Goal: Task Accomplishment & Management: Manage account settings

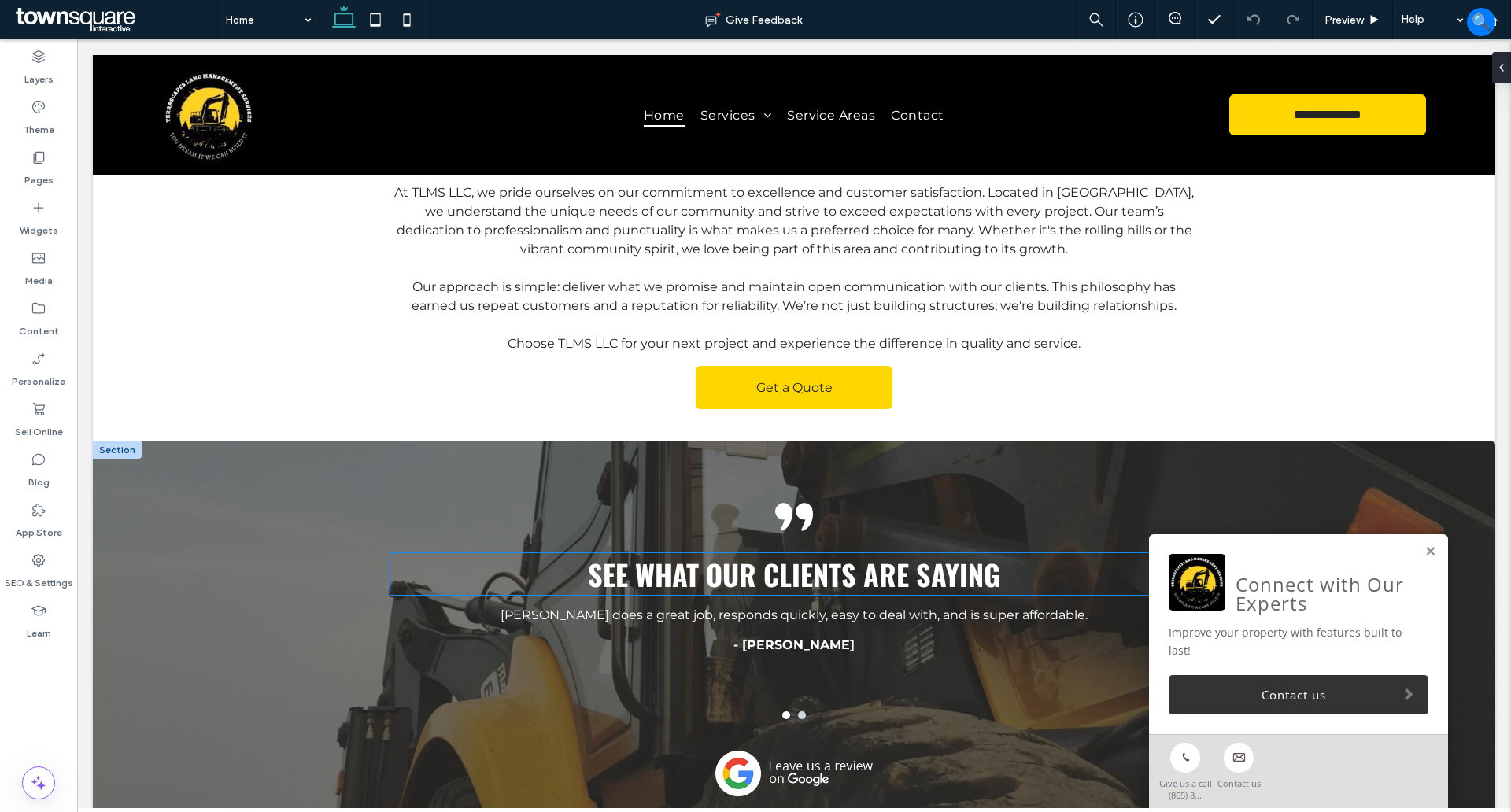
scroll to position [2398, 0]
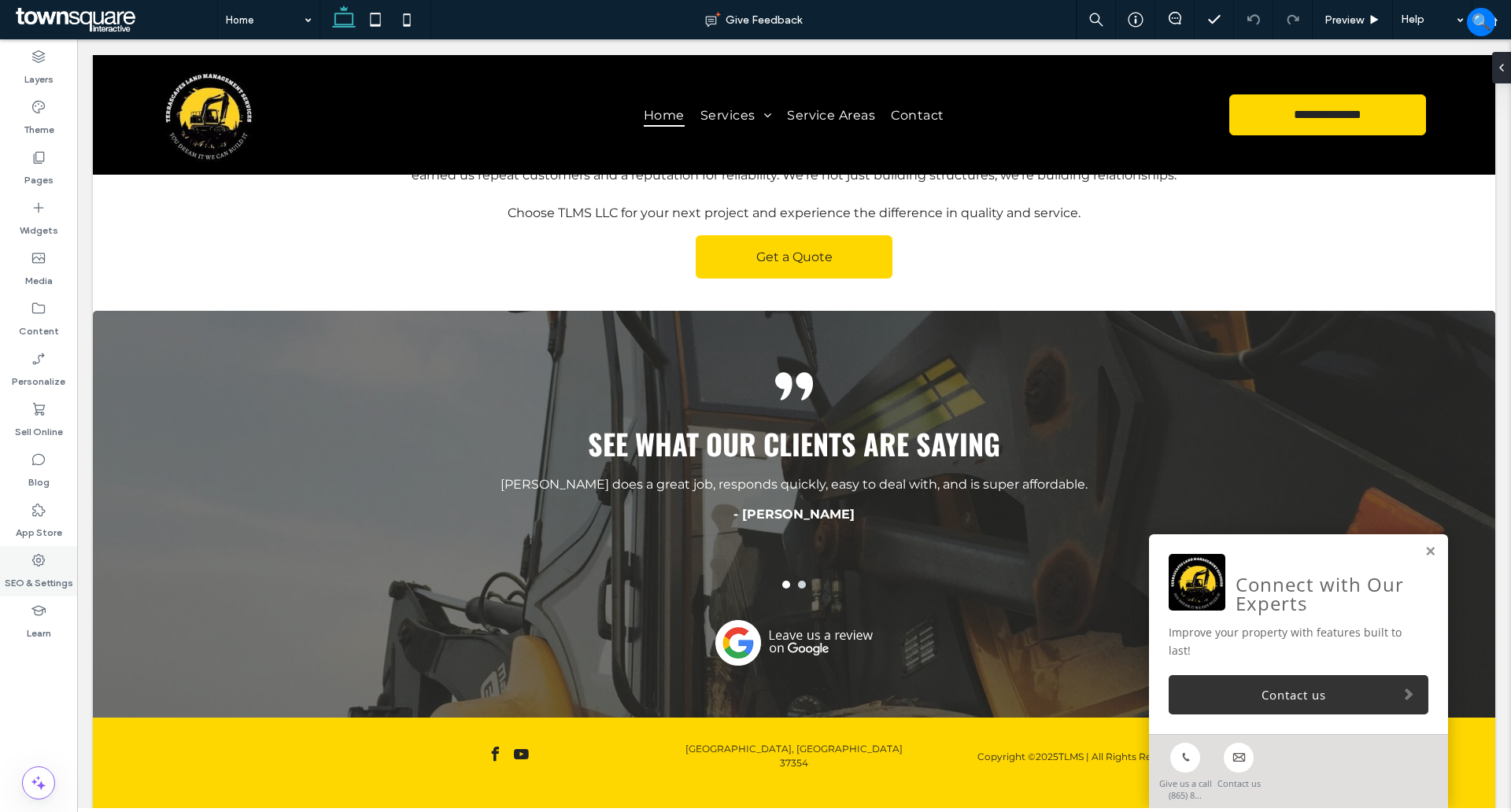
click at [24, 574] on label "SEO & Settings" at bounding box center [39, 579] width 69 height 22
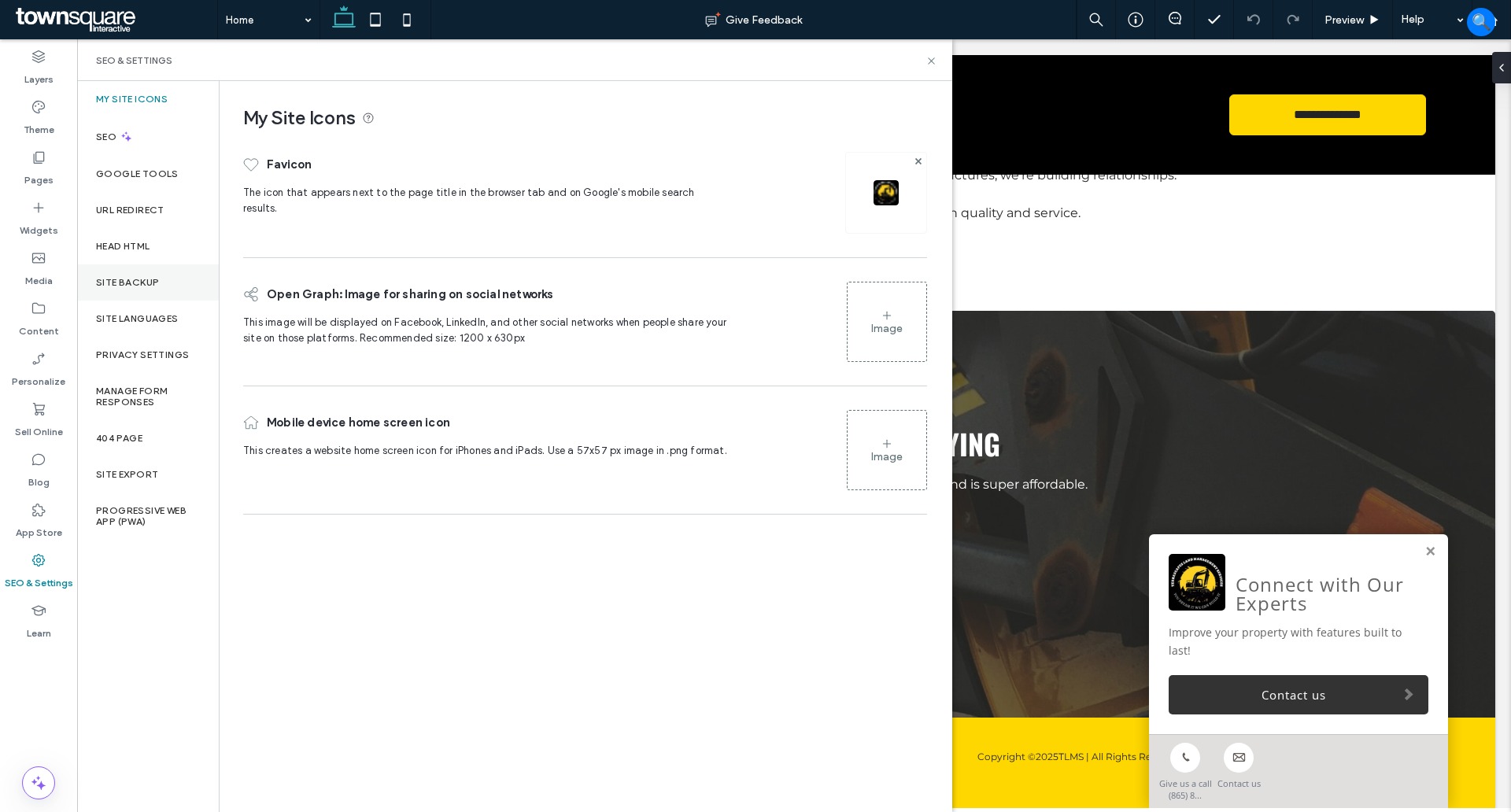
click at [125, 293] on div "Site Backup" at bounding box center [148, 281] width 142 height 36
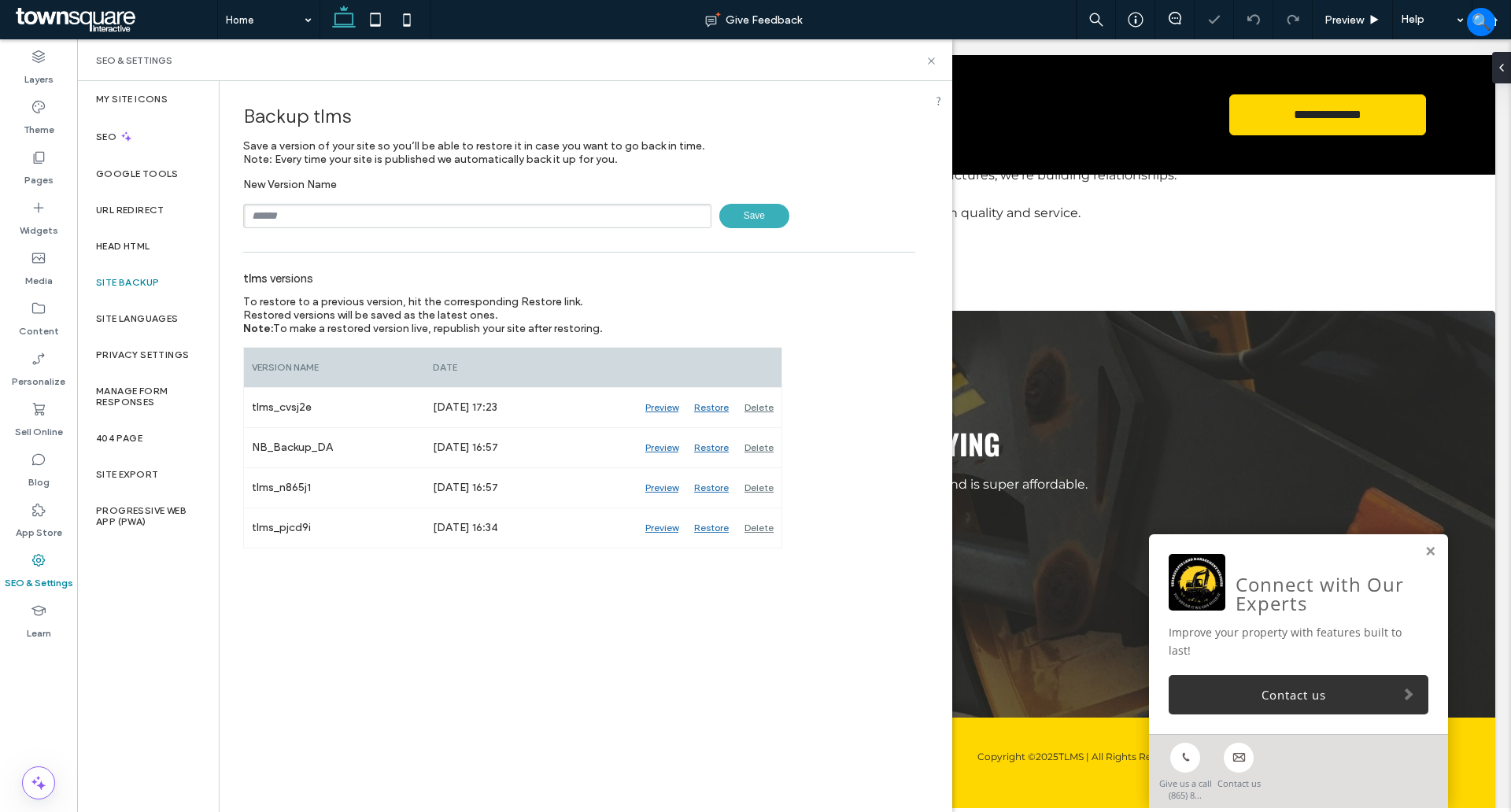
click at [331, 215] on input "text" at bounding box center [477, 215] width 469 height 25
type input "**********"
click at [747, 216] on span "Save" at bounding box center [755, 215] width 70 height 25
click at [926, 62] on icon at bounding box center [931, 60] width 12 height 12
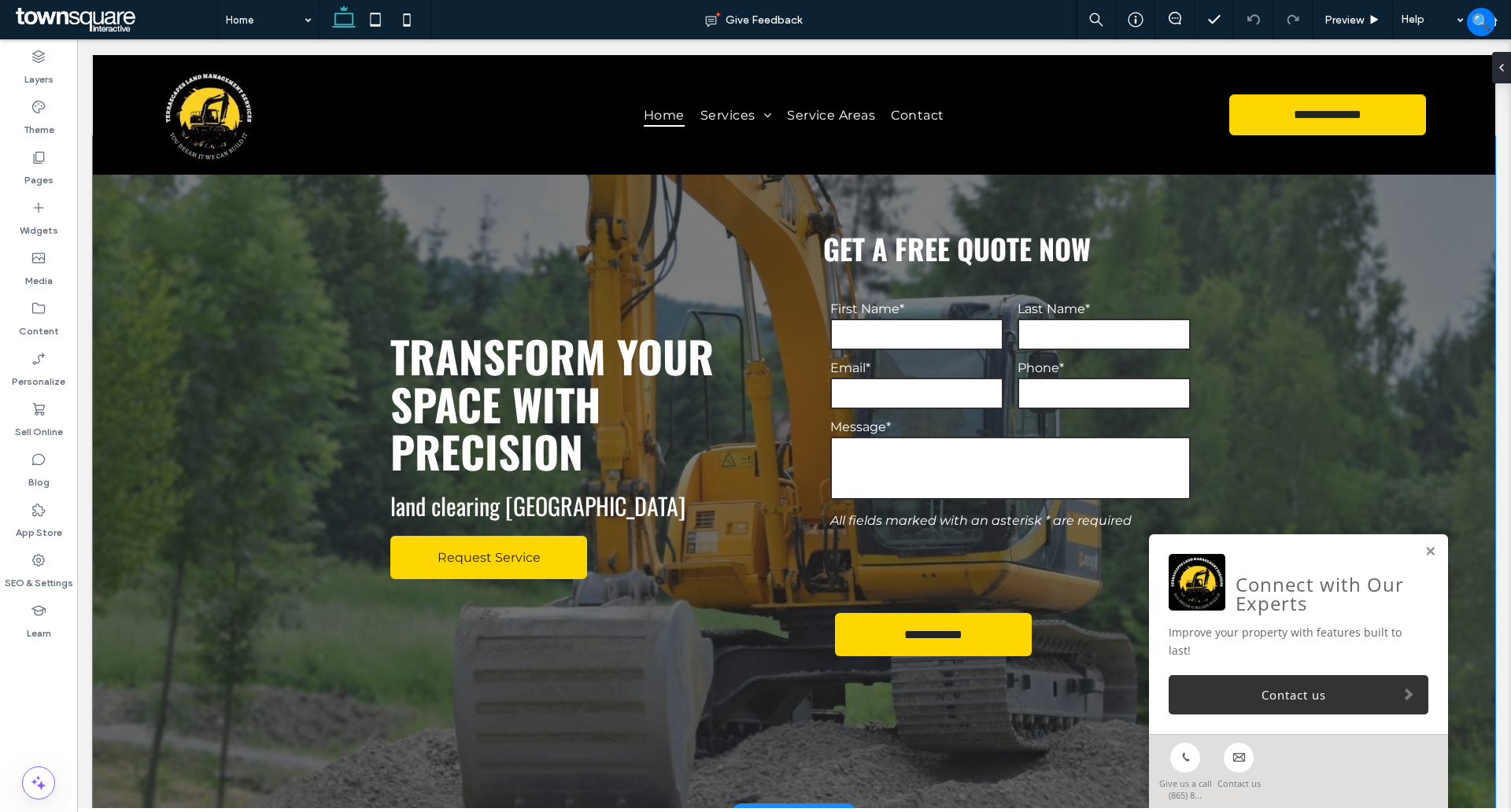
scroll to position [0, 0]
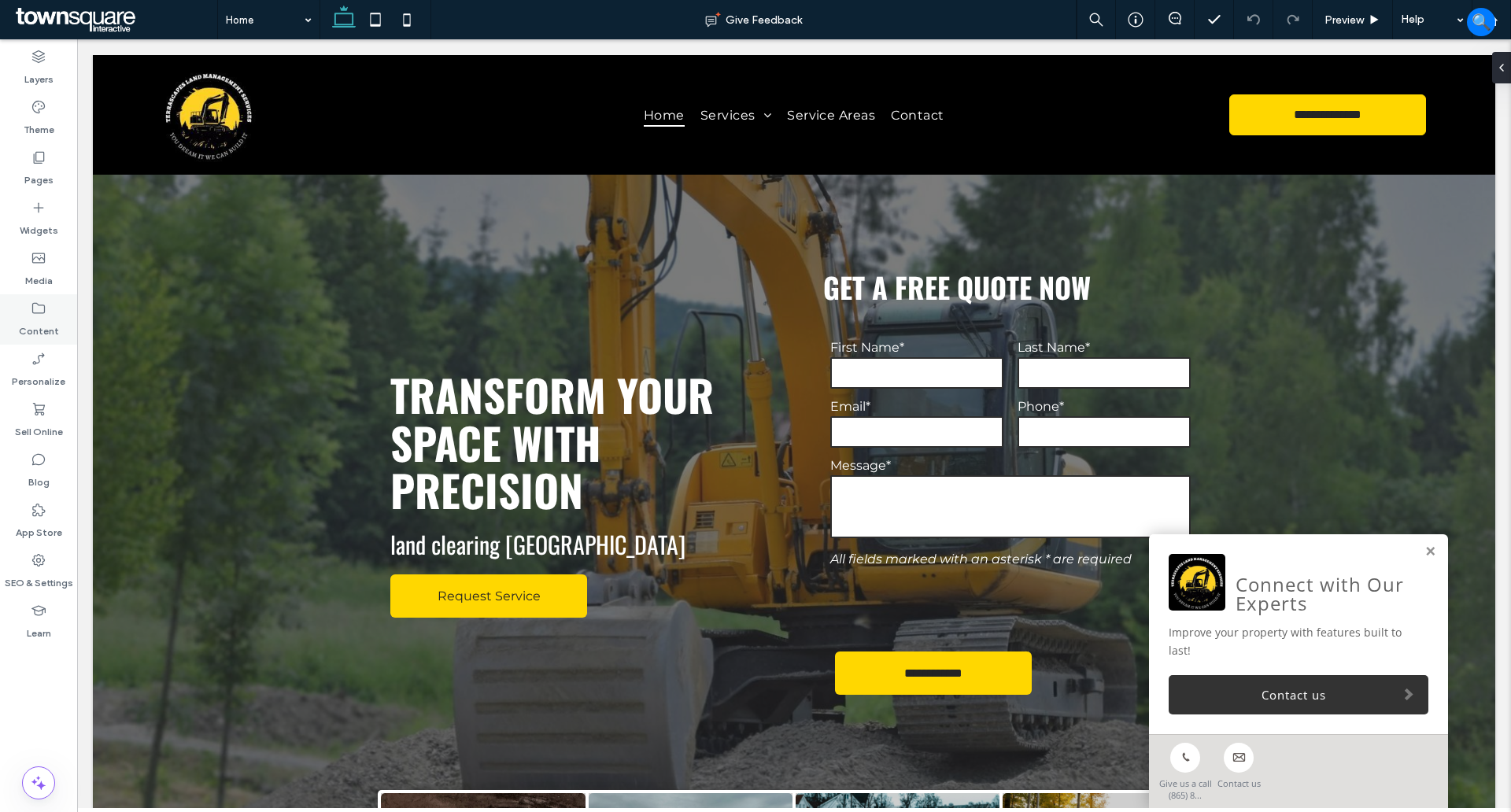
click at [35, 309] on icon at bounding box center [38, 308] width 16 height 16
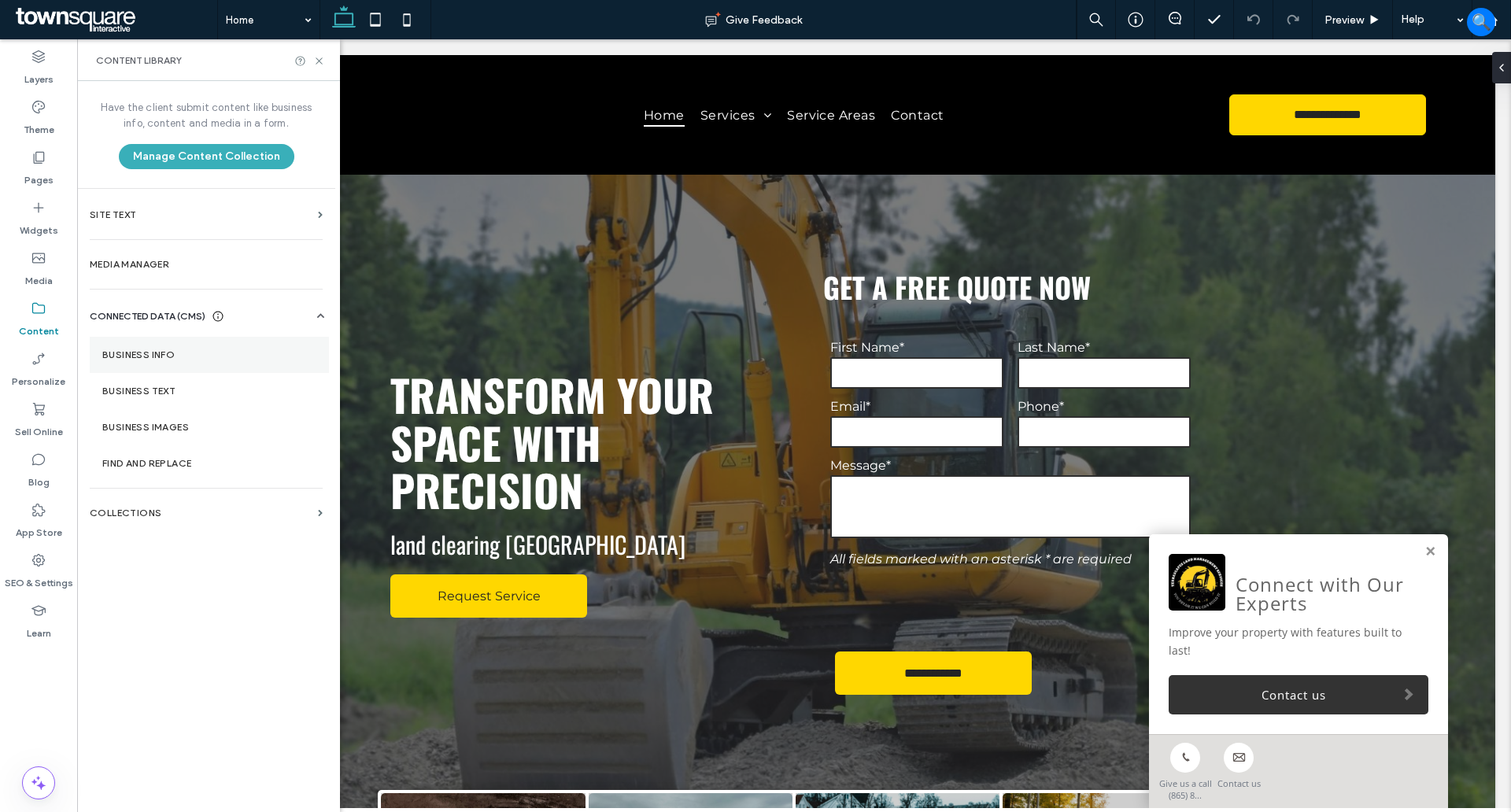
click at [160, 360] on section "Business Info" at bounding box center [209, 354] width 239 height 36
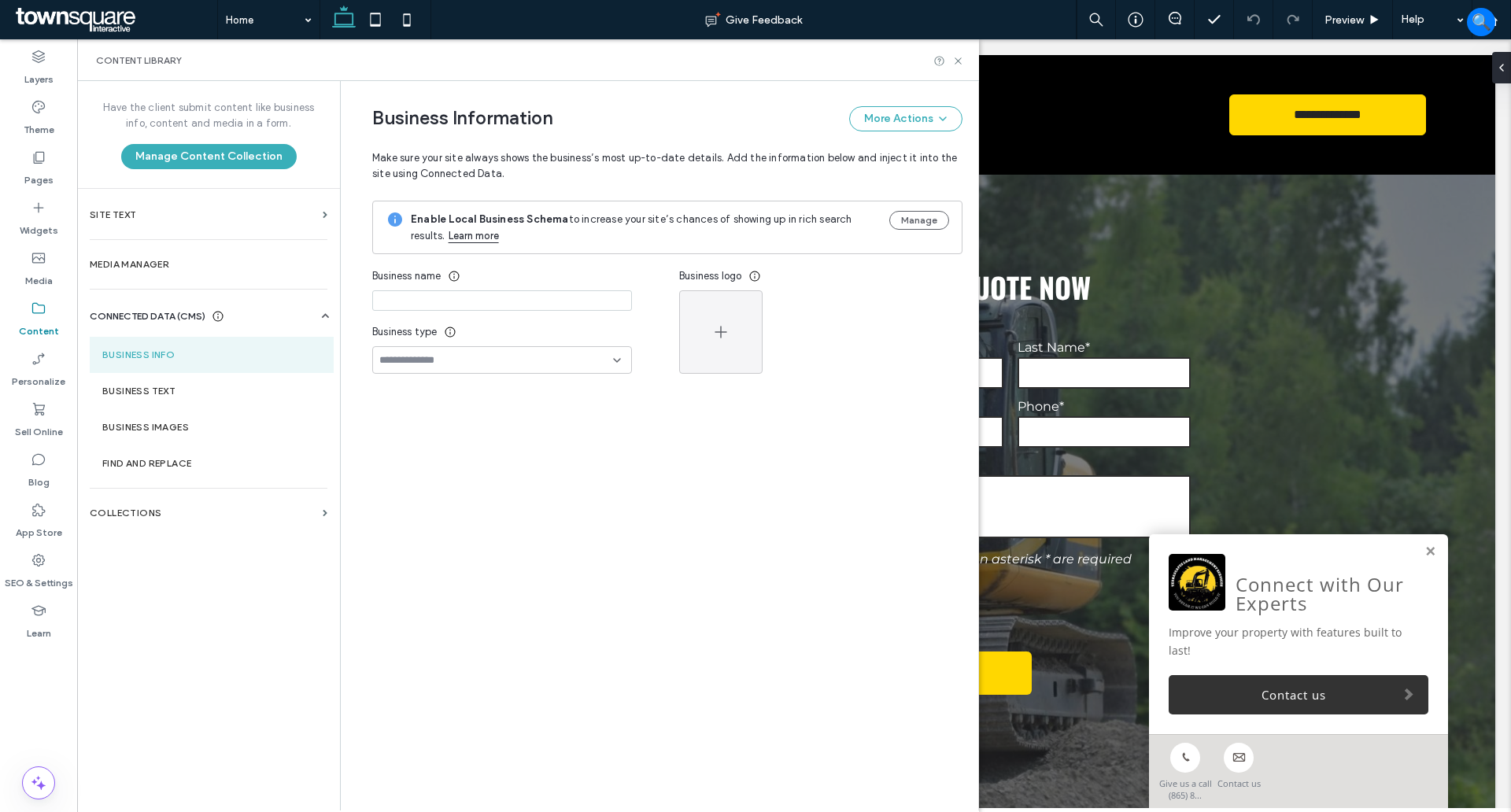
type input "****"
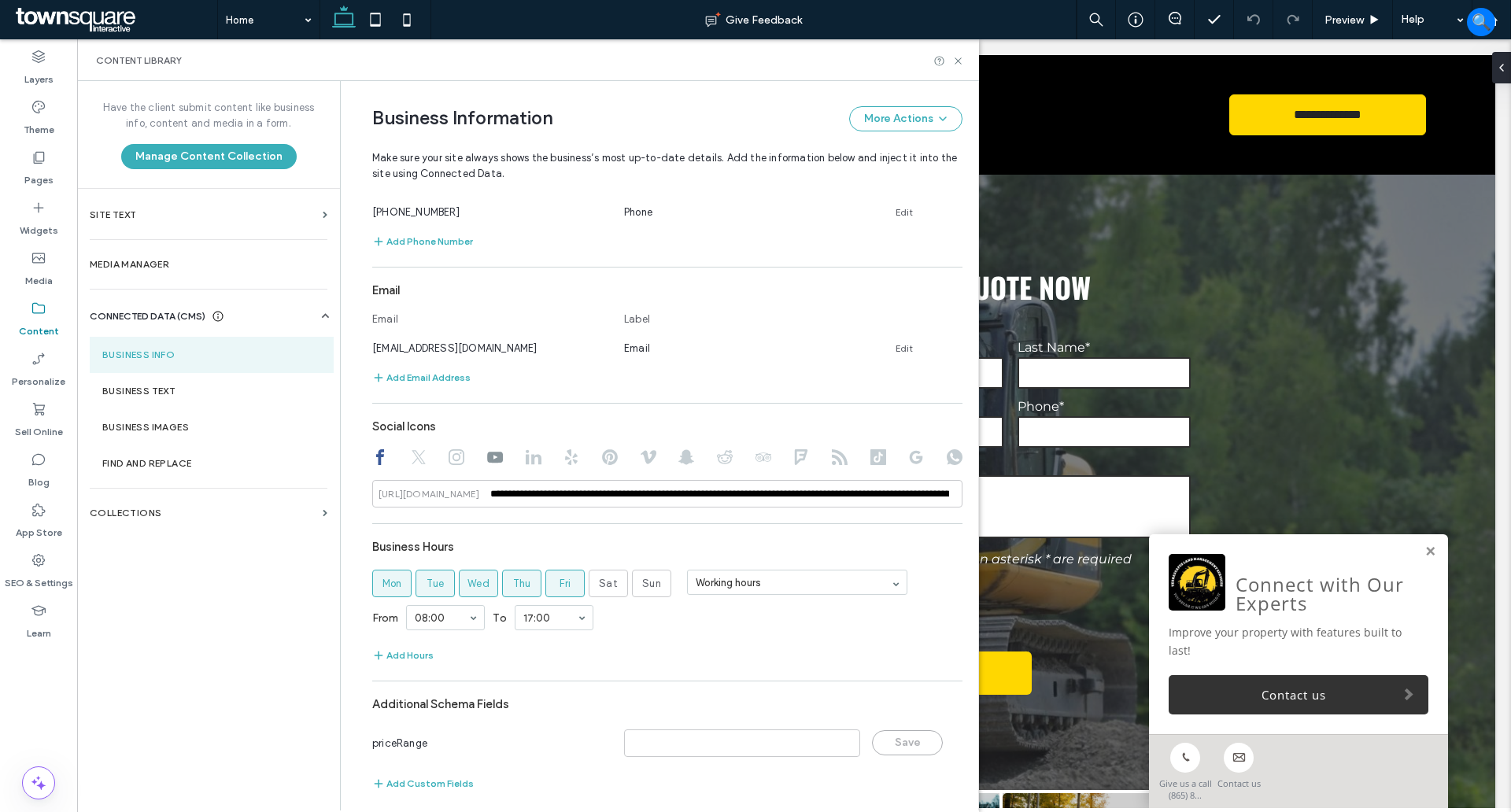
scroll to position [499, 0]
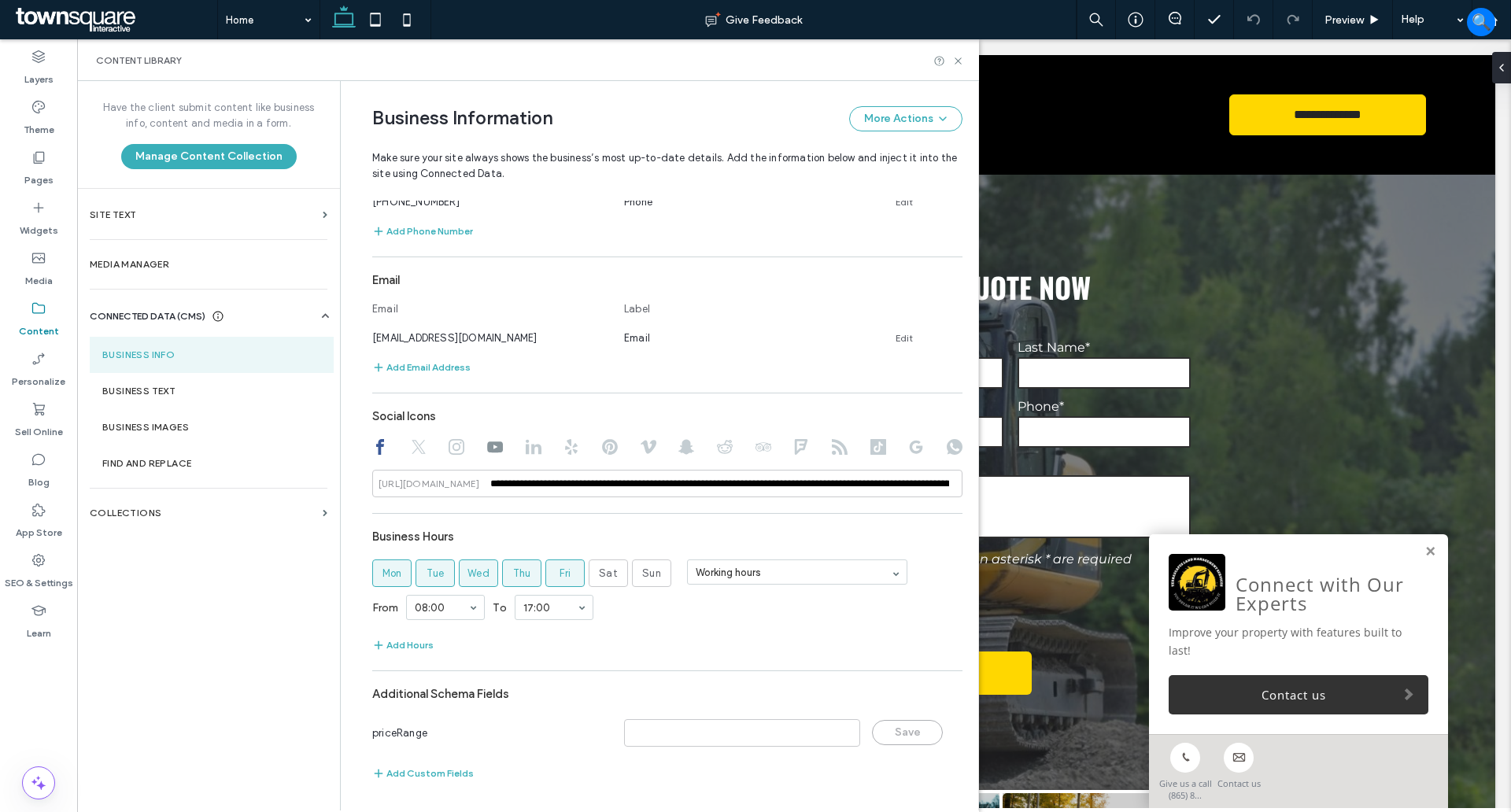
drag, startPoint x: 417, startPoint y: 434, endPoint x: 412, endPoint y: 441, distance: 8.6
click at [418, 434] on div "**********" at bounding box center [667, 449] width 590 height 96
click at [411, 445] on icon at bounding box center [418, 446] width 16 height 16
click at [450, 445] on icon at bounding box center [456, 446] width 16 height 16
click at [477, 445] on div at bounding box center [667, 448] width 590 height 19
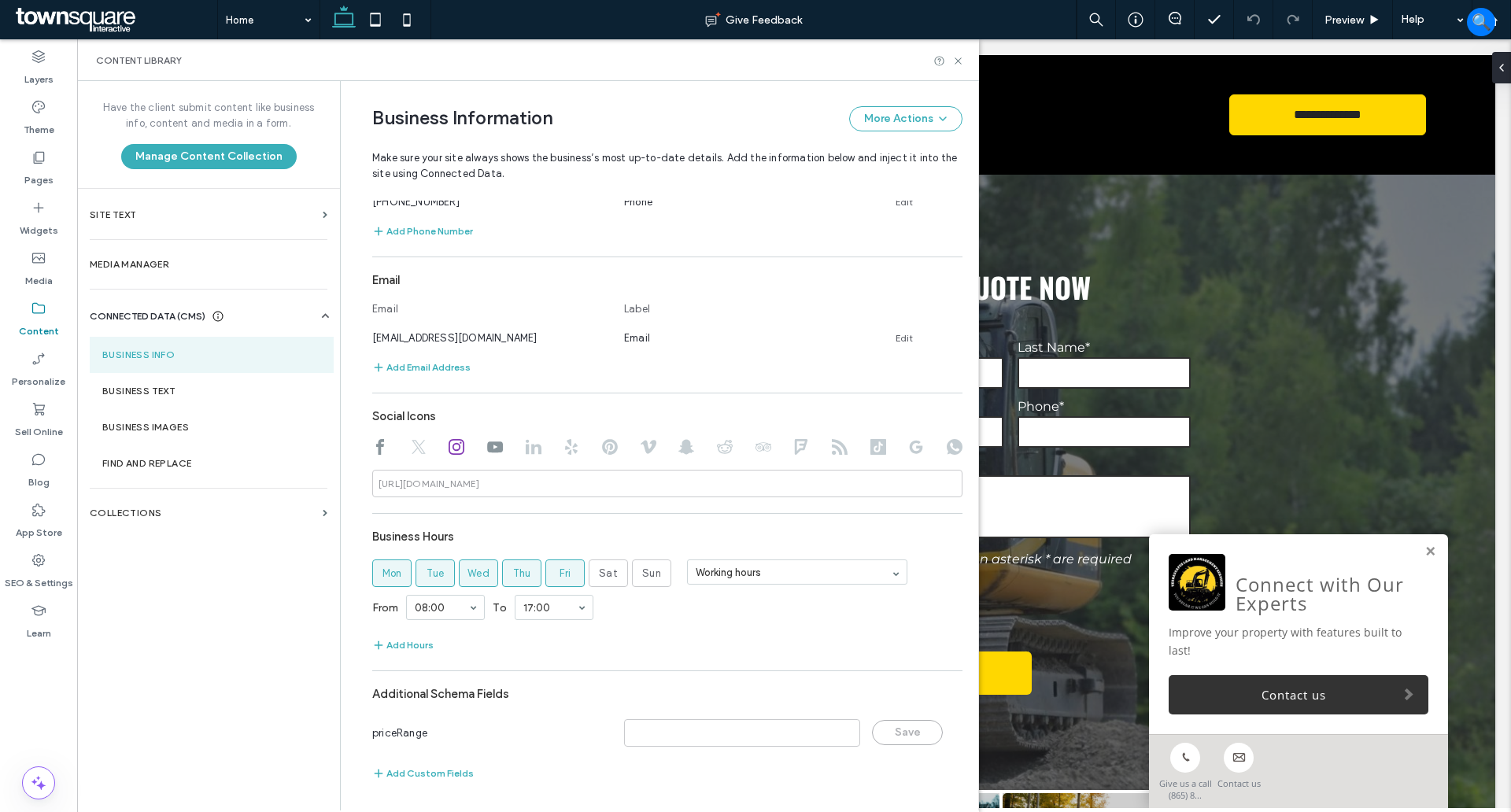
click at [507, 454] on div at bounding box center [667, 448] width 590 height 19
click at [488, 453] on icon at bounding box center [494, 446] width 16 height 16
type input "**********"
click at [954, 56] on icon at bounding box center [958, 60] width 12 height 12
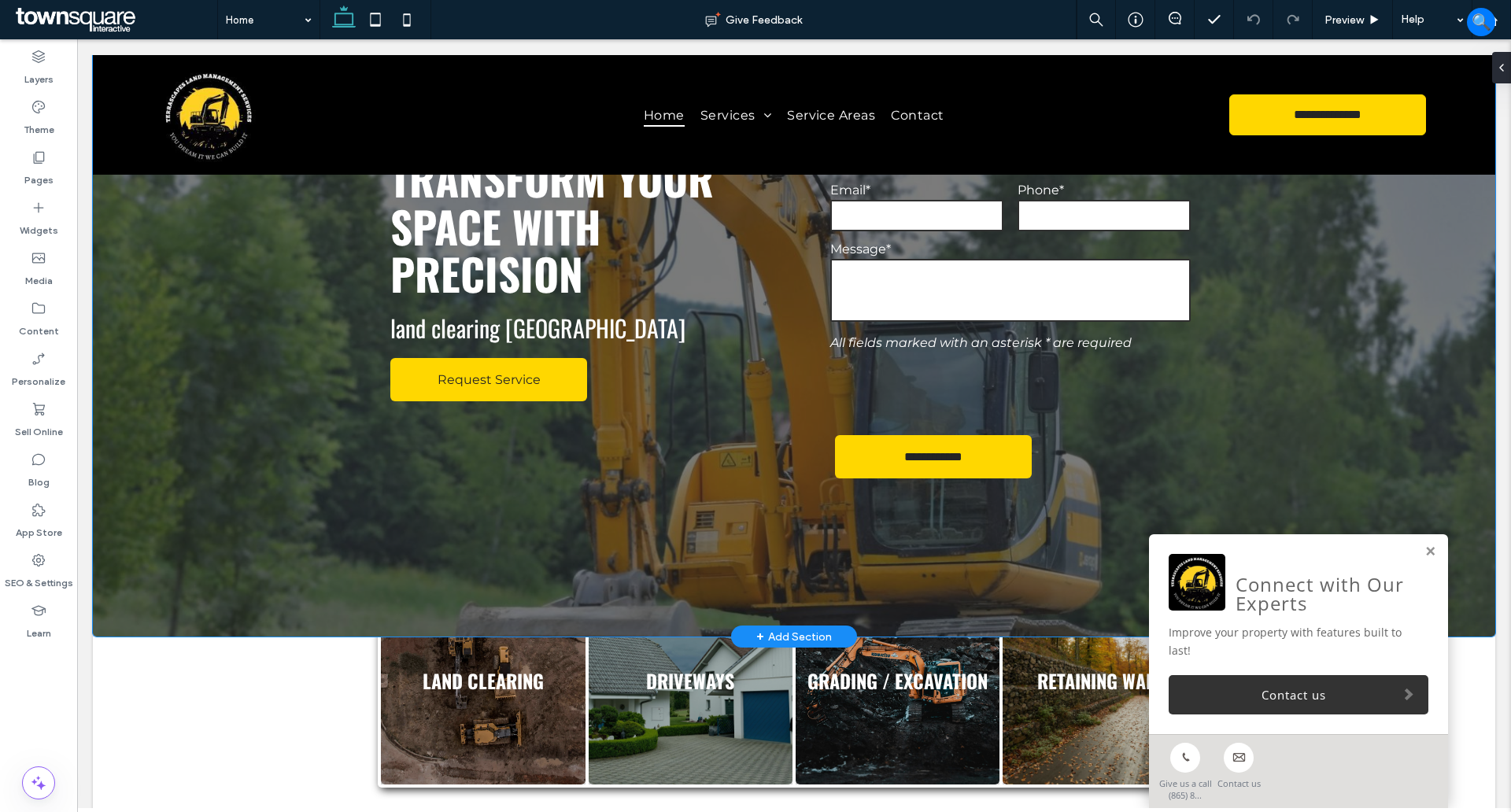
scroll to position [0, 0]
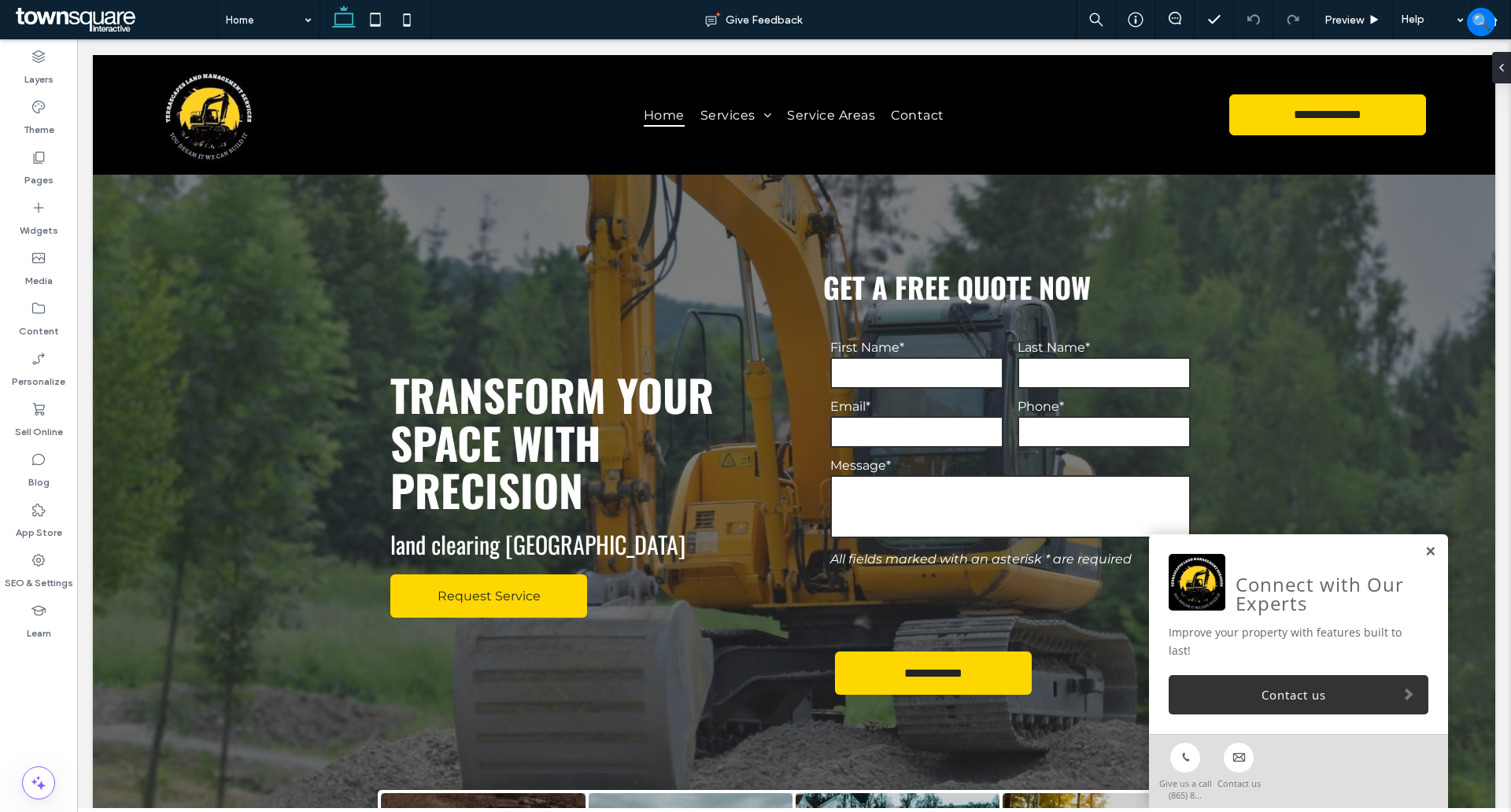
click at [1425, 554] on link at bounding box center [1430, 552] width 12 height 14
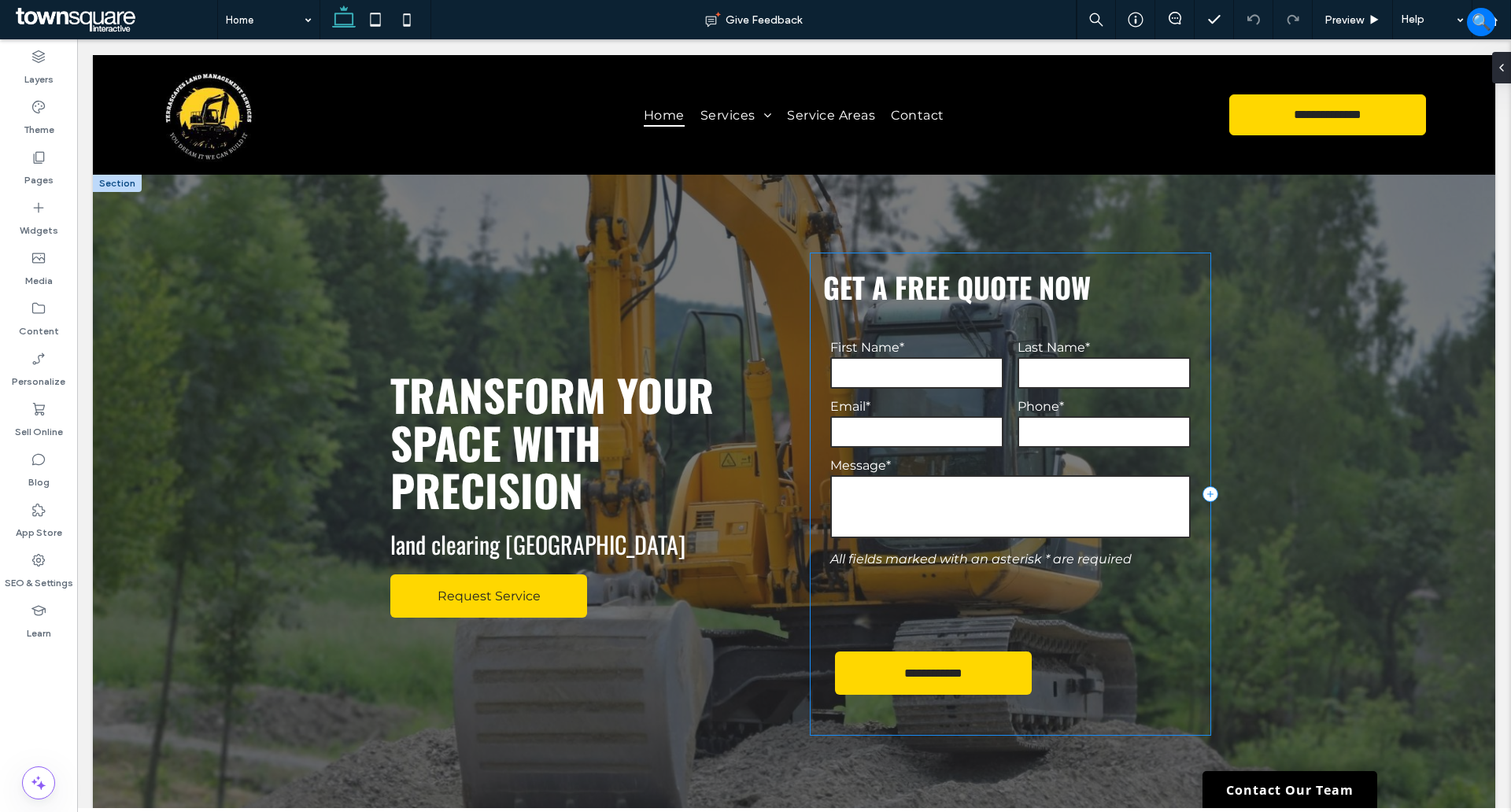
click at [1187, 315] on div "**********" at bounding box center [1010, 493] width 400 height 481
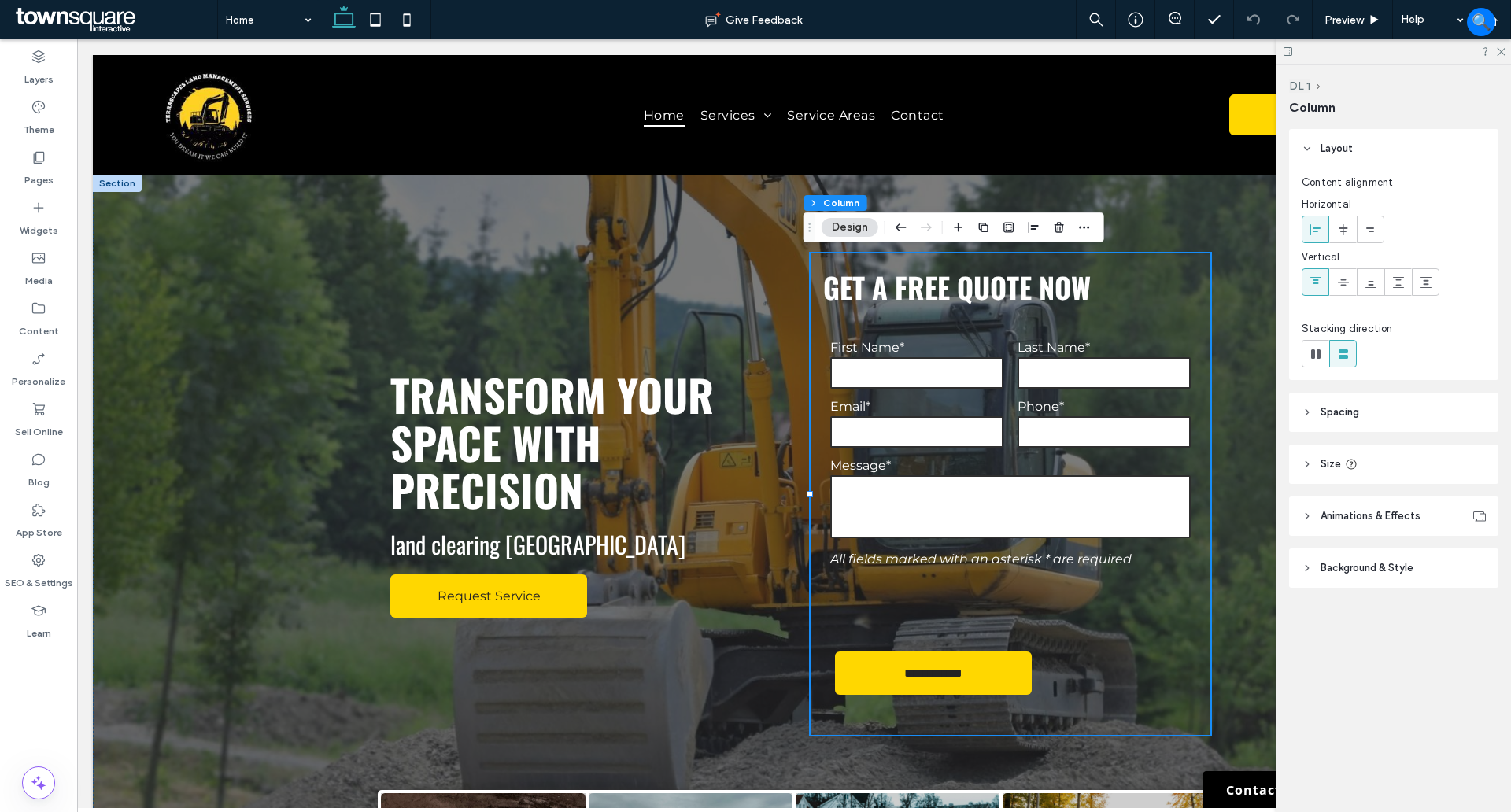
click at [1494, 48] on div at bounding box center [1394, 51] width 235 height 25
click at [1502, 51] on use at bounding box center [1501, 51] width 8 height 8
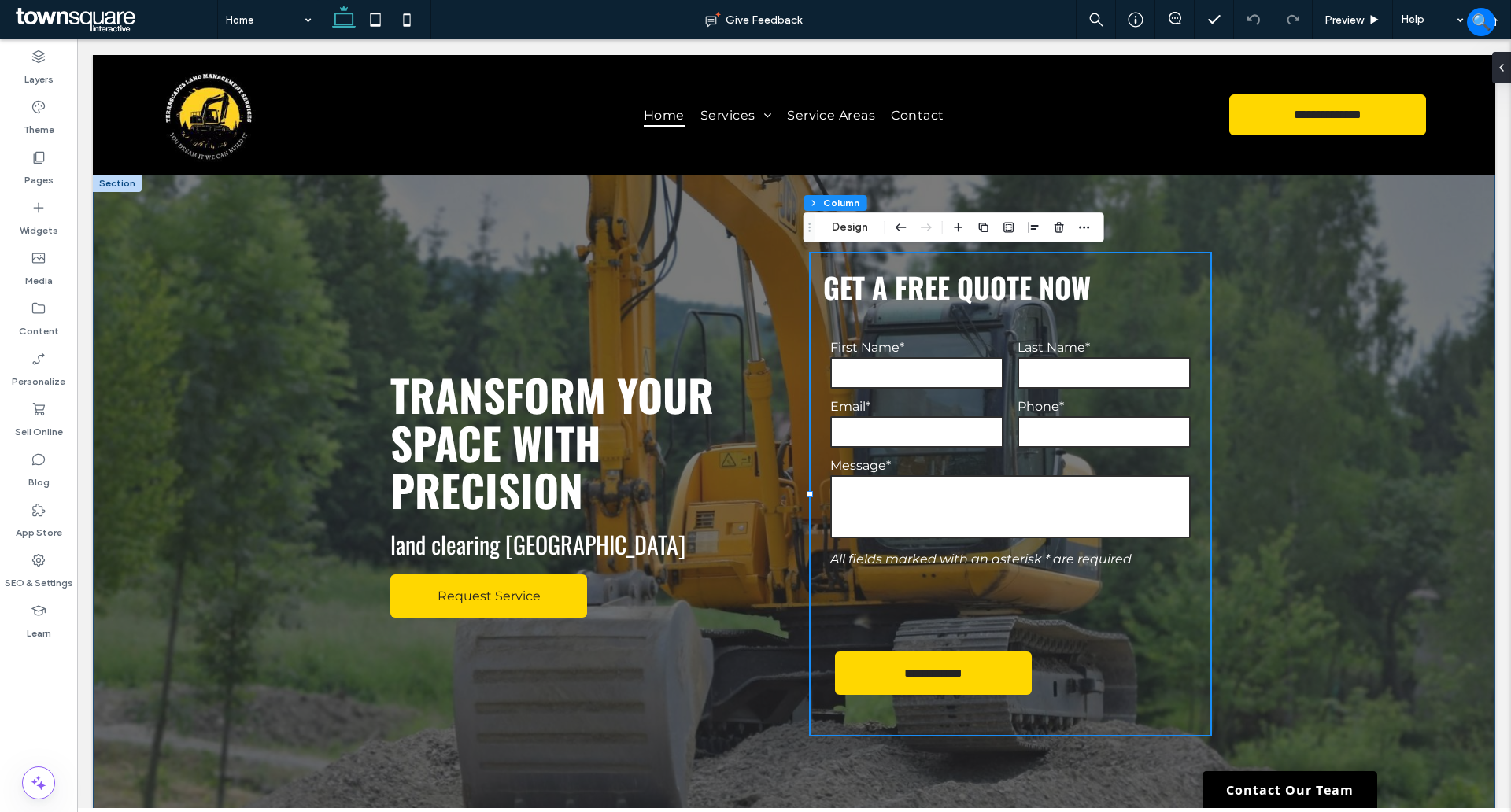
click at [1351, 348] on div "**********" at bounding box center [794, 514] width 1403 height 678
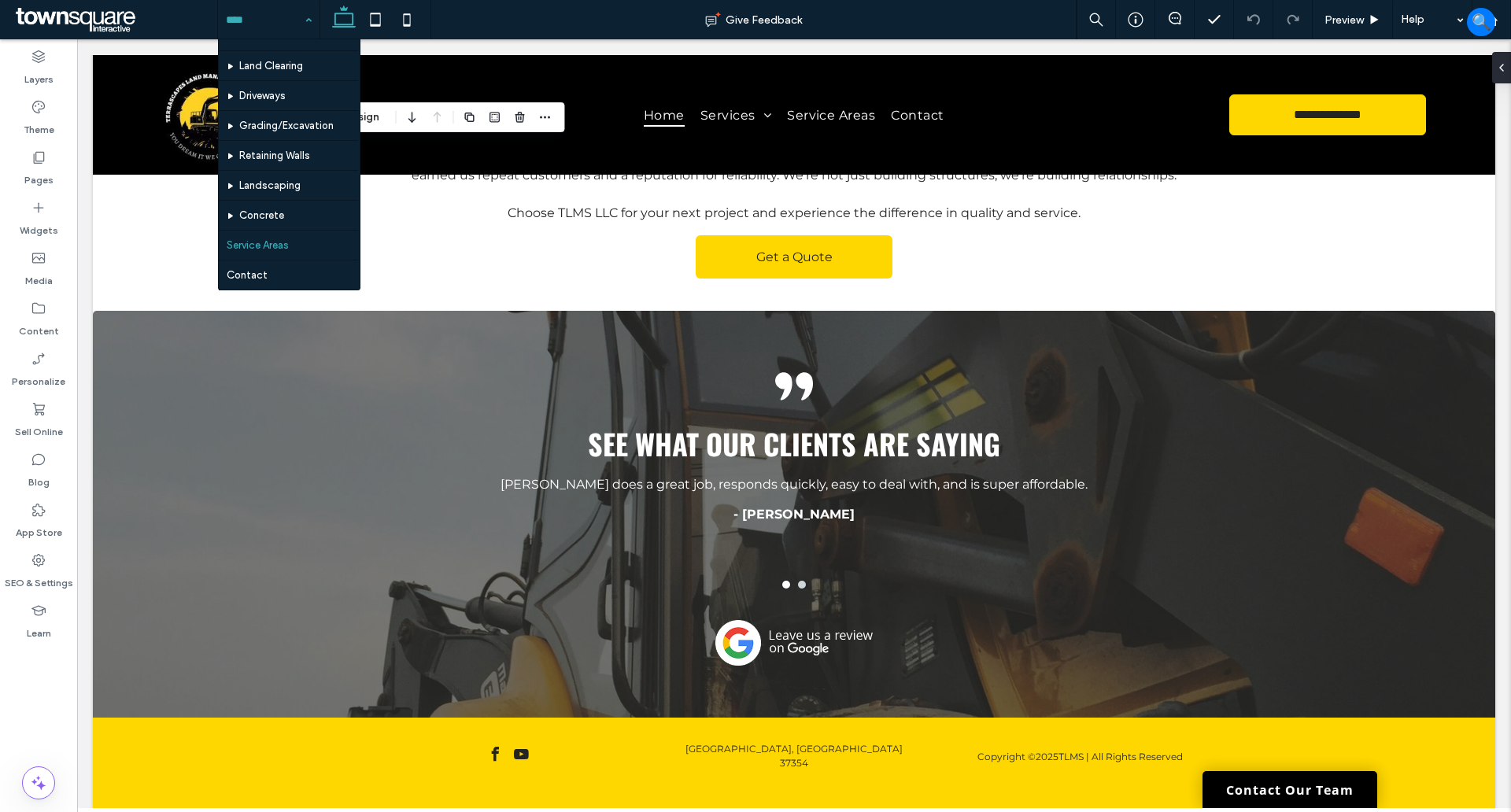
scroll to position [48, 0]
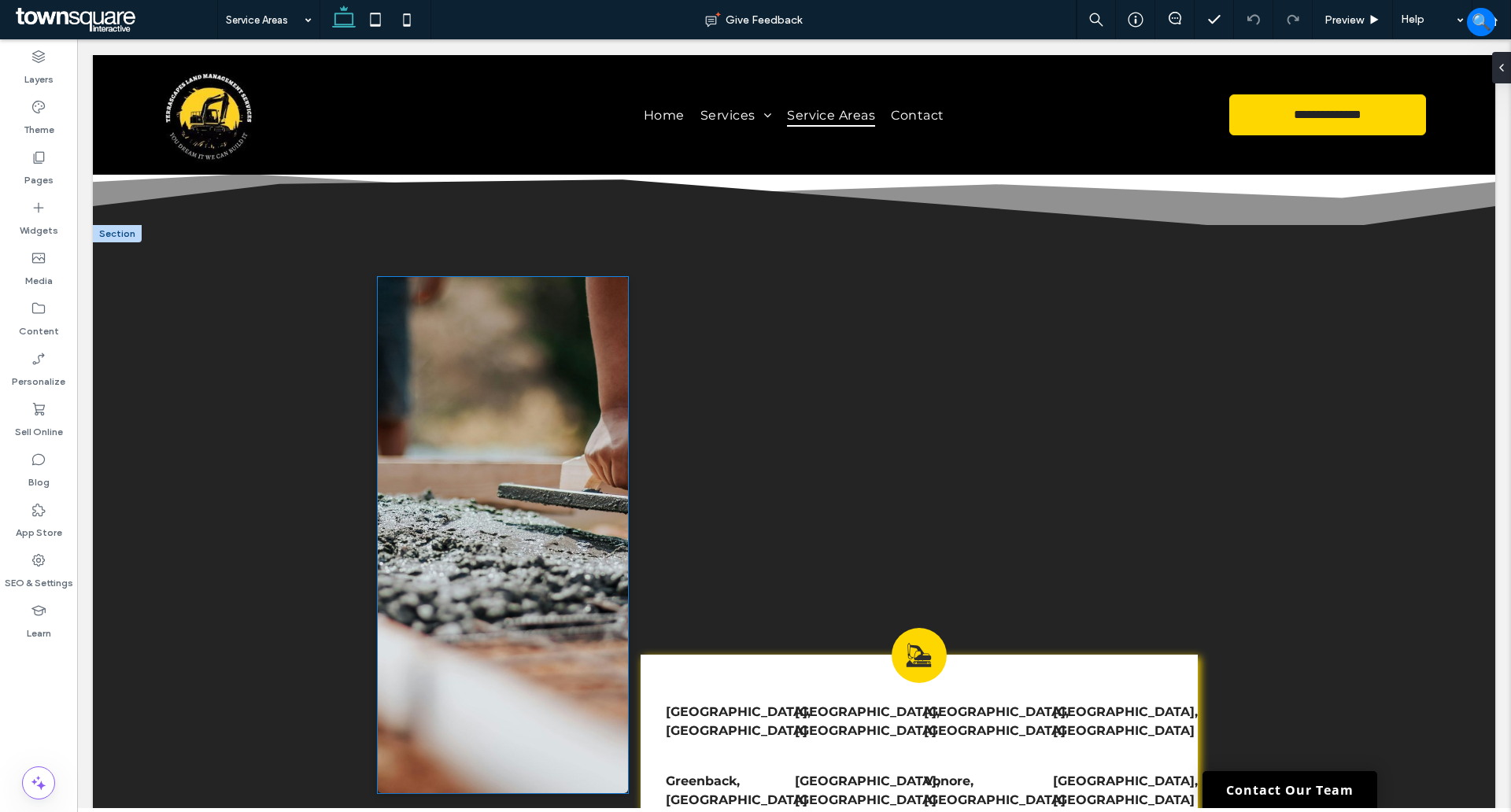
scroll to position [393, 0]
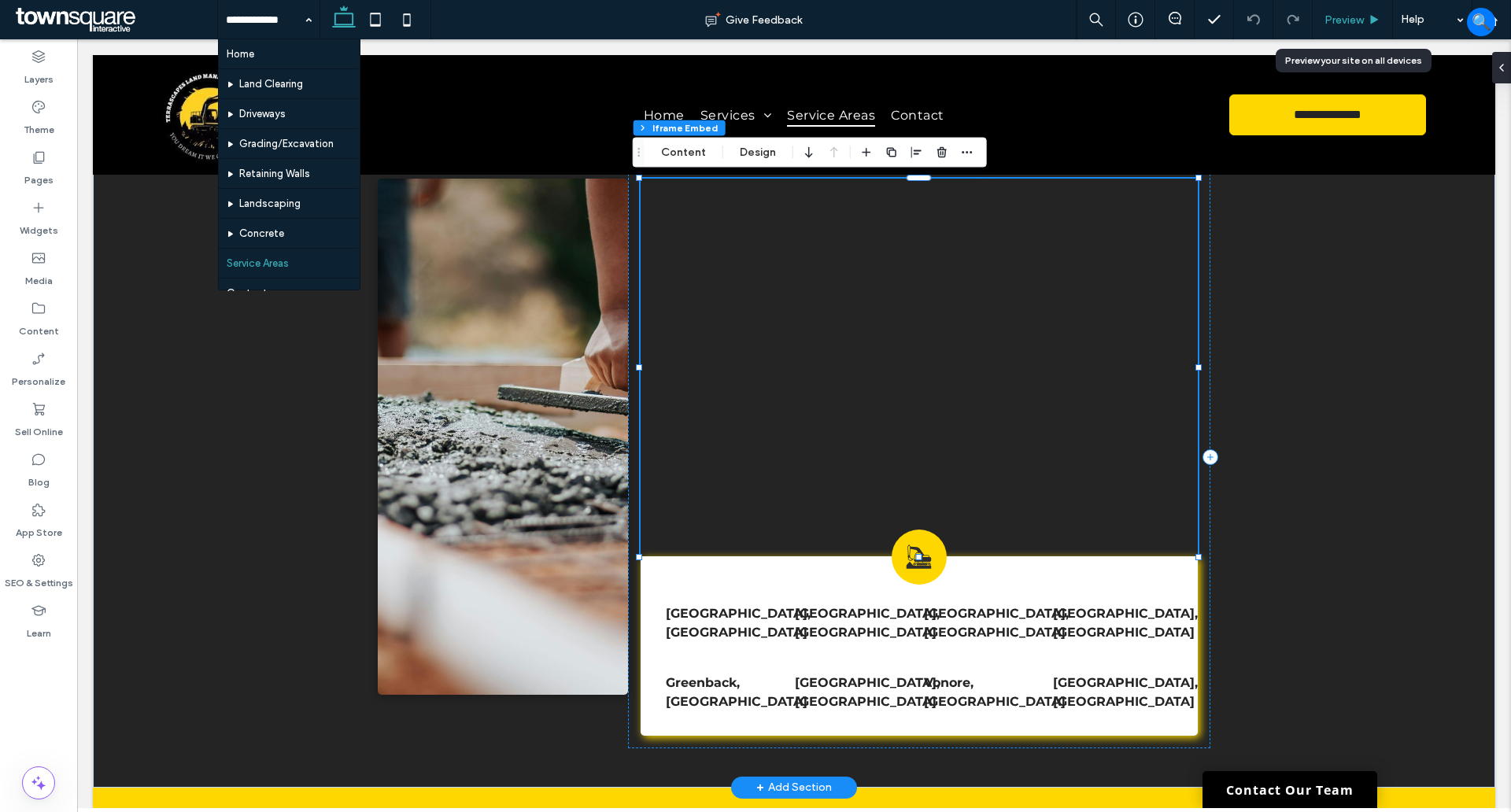
click at [1347, 11] on div "Preview" at bounding box center [1353, 19] width 81 height 39
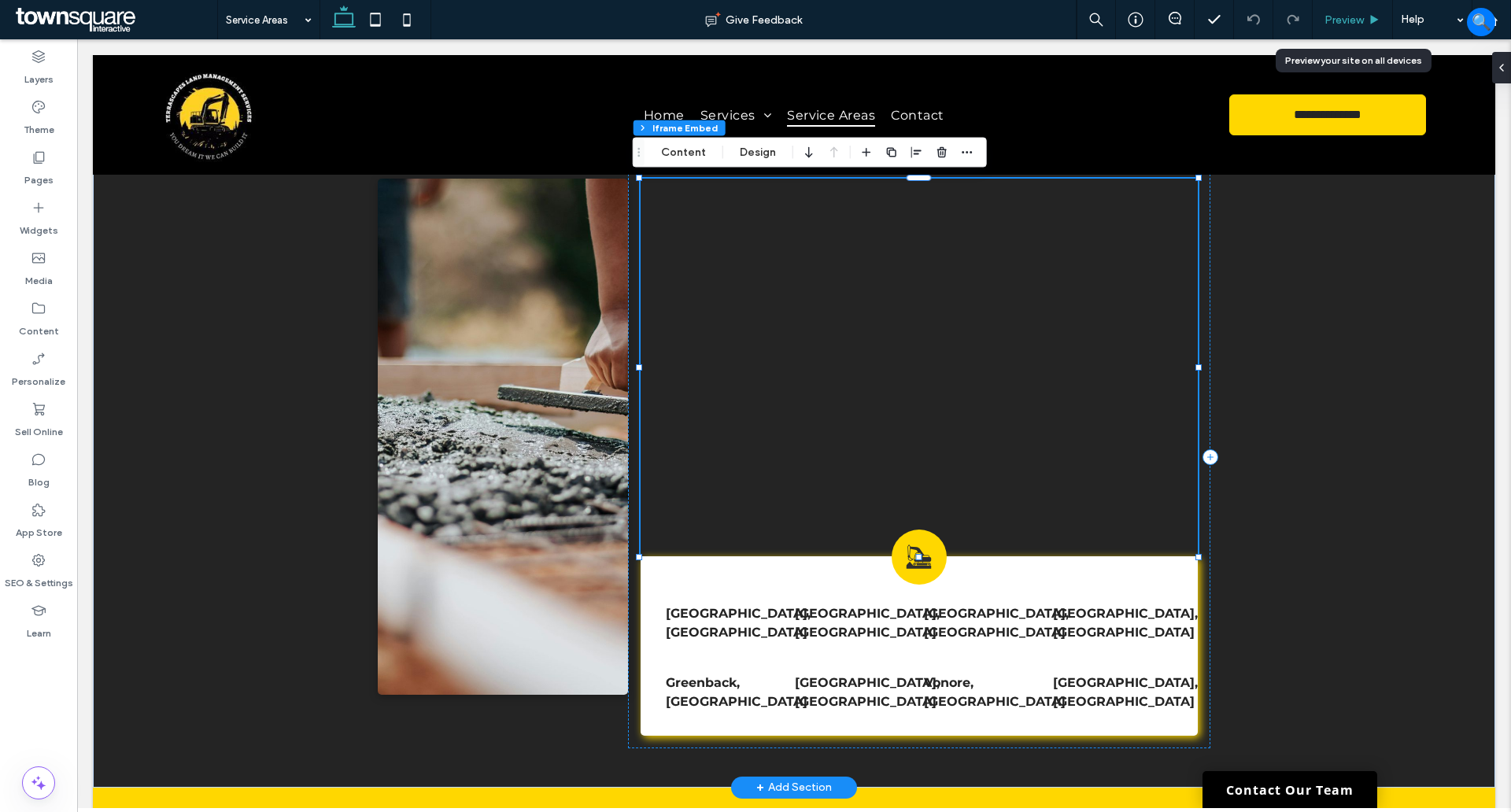
click at [1340, 26] on div "Preview" at bounding box center [1353, 19] width 81 height 39
click at [1340, 17] on span "Preview" at bounding box center [1344, 20] width 39 height 14
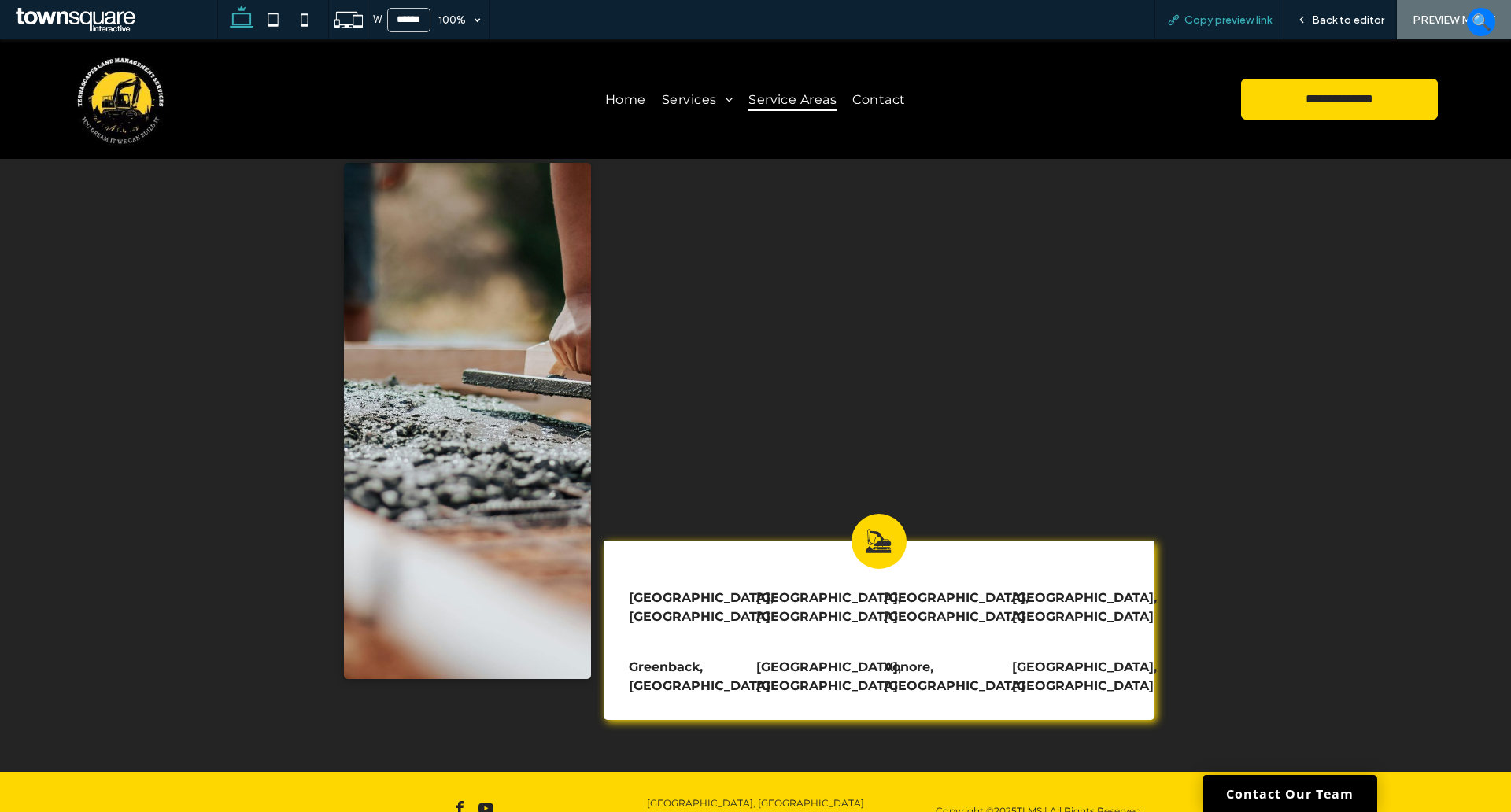
click at [1220, 14] on span "Copy preview link" at bounding box center [1228, 20] width 87 height 14
click at [1357, 22] on span "Back to editor" at bounding box center [1348, 20] width 72 height 14
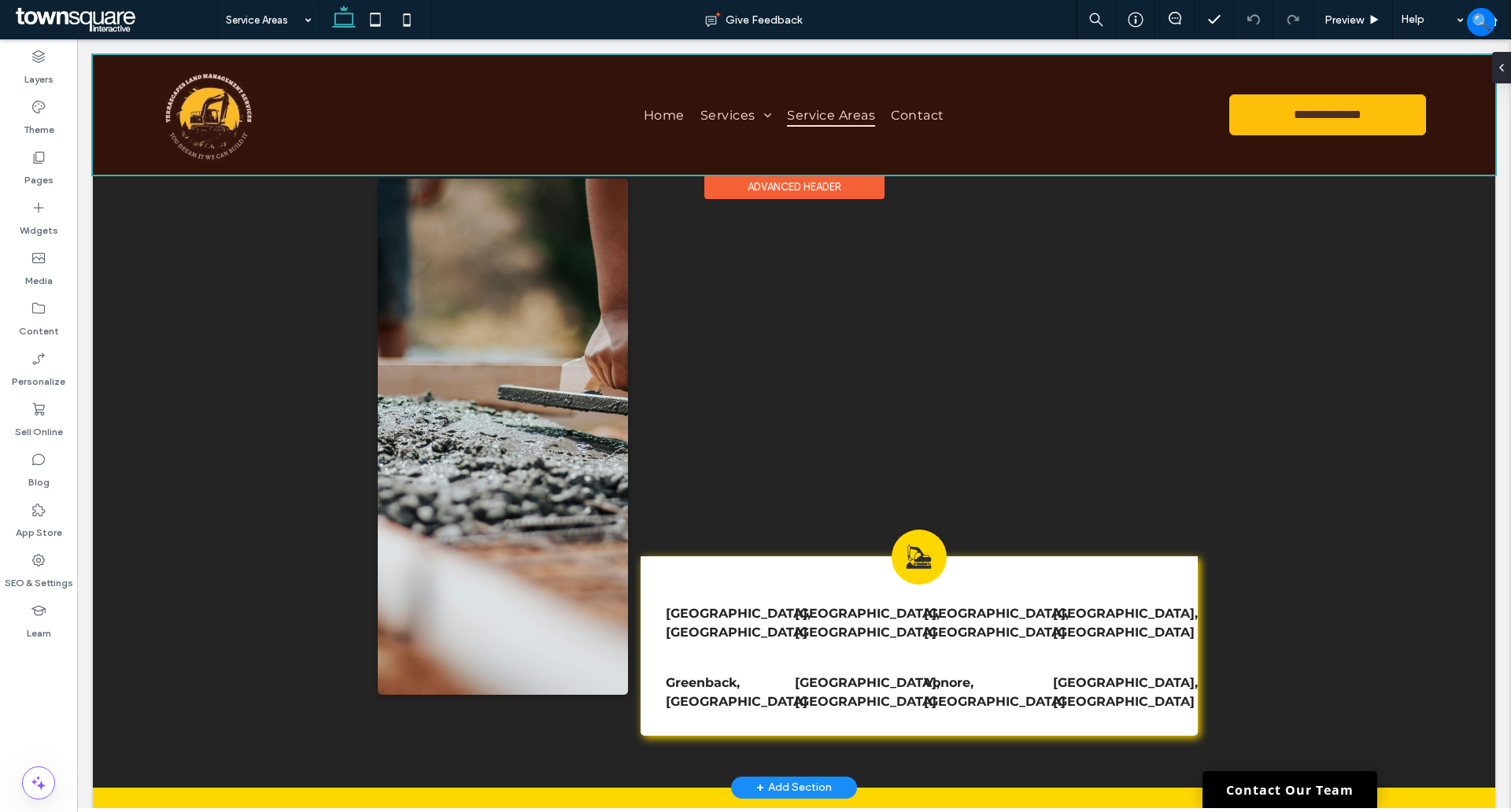
click at [722, 110] on div at bounding box center [794, 115] width 1403 height 119
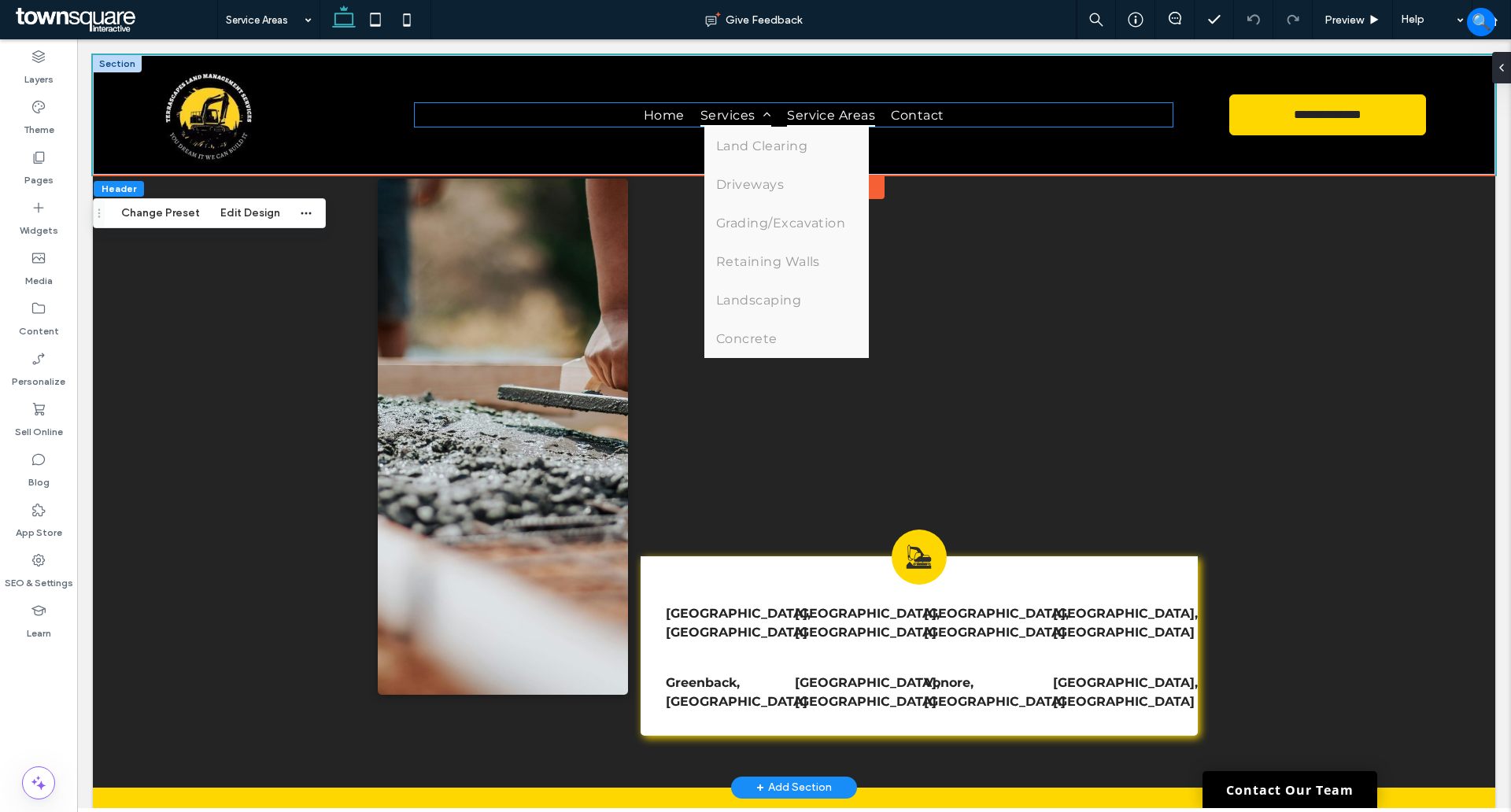
click at [726, 111] on span "Services" at bounding box center [735, 114] width 71 height 23
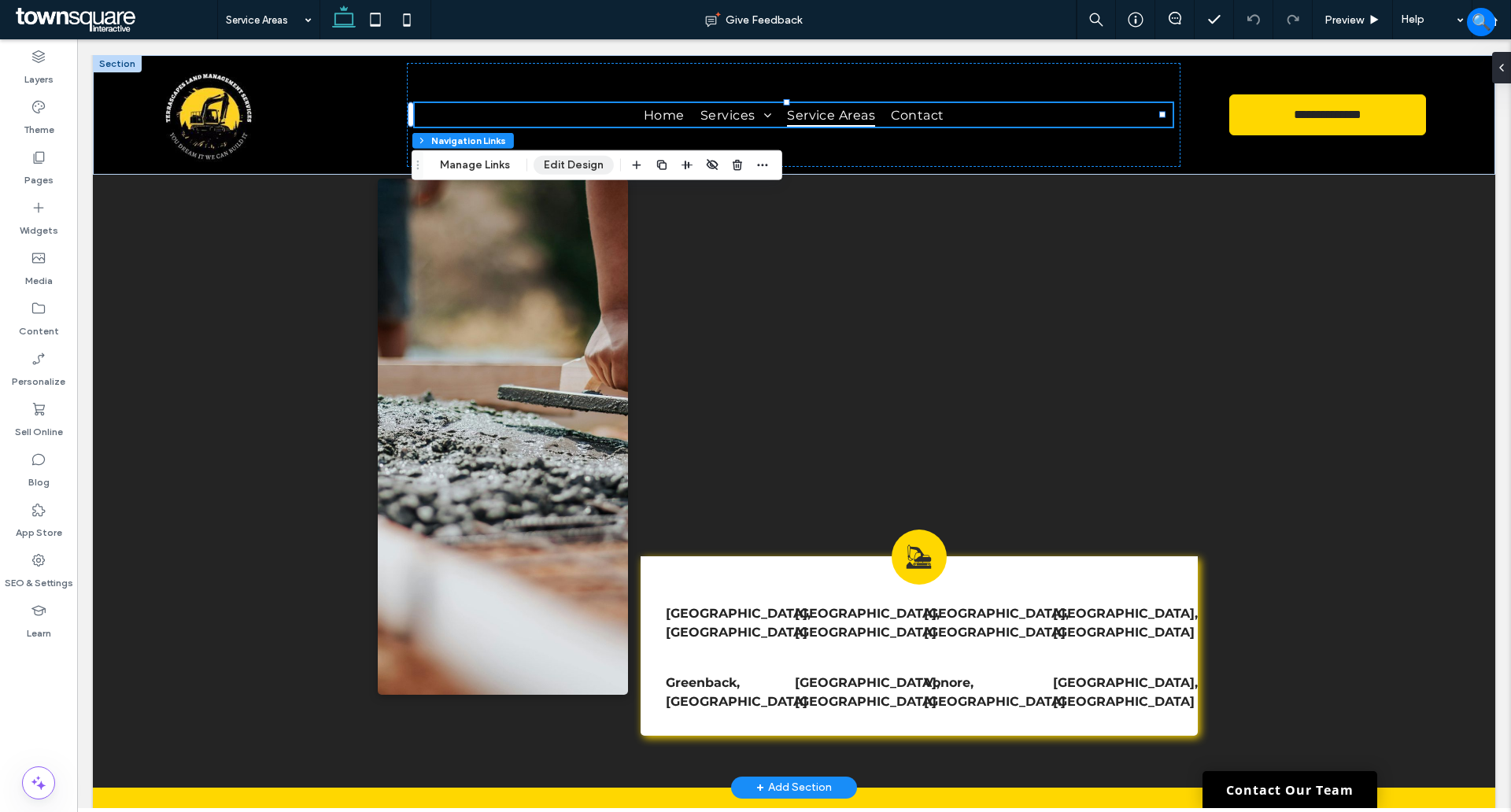
click at [580, 160] on button "Edit Design" at bounding box center [574, 165] width 81 height 19
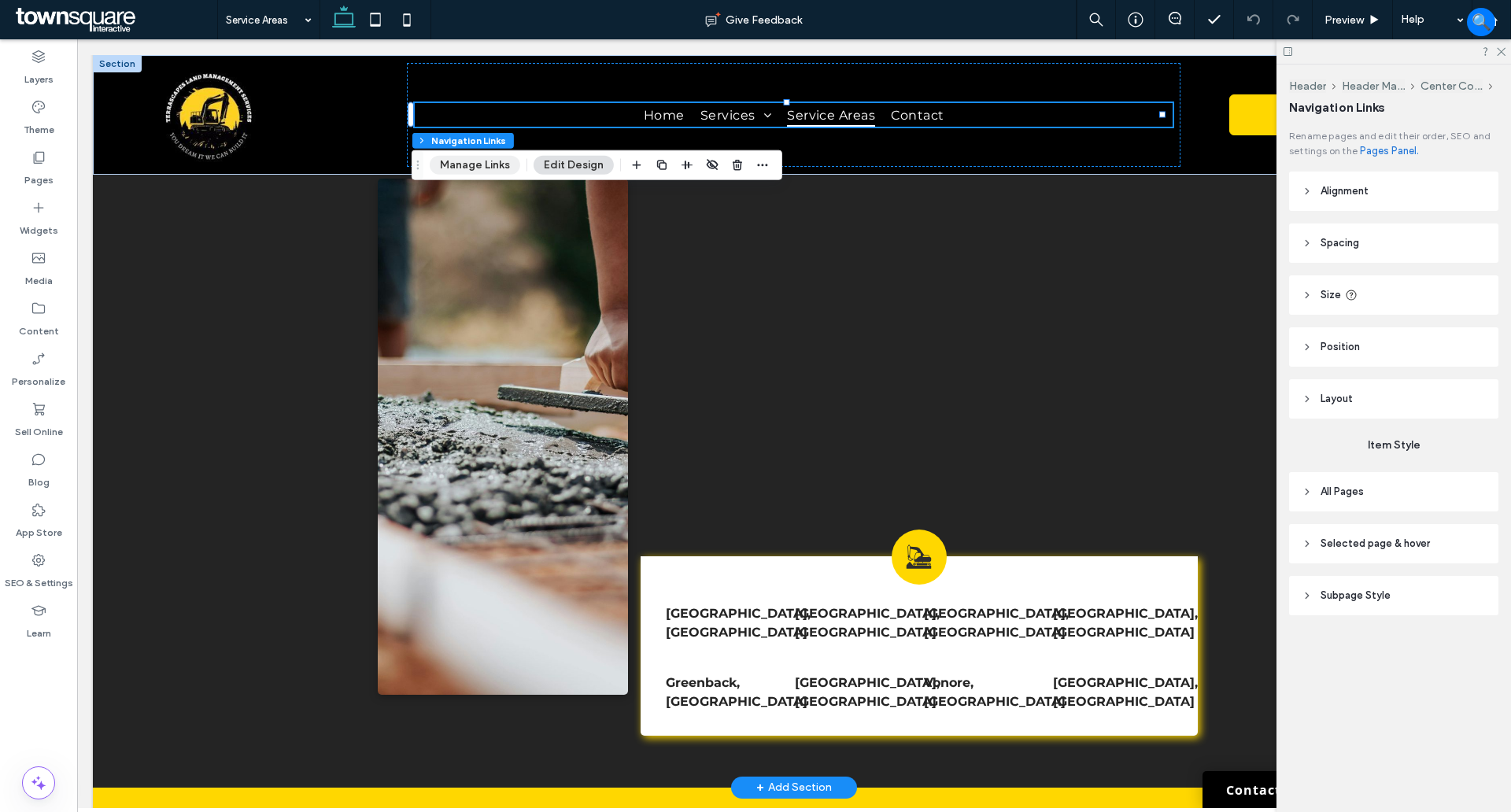
click at [476, 165] on button "Manage Links" at bounding box center [475, 165] width 91 height 19
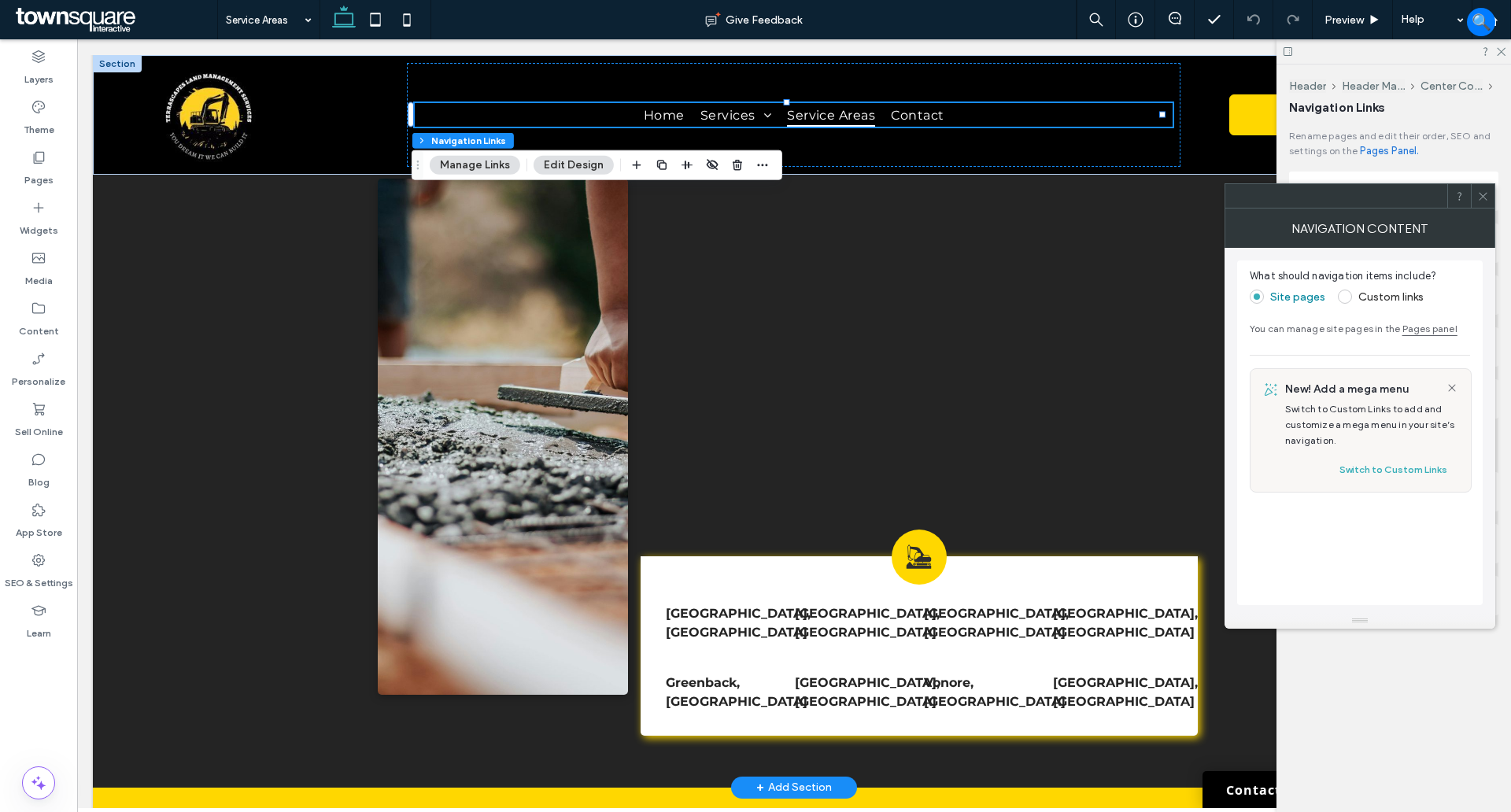
click at [559, 177] on div "Header [GEOGRAPHIC_DATA] Column Navigation Links Manage Links Edit Design" at bounding box center [597, 165] width 370 height 30
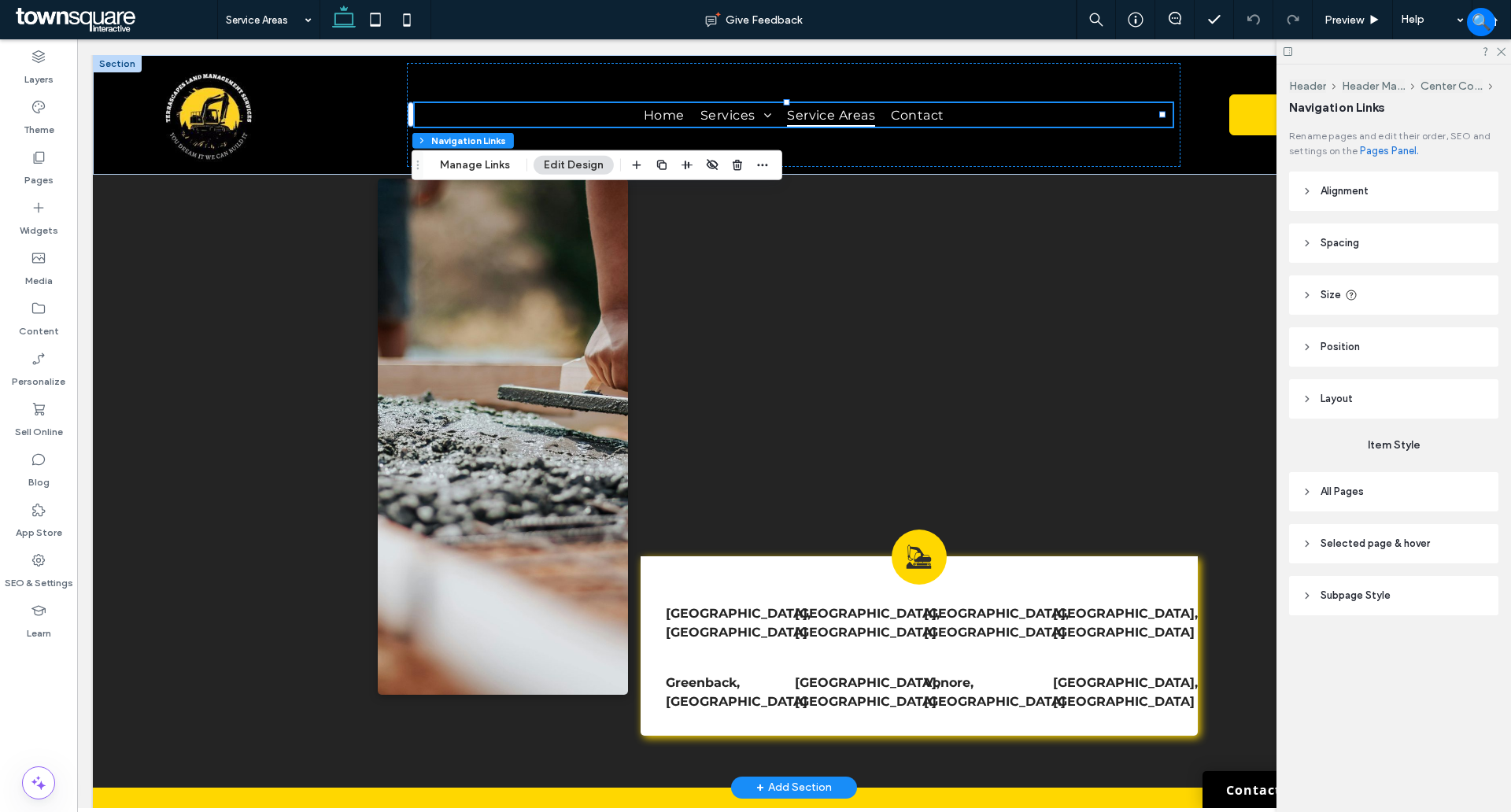
click at [557, 161] on button "Edit Design" at bounding box center [574, 165] width 81 height 19
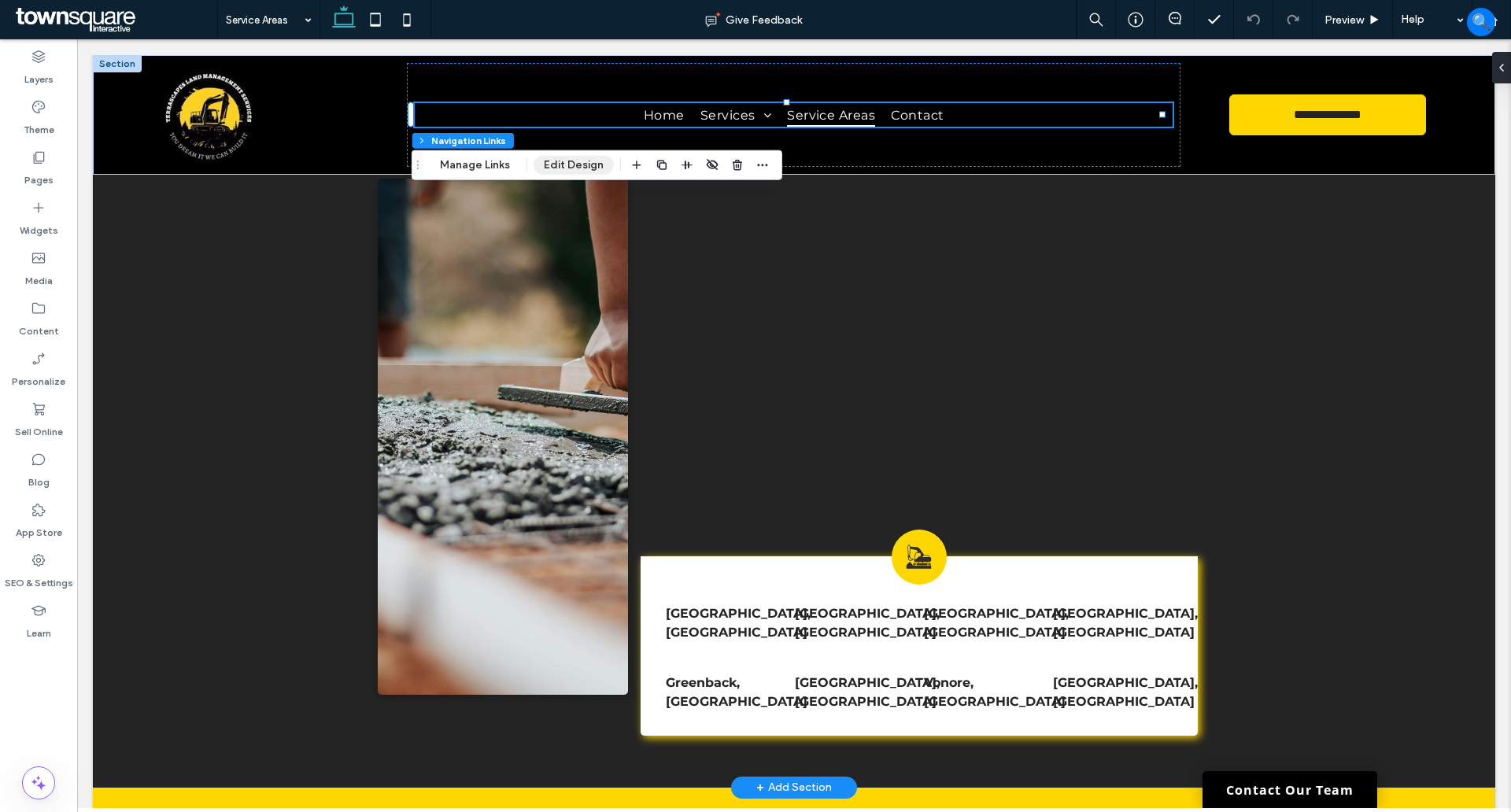
click at [557, 161] on button "Edit Design" at bounding box center [574, 165] width 81 height 19
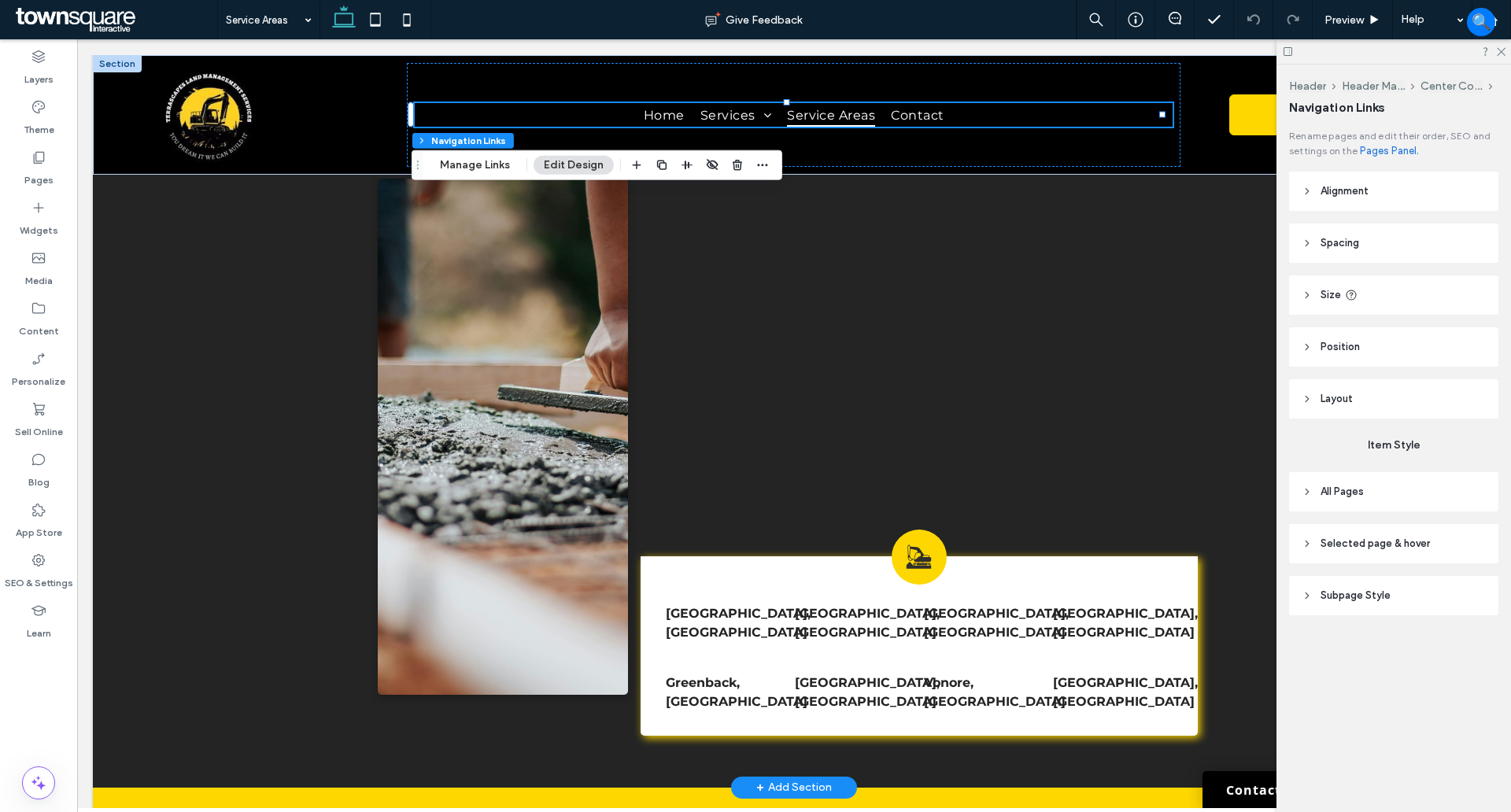
click at [1340, 542] on span "Selected page & hover" at bounding box center [1374, 543] width 109 height 16
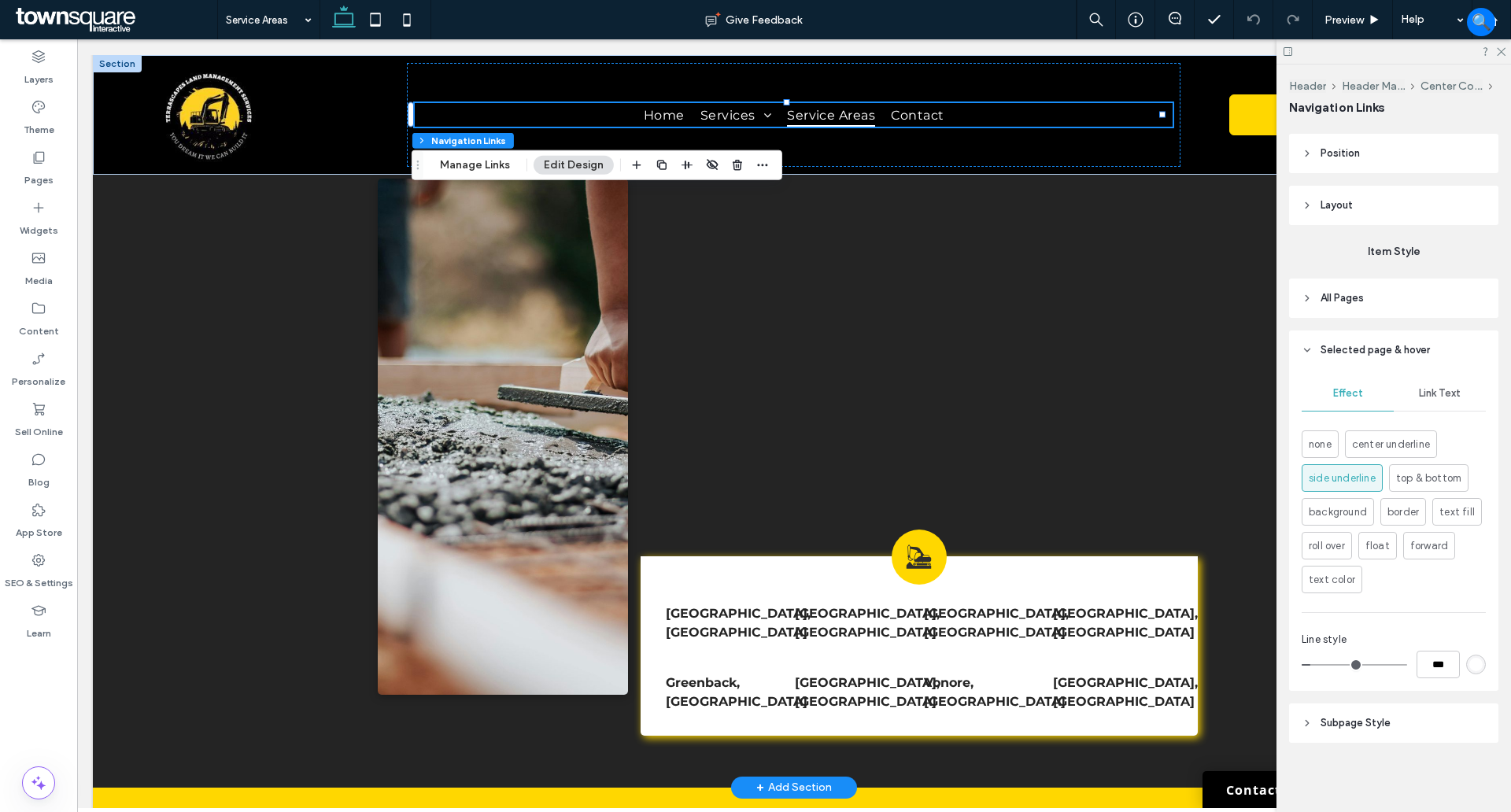
click at [1437, 385] on div "Link Text" at bounding box center [1439, 393] width 92 height 35
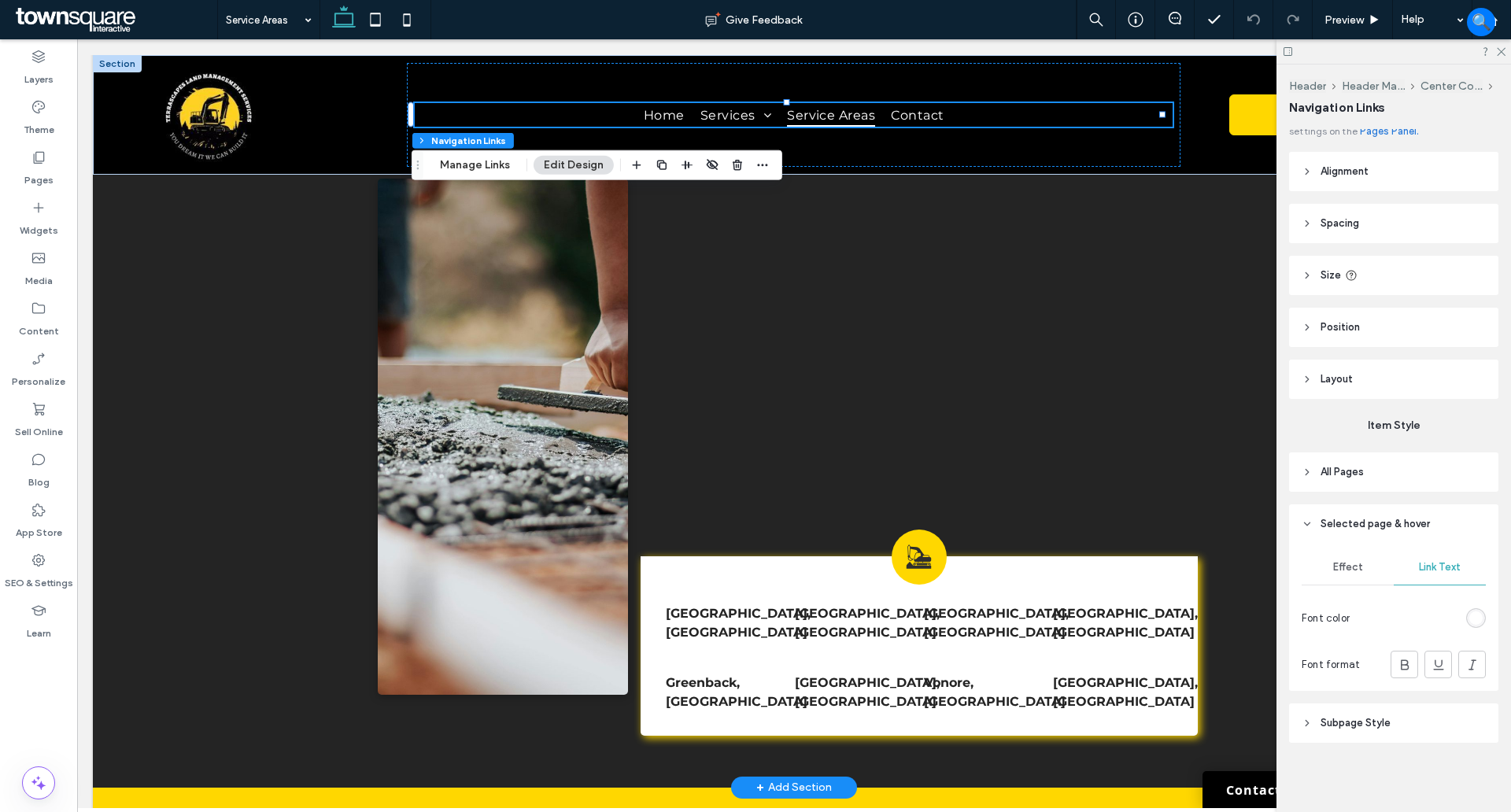
scroll to position [19, 0]
click at [1357, 559] on div "Effect" at bounding box center [1348, 567] width 92 height 35
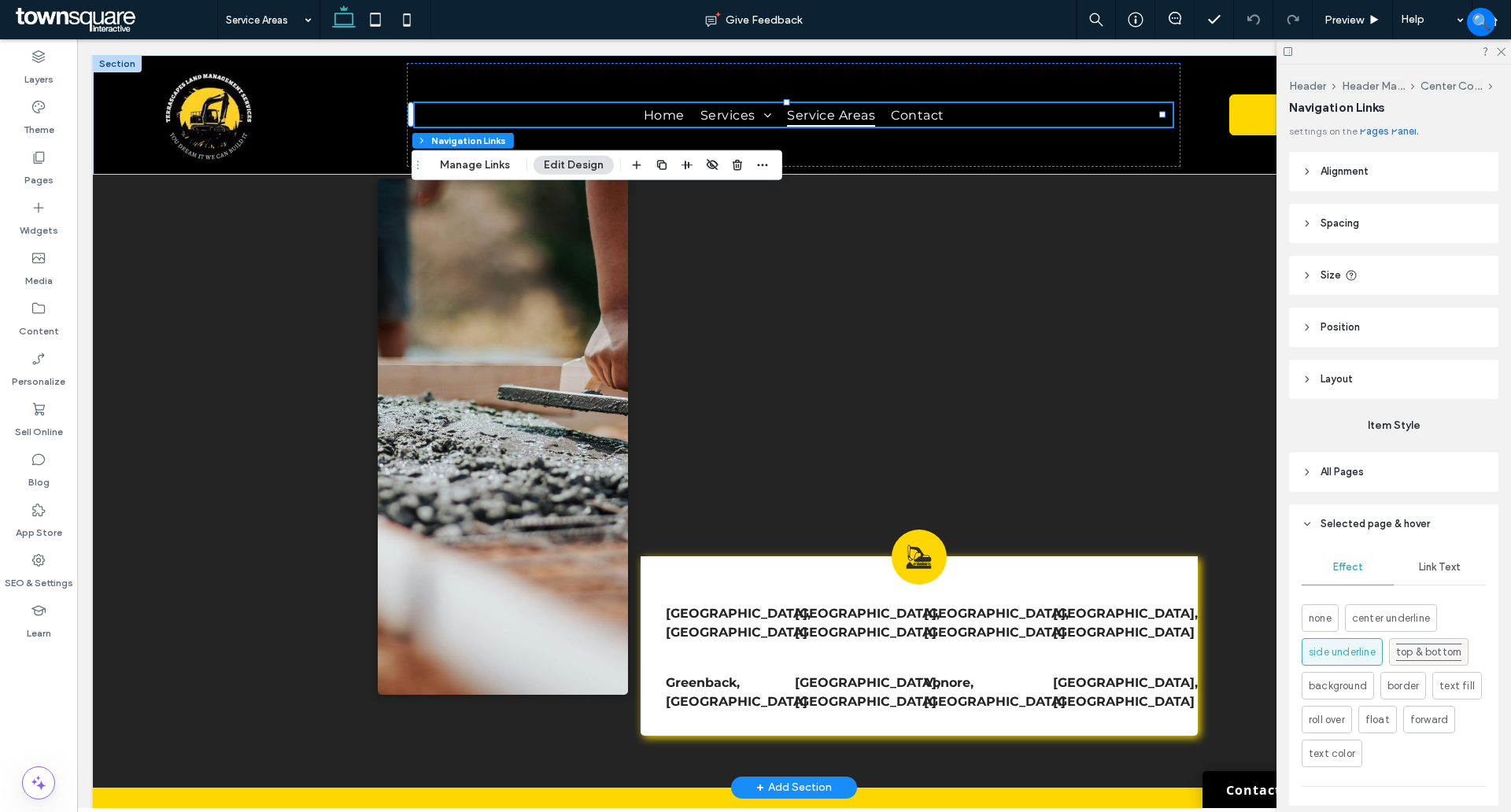
scroll to position [193, 0]
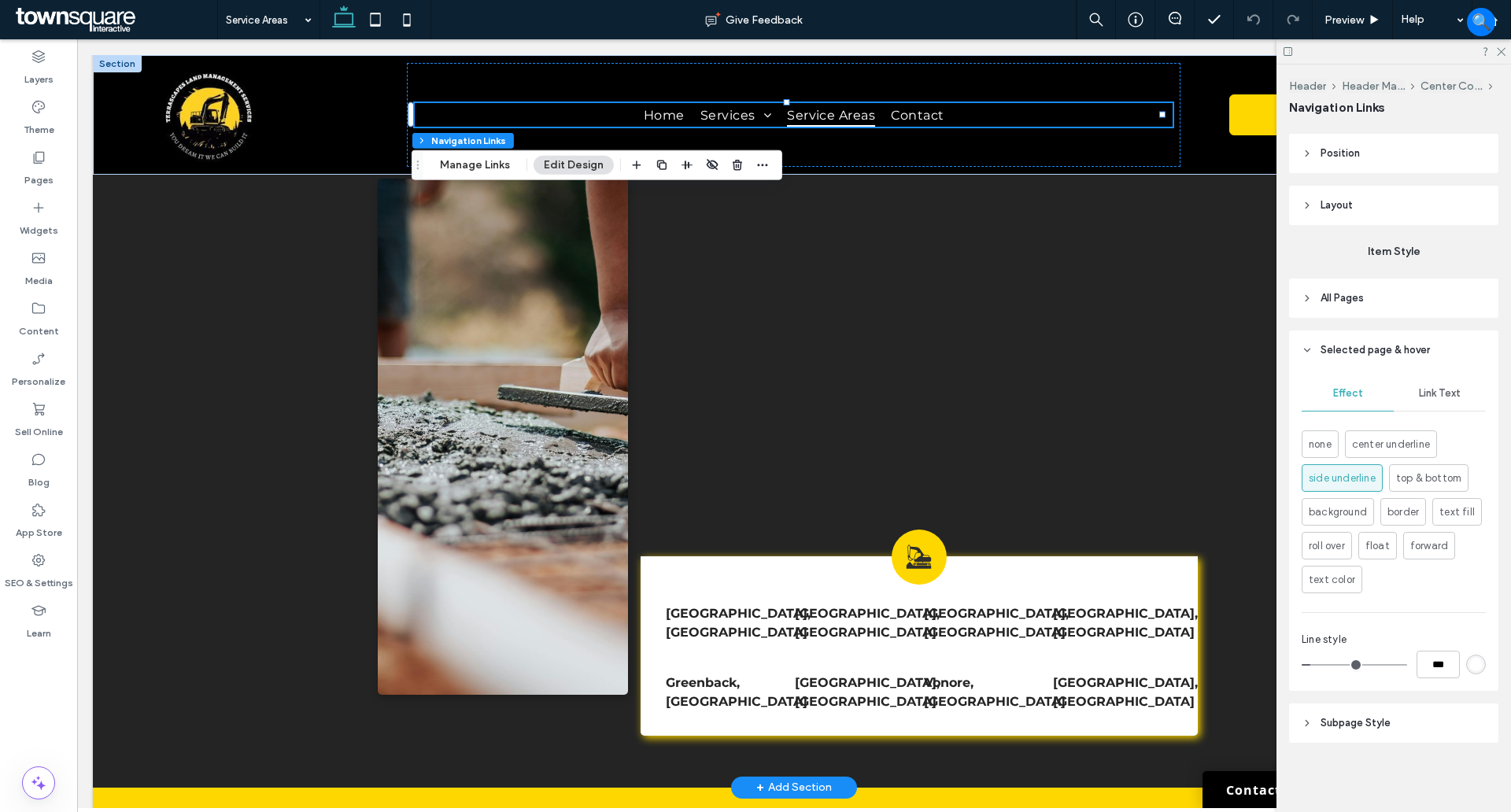
click at [1355, 730] on span "Subpage Style" at bounding box center [1355, 722] width 70 height 16
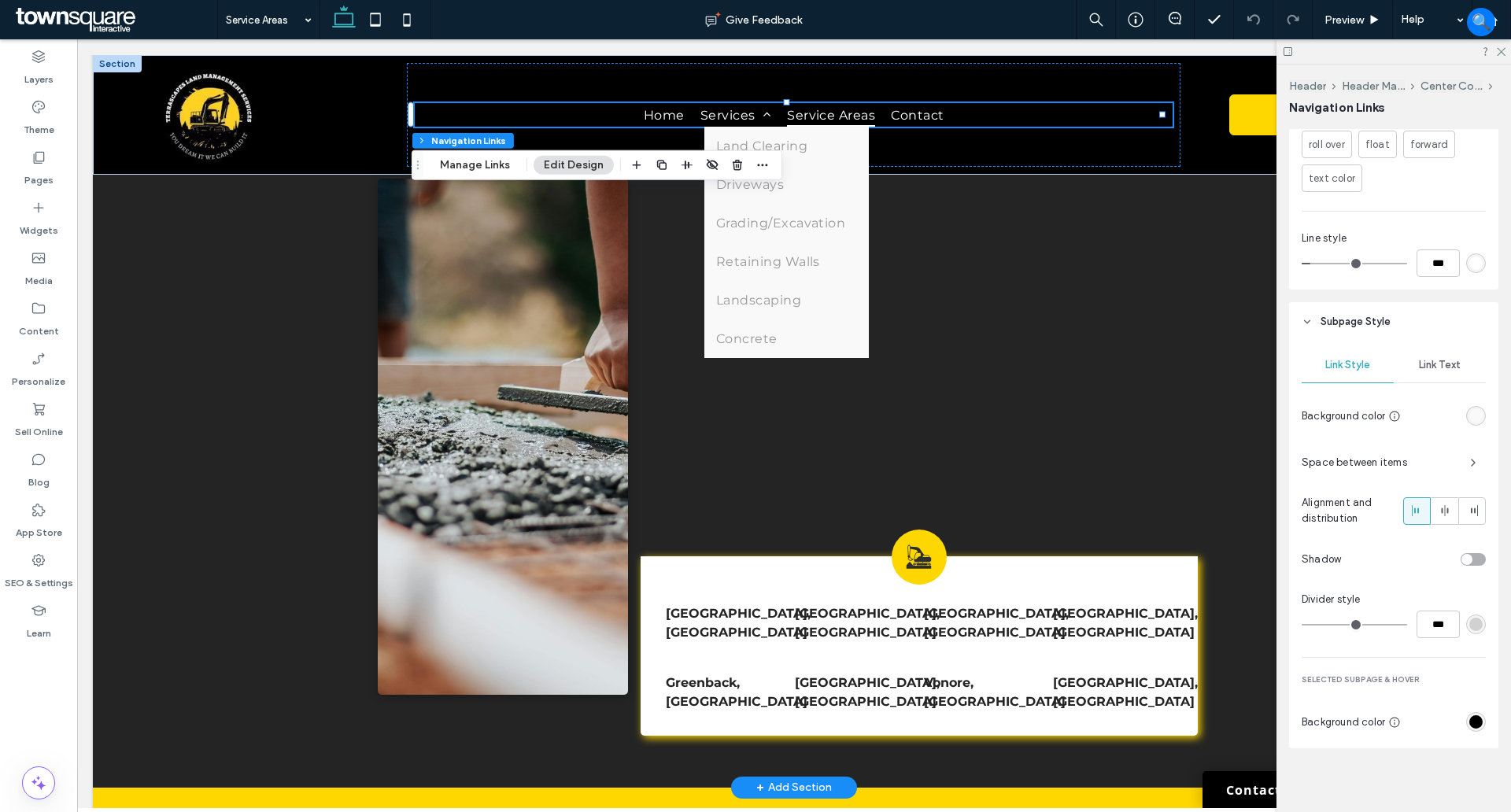
scroll to position [600, 0]
click at [1420, 355] on span "Link Text" at bounding box center [1439, 359] width 41 height 13
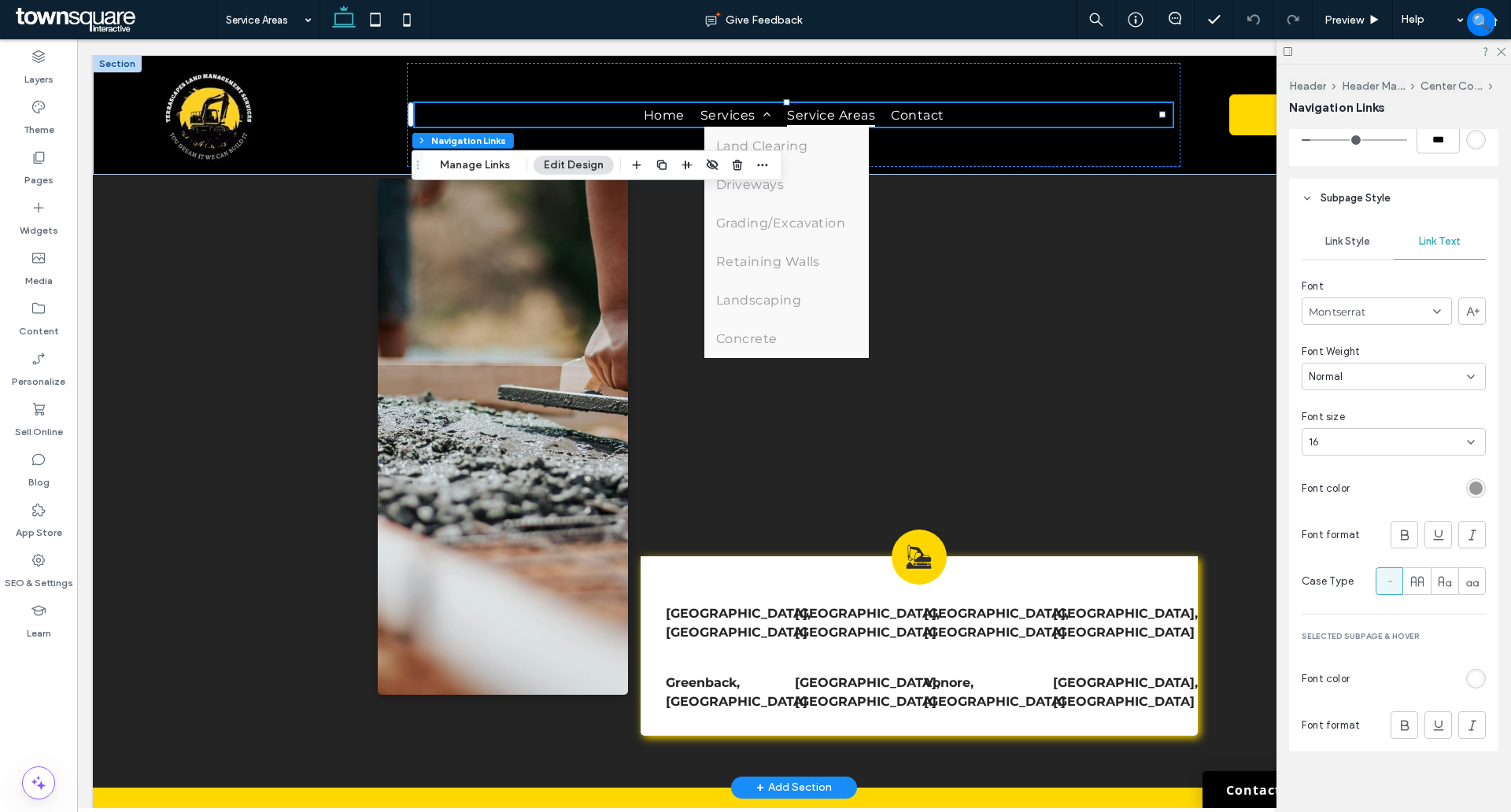
scroll to position [727, 0]
click at [1466, 475] on div "rgb(153, 153, 153)" at bounding box center [1475, 478] width 19 height 19
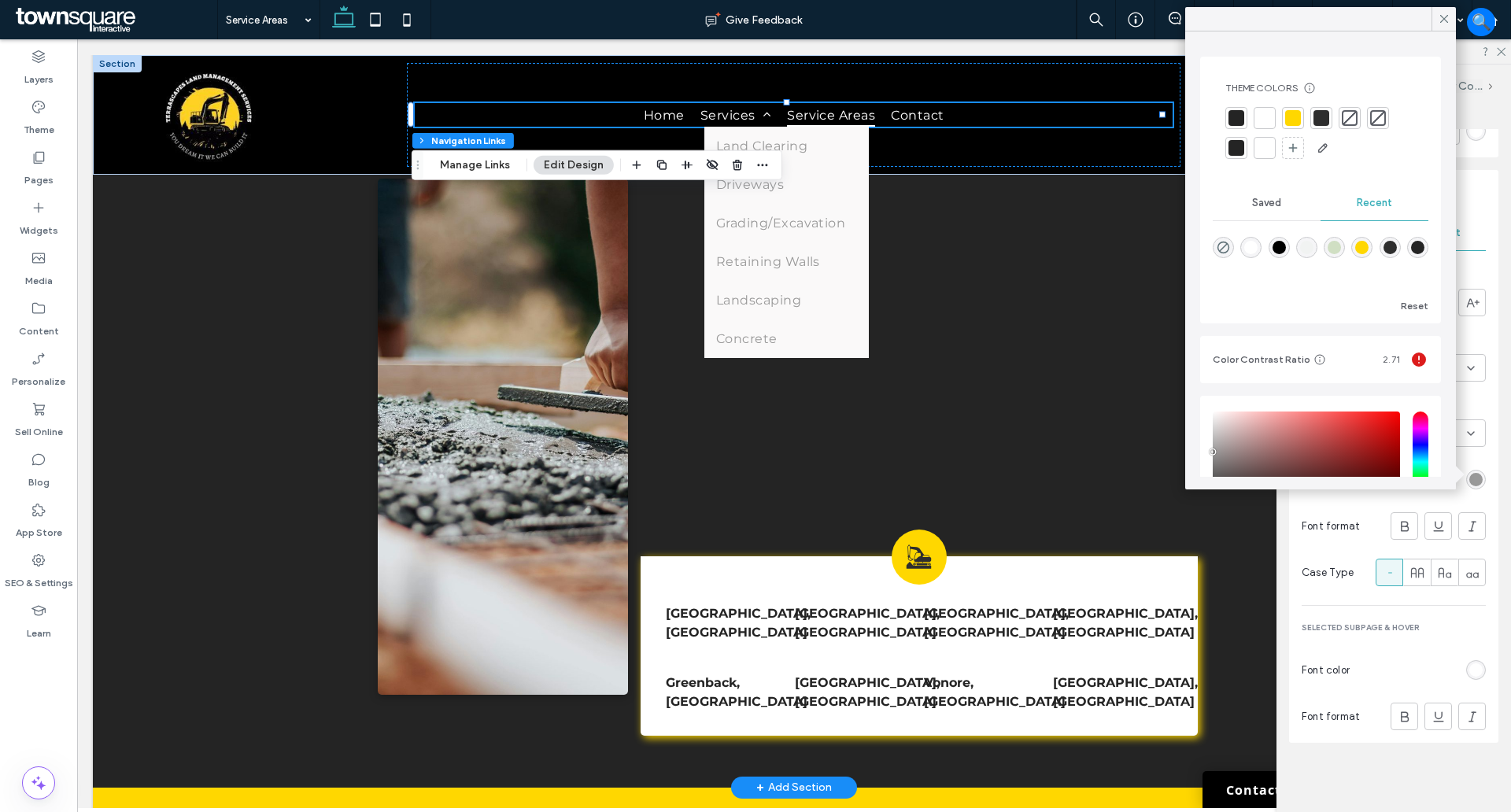
click at [1229, 118] on div at bounding box center [1236, 117] width 16 height 16
click at [1447, 14] on icon at bounding box center [1443, 18] width 14 height 14
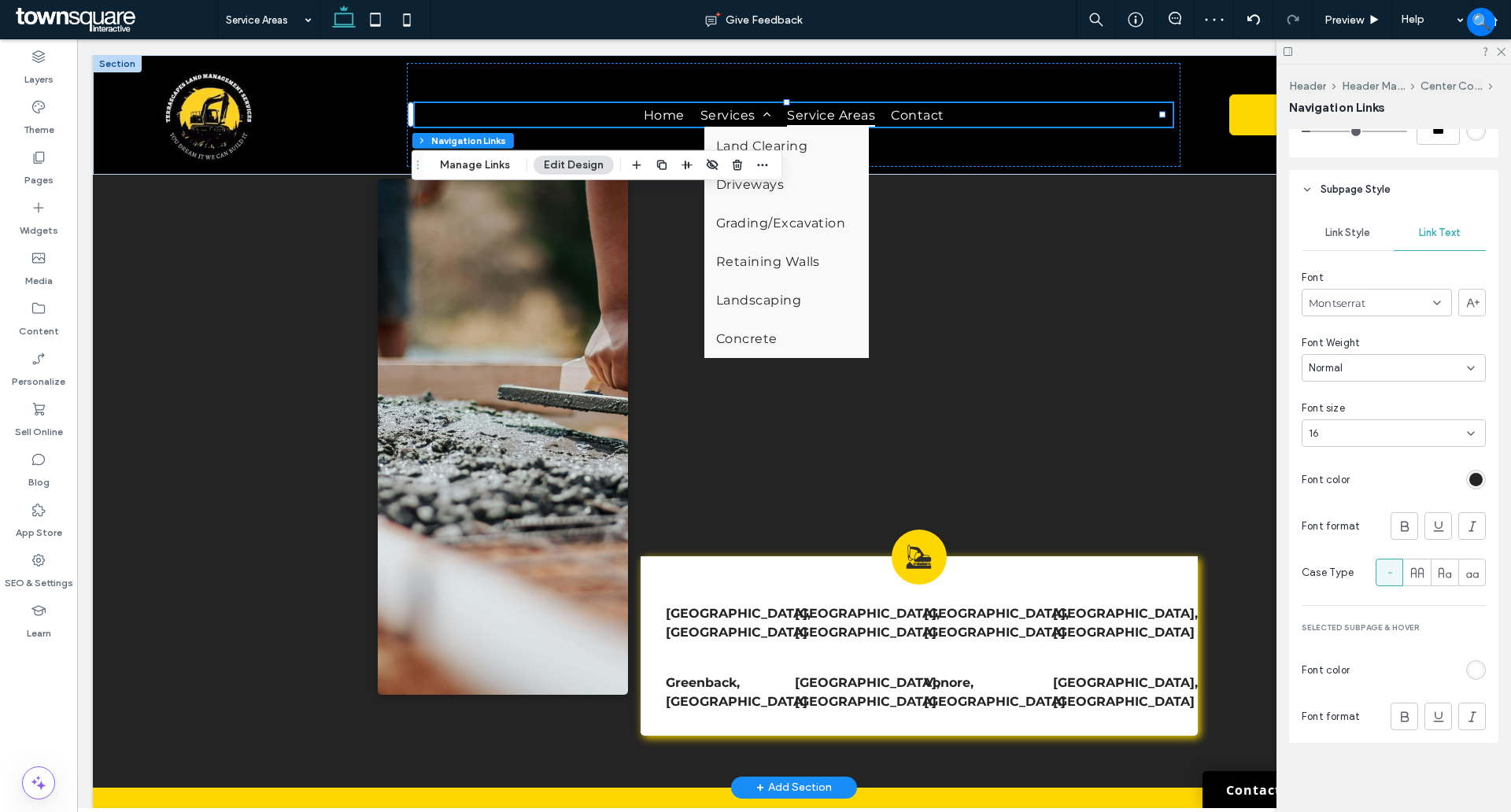
click at [1470, 665] on div "rgb(255, 255, 255)" at bounding box center [1476, 670] width 14 height 14
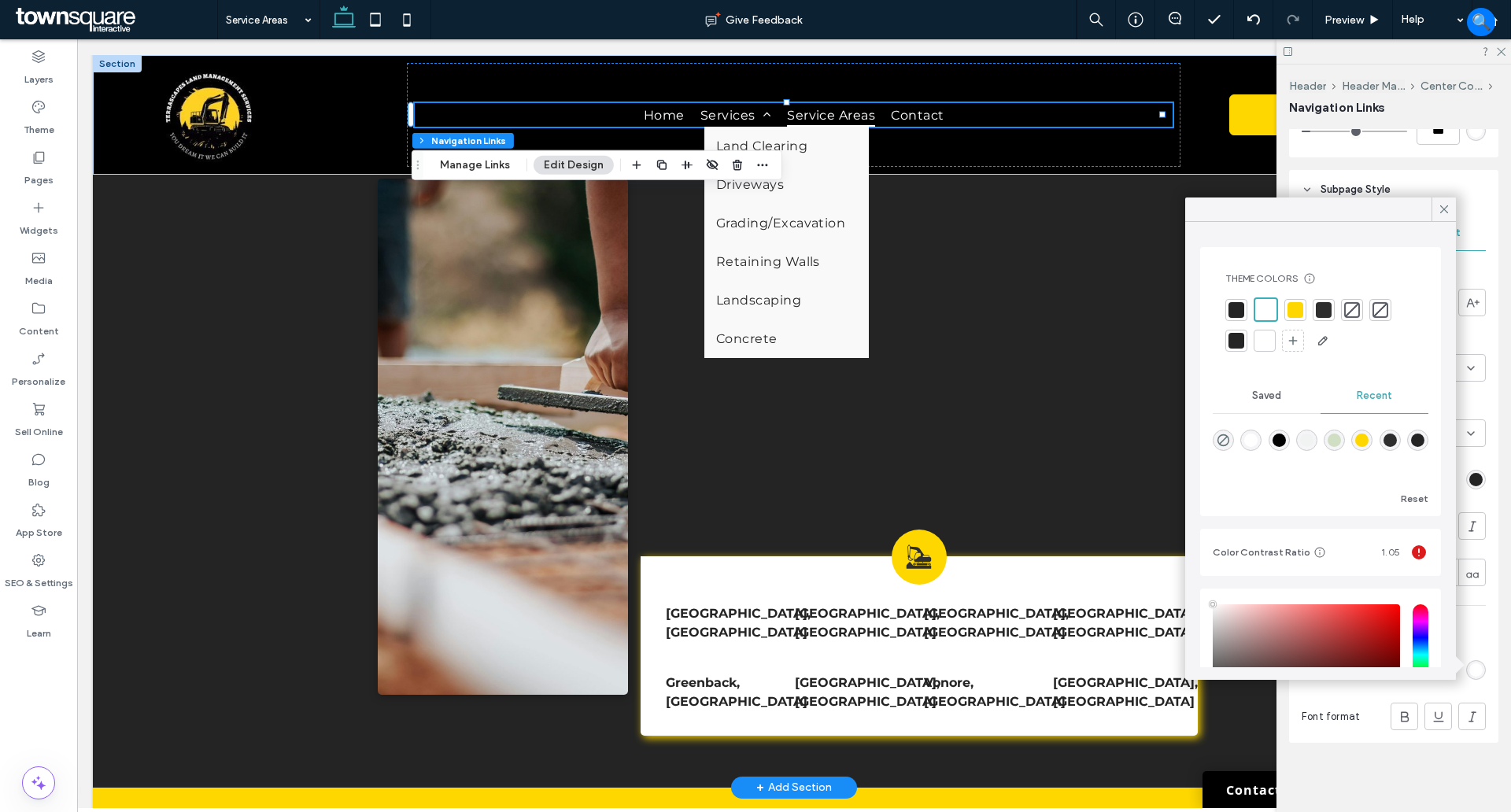
click at [1270, 303] on div at bounding box center [1266, 310] width 18 height 18
click at [1441, 208] on icon at bounding box center [1443, 209] width 14 height 14
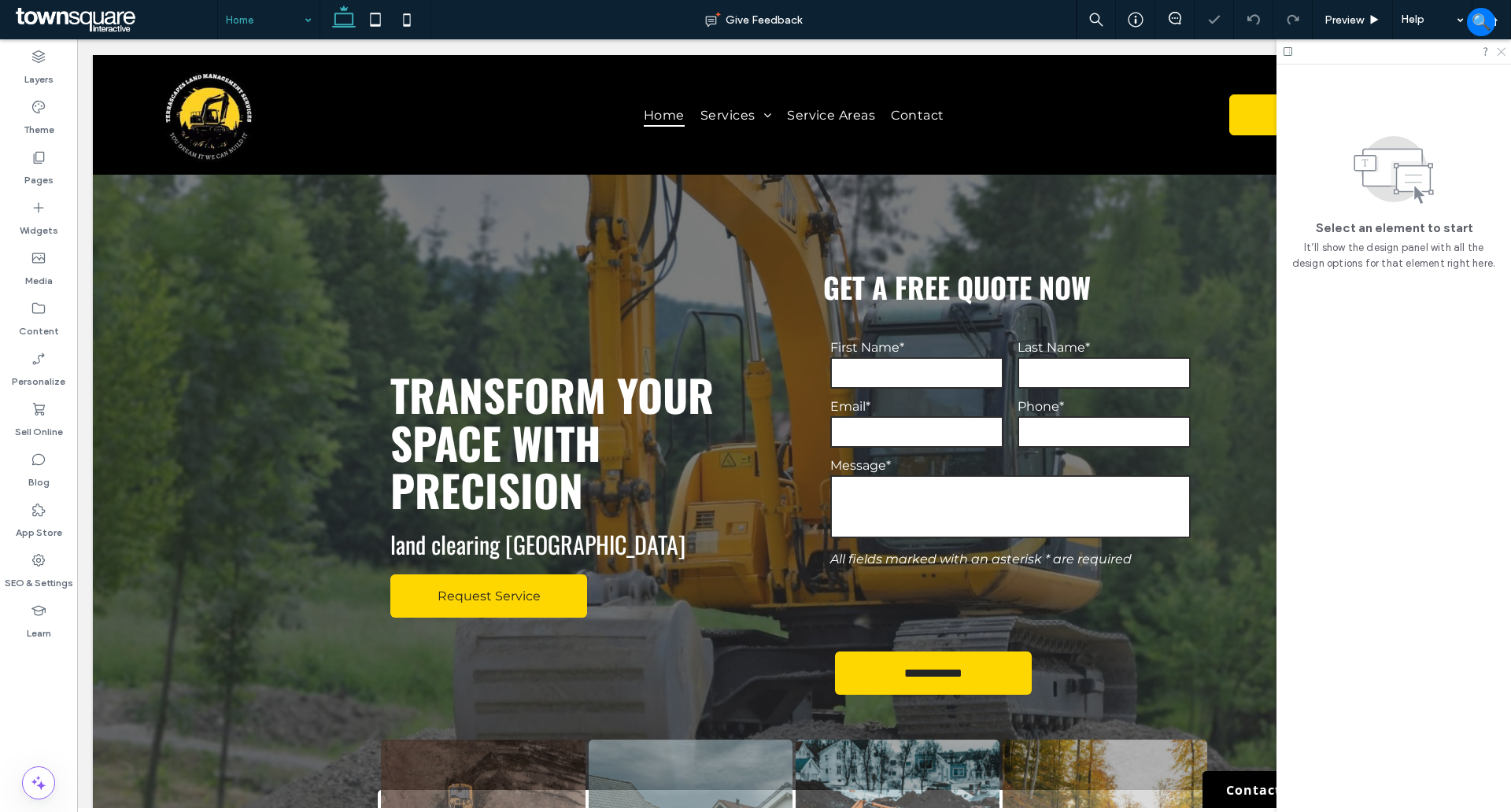
click at [1501, 51] on icon at bounding box center [1500, 50] width 10 height 10
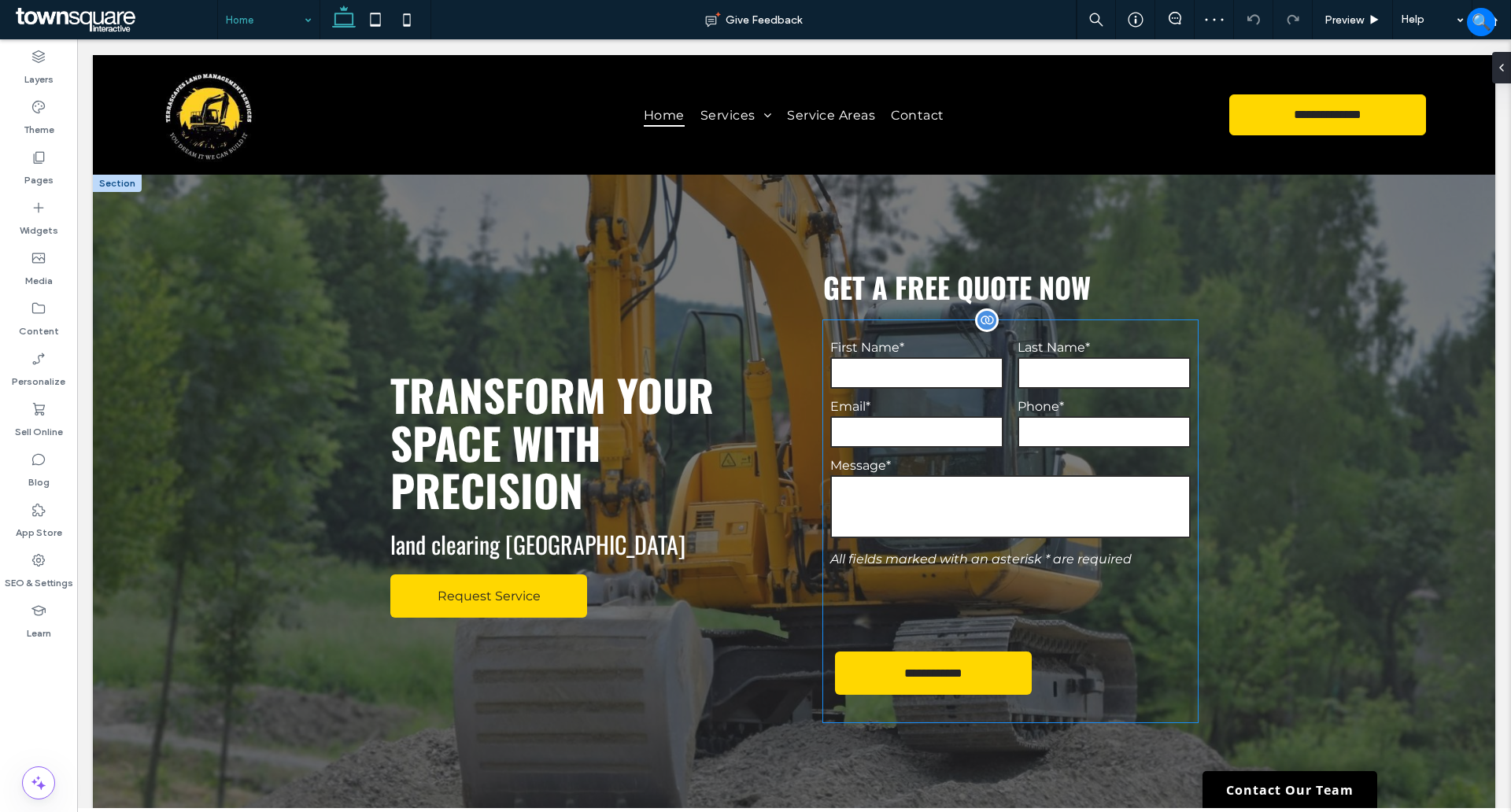
click at [844, 334] on form "**********" at bounding box center [1010, 521] width 375 height 402
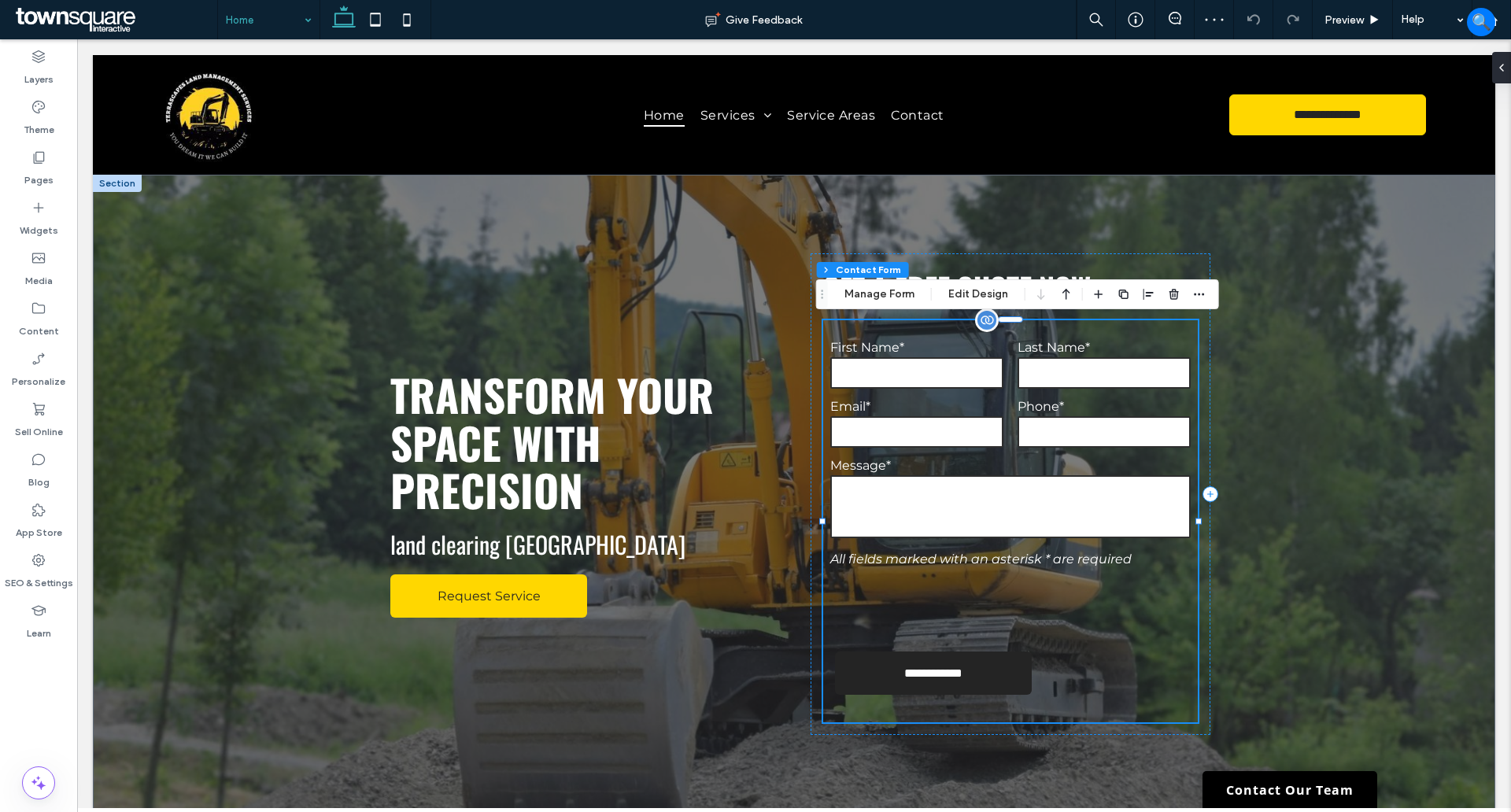
type input "*"
type input "***"
type input "*"
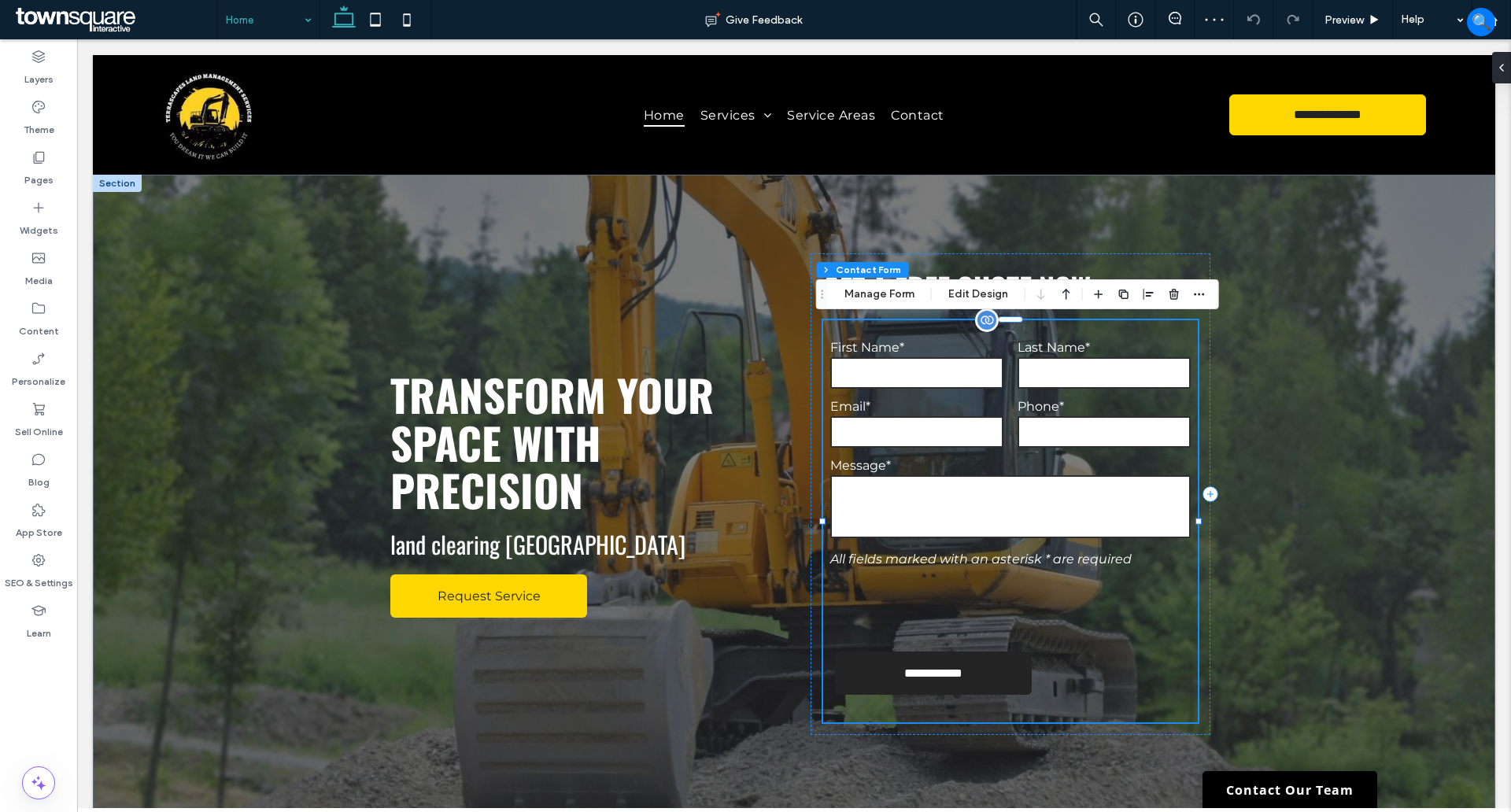
type input "***"
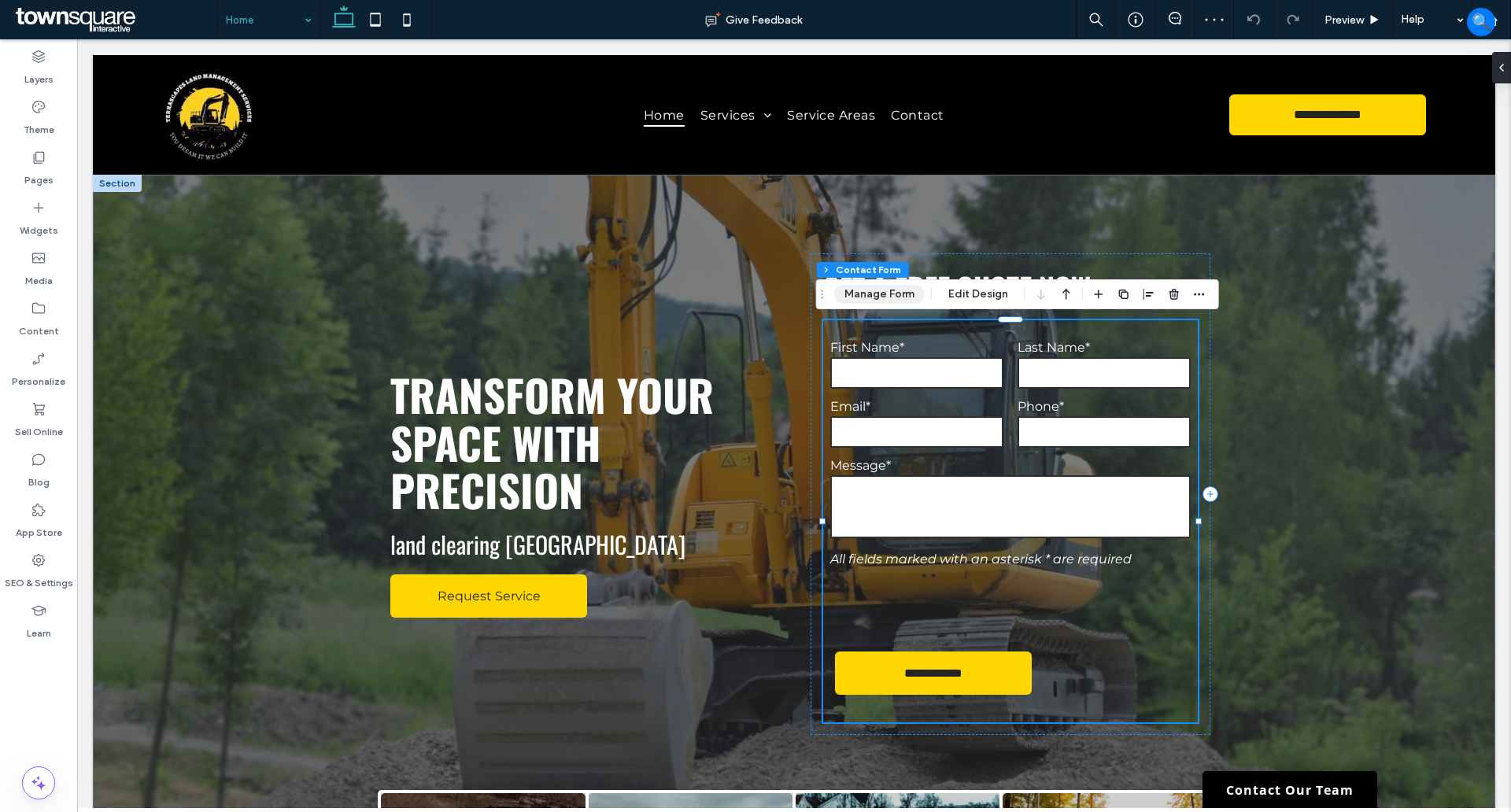
click at [874, 291] on button "Manage Form" at bounding box center [879, 294] width 91 height 19
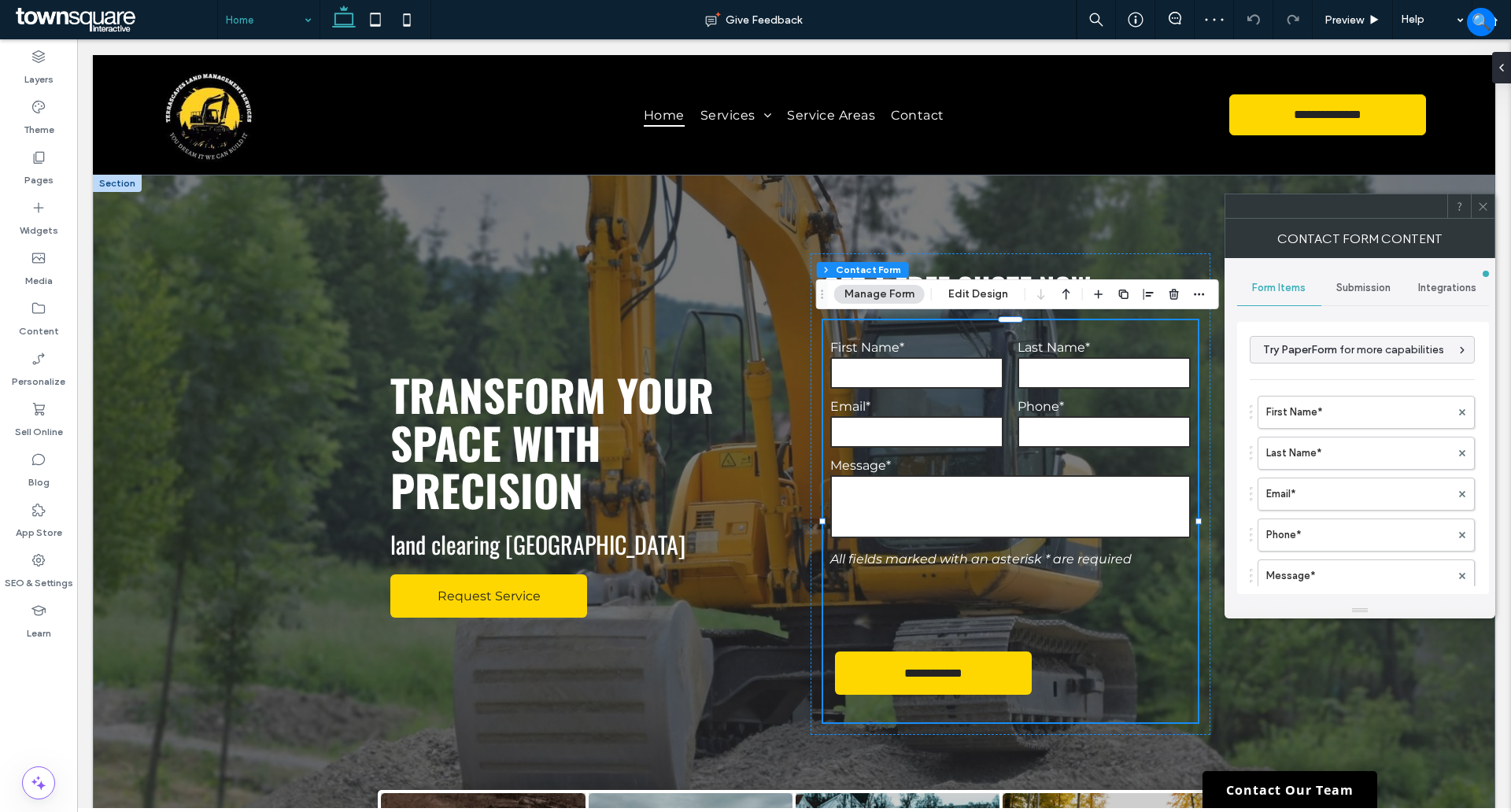
click at [1360, 281] on span "Submission" at bounding box center [1363, 288] width 54 height 13
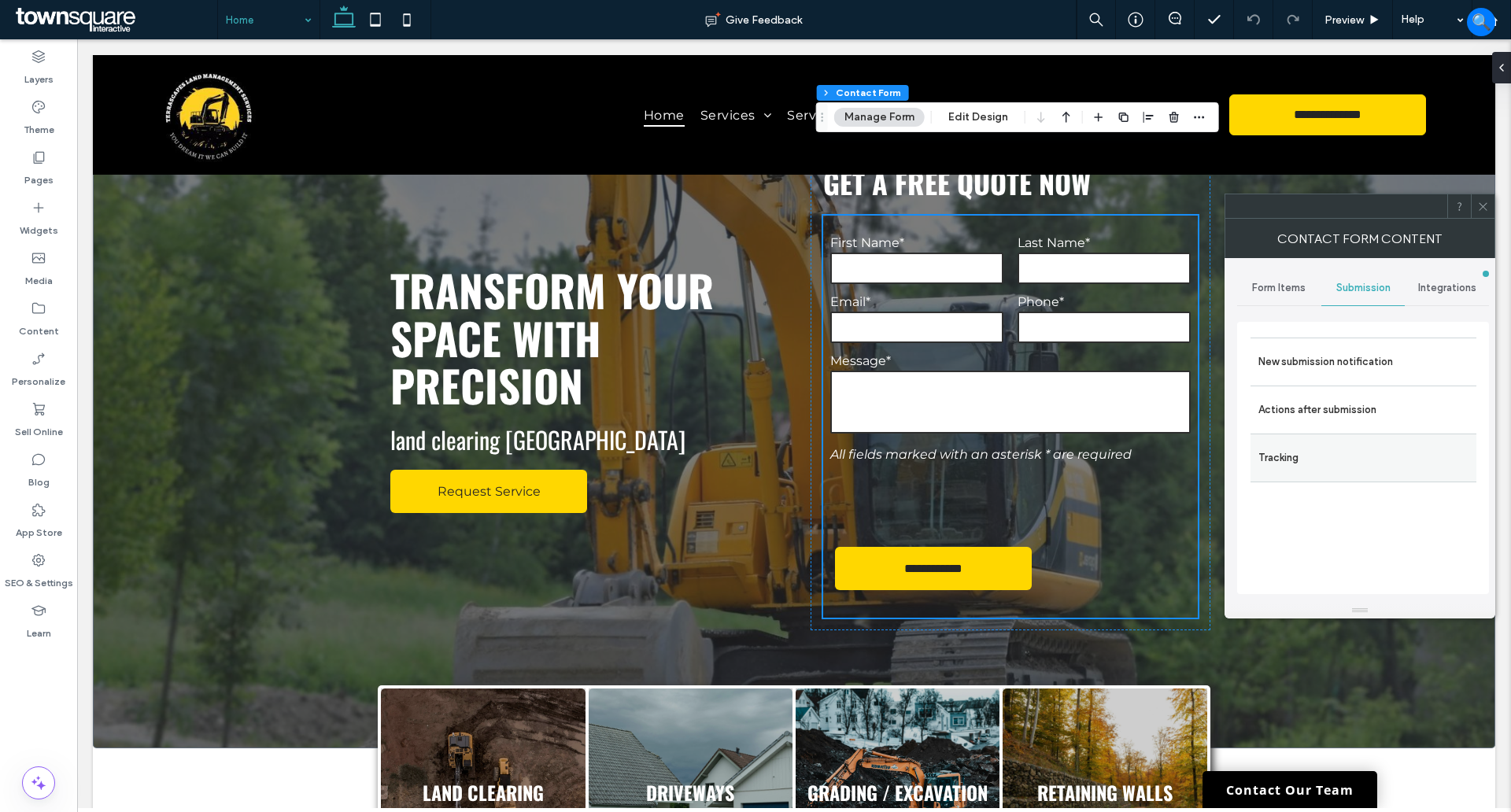
scroll to position [295, 0]
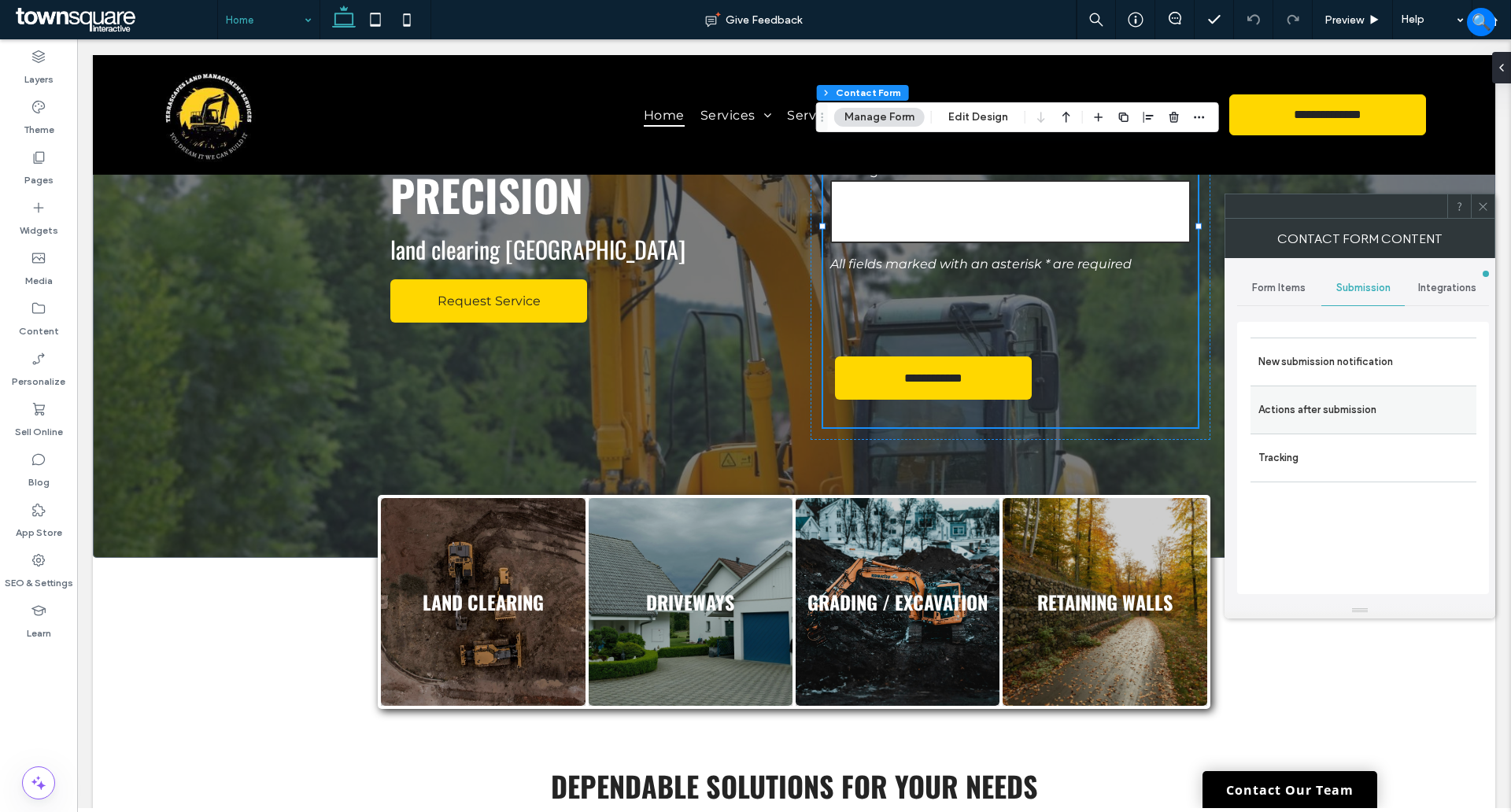
click at [1317, 411] on label "Actions after submission" at bounding box center [1363, 410] width 210 height 31
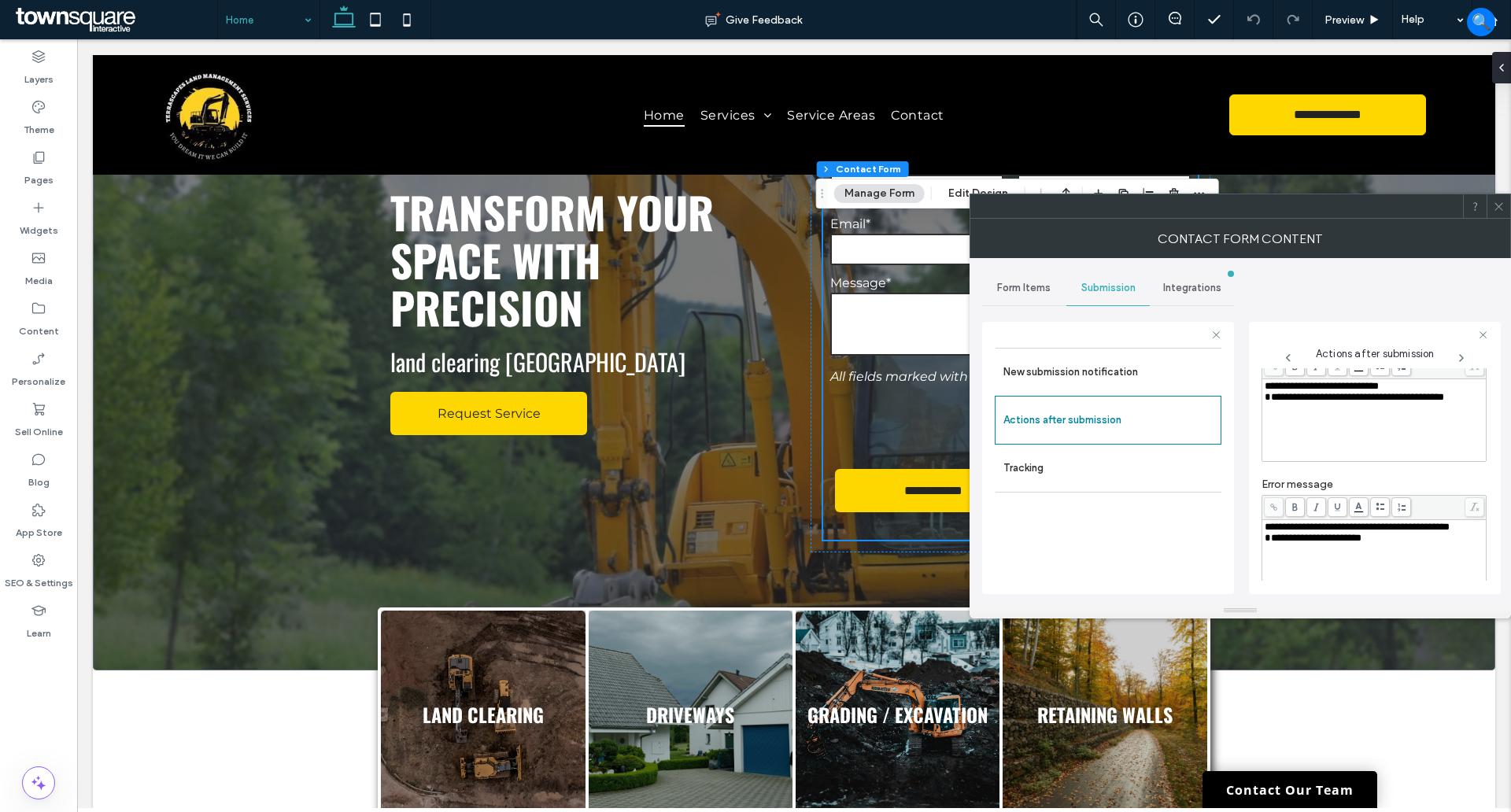
scroll to position [98, 0]
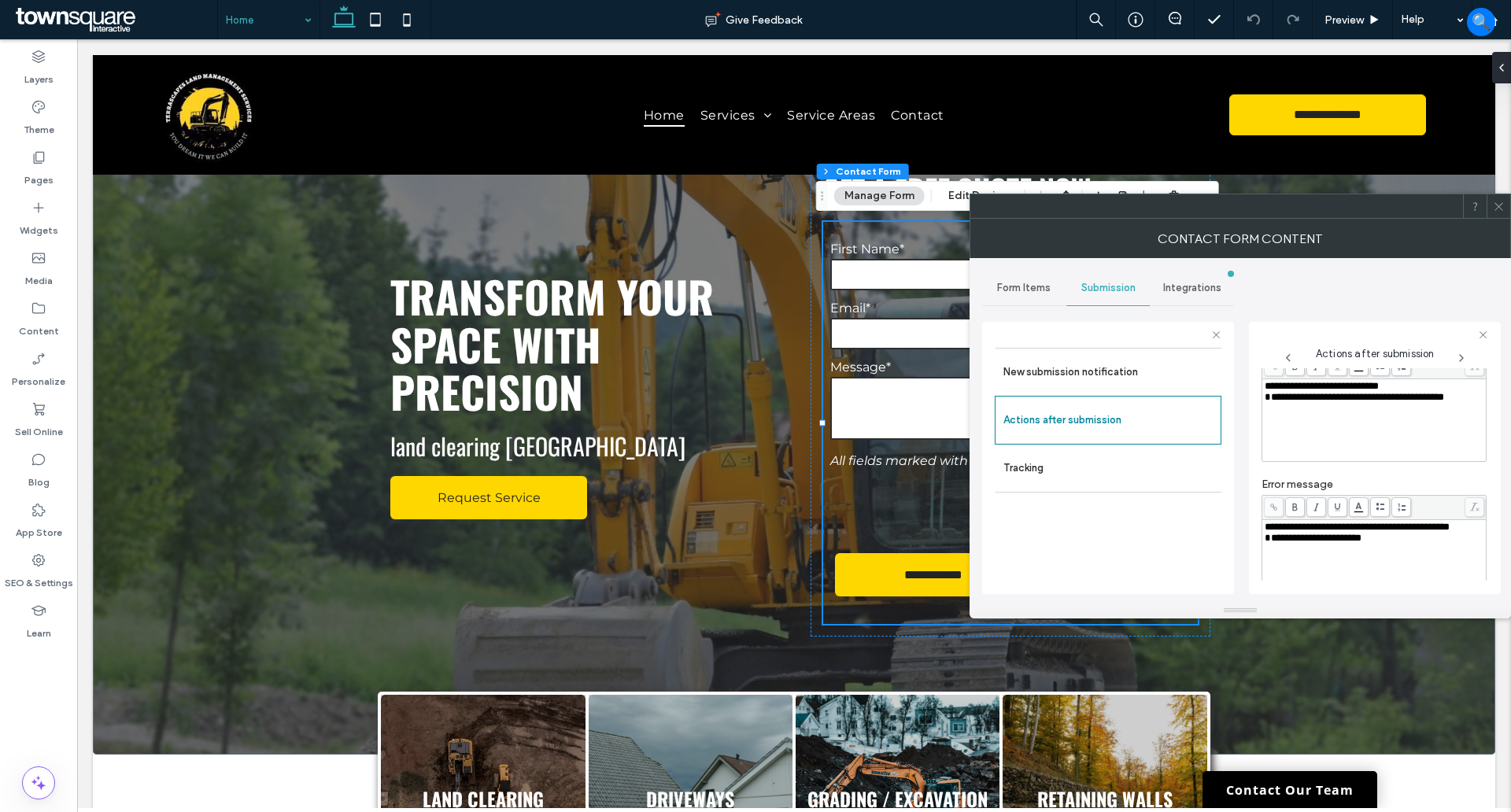
click at [1498, 208] on icon at bounding box center [1498, 206] width 12 height 12
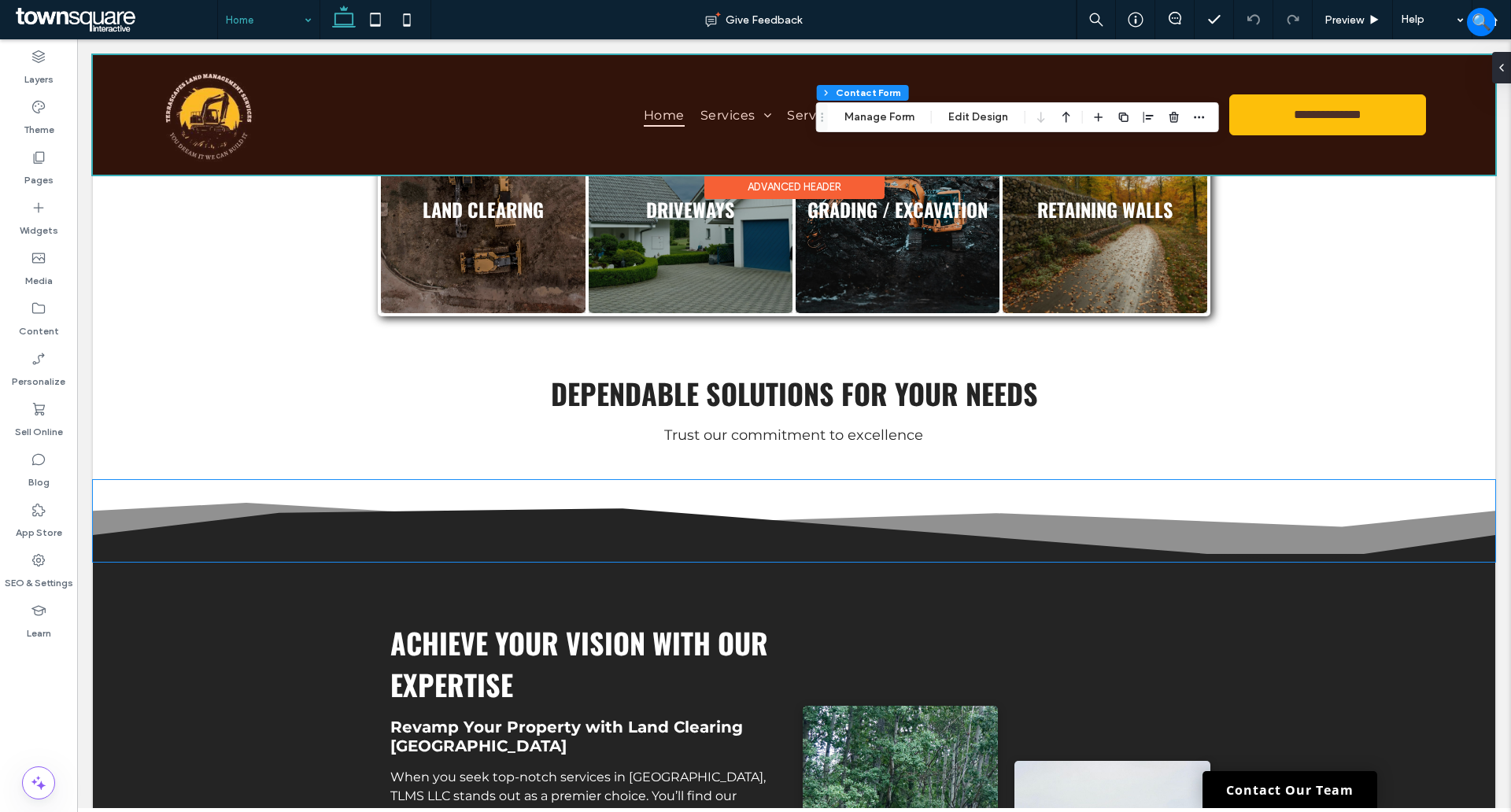
scroll to position [688, 0]
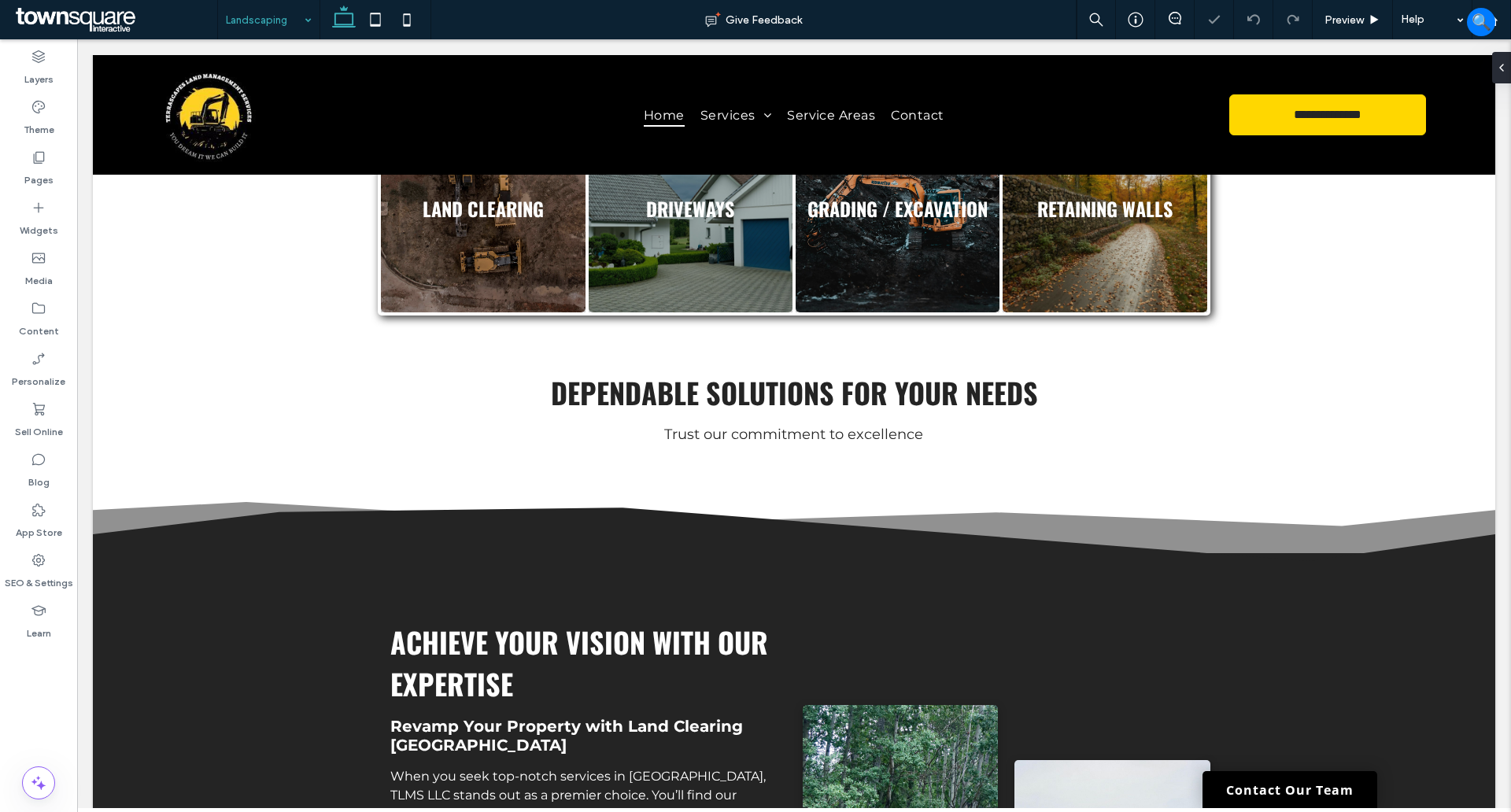
click at [369, 19] on icon at bounding box center [375, 19] width 31 height 31
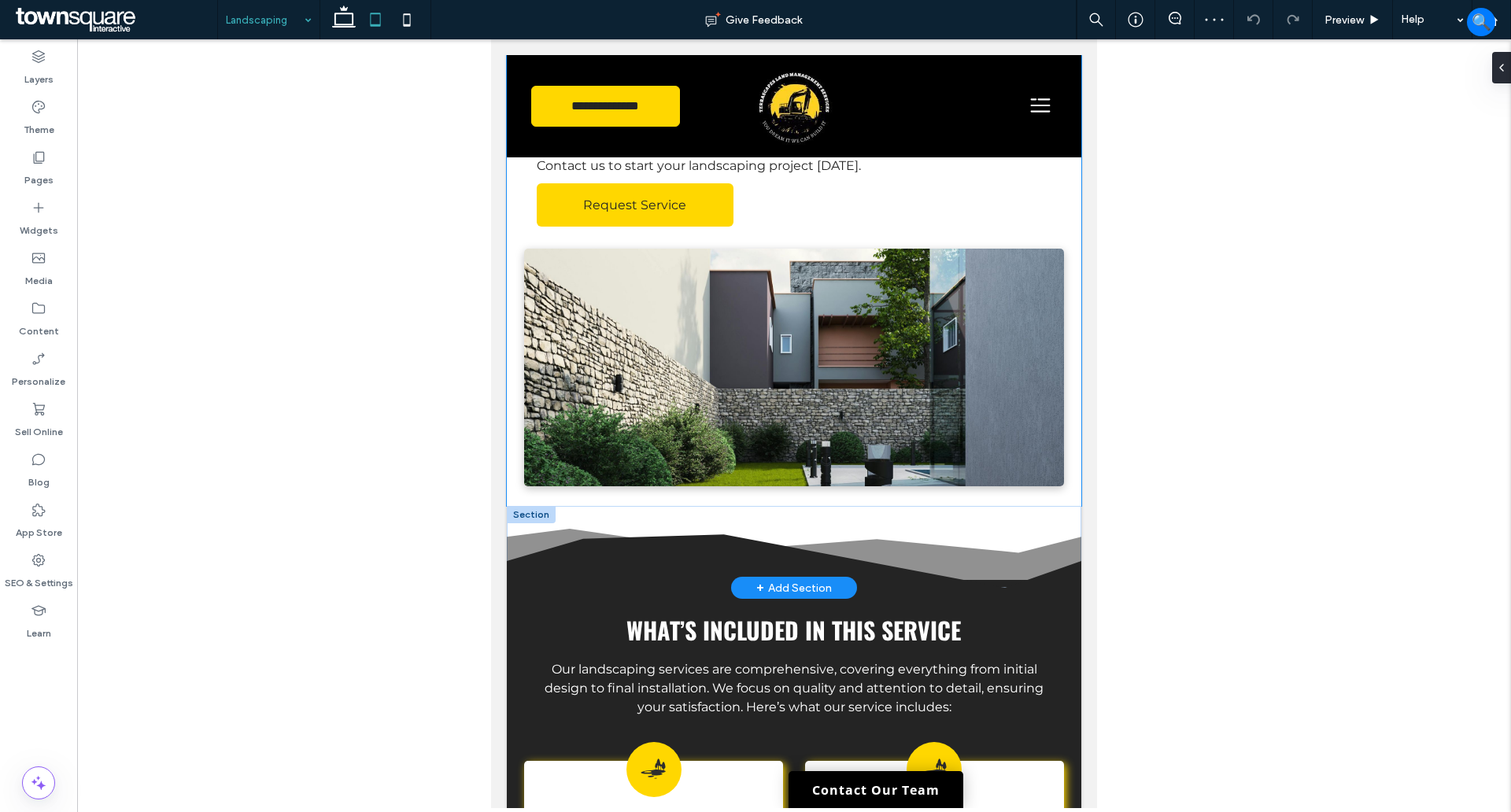
scroll to position [393, 0]
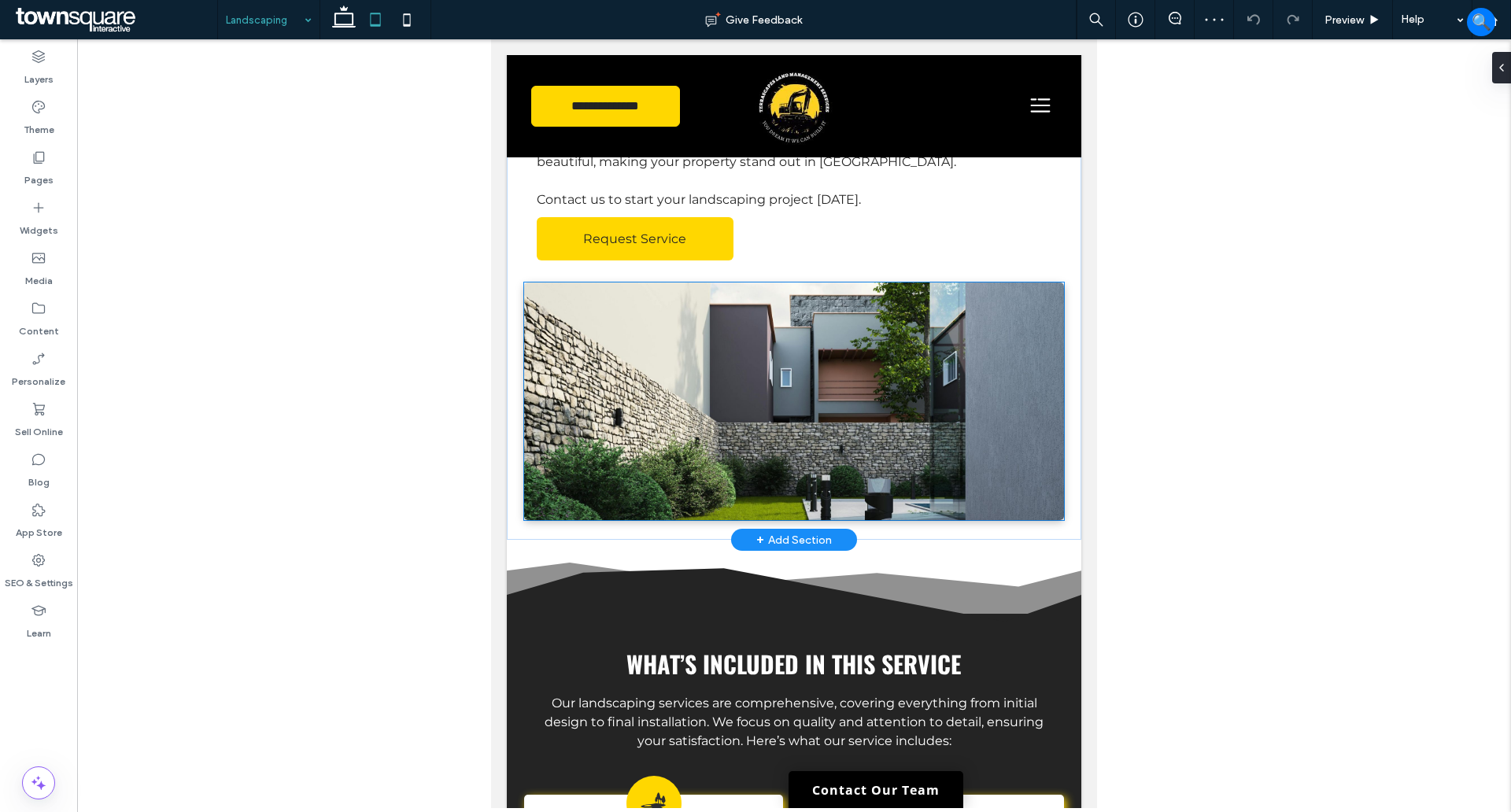
click at [794, 392] on img at bounding box center [794, 401] width 540 height 237
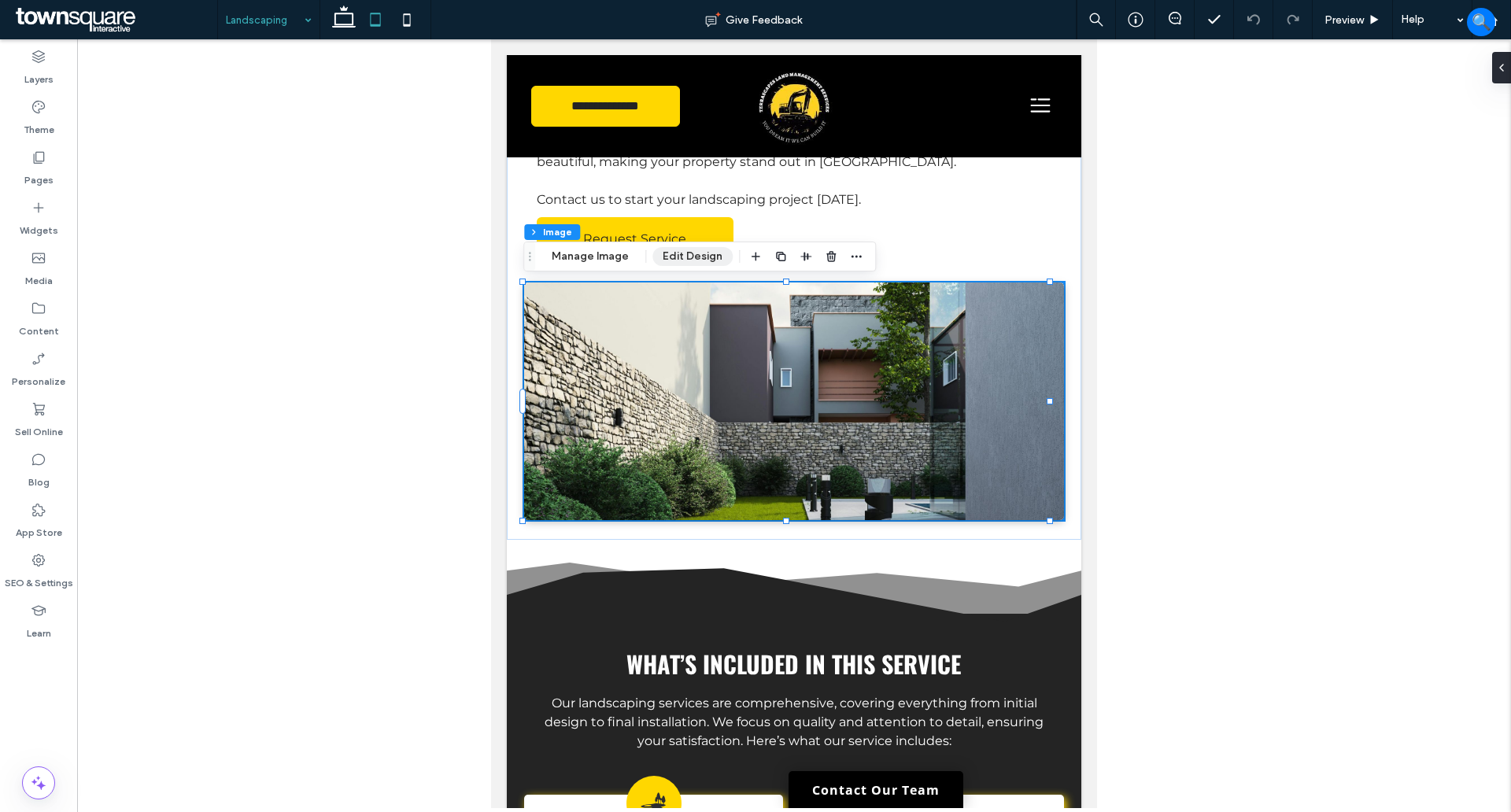
click at [684, 251] on button "Edit Design" at bounding box center [693, 257] width 81 height 19
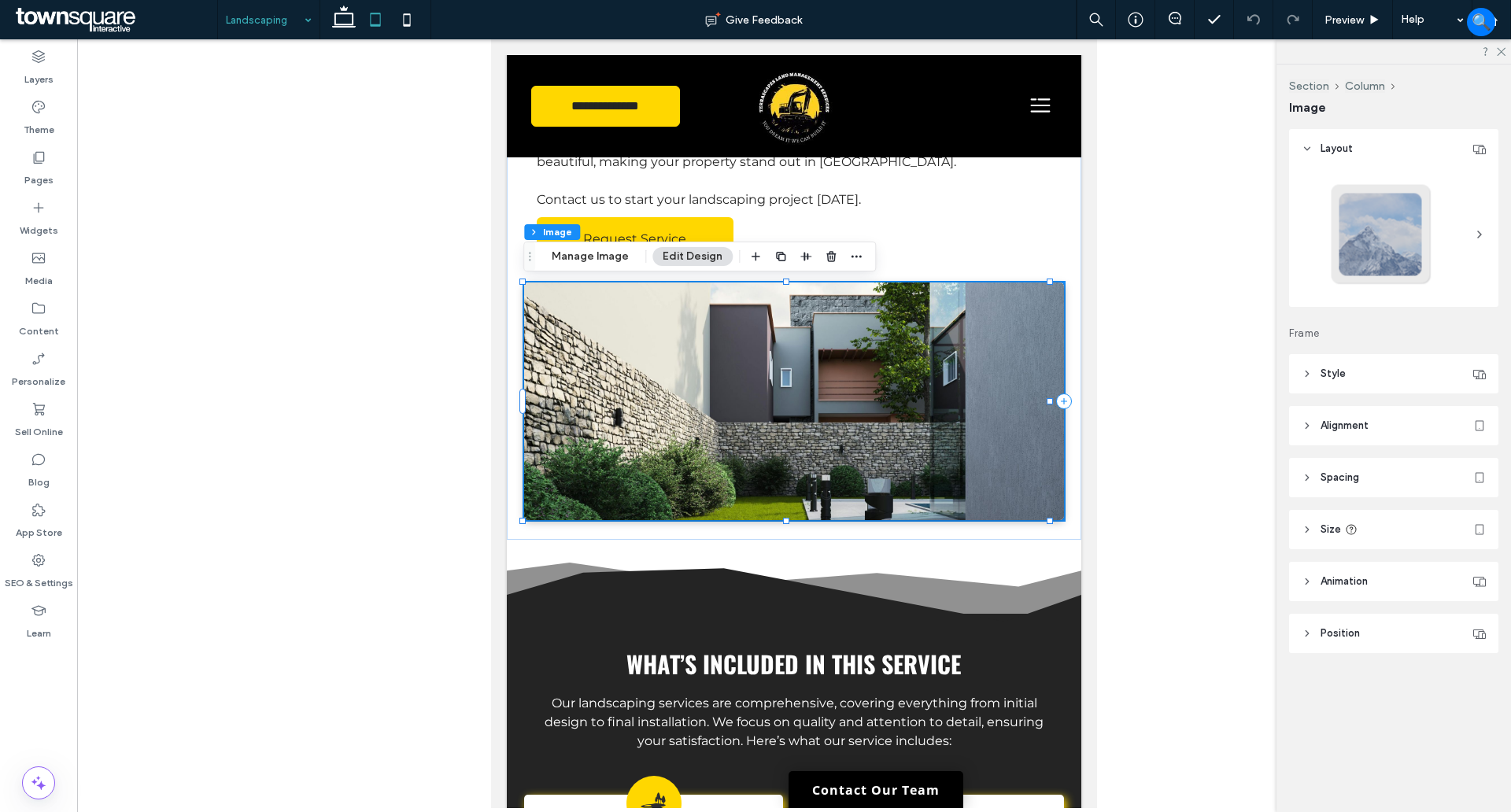
click at [1296, 370] on header "Style" at bounding box center [1394, 373] width 209 height 39
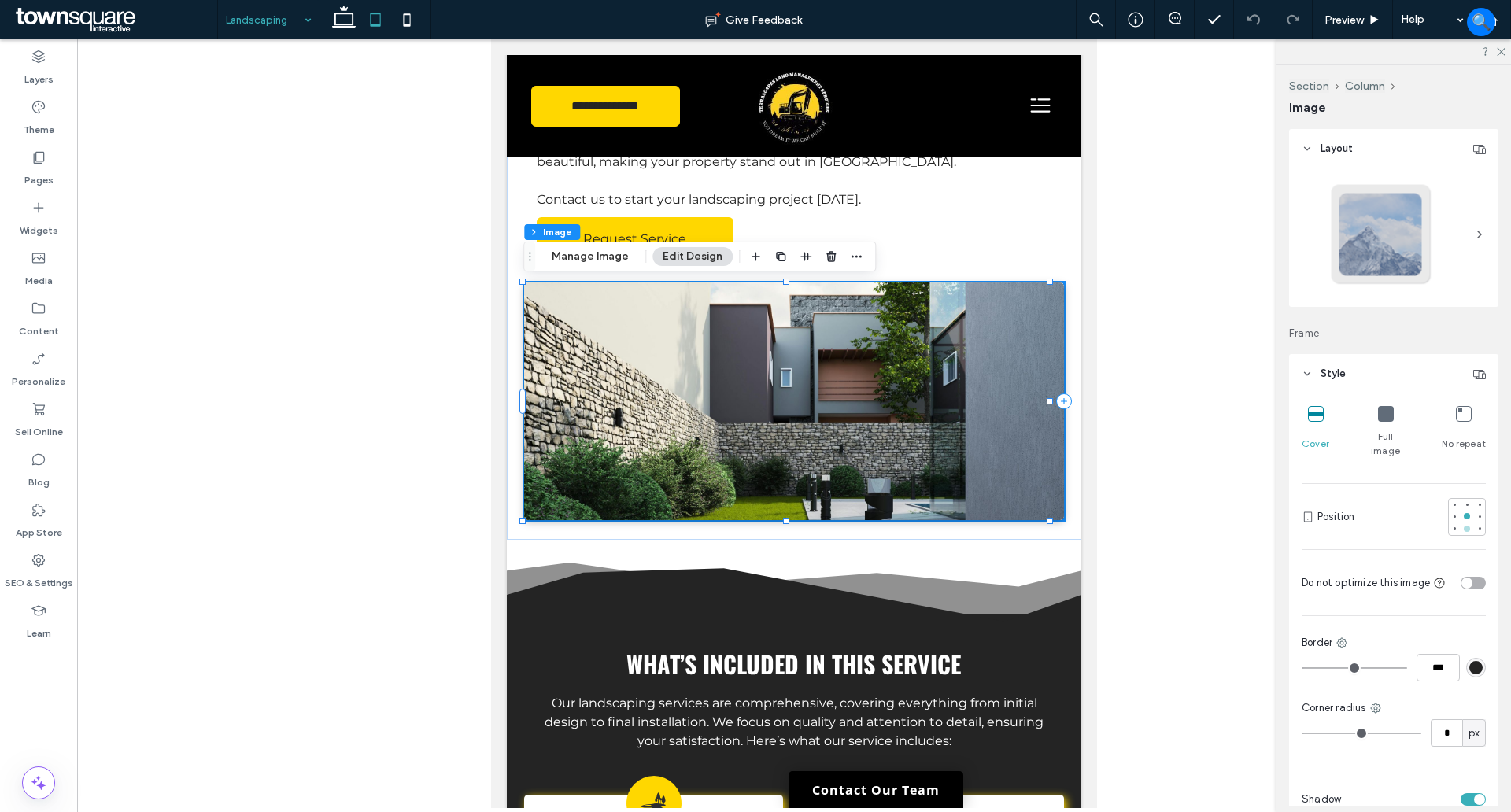
click at [1461, 523] on div at bounding box center [1467, 529] width 11 height 11
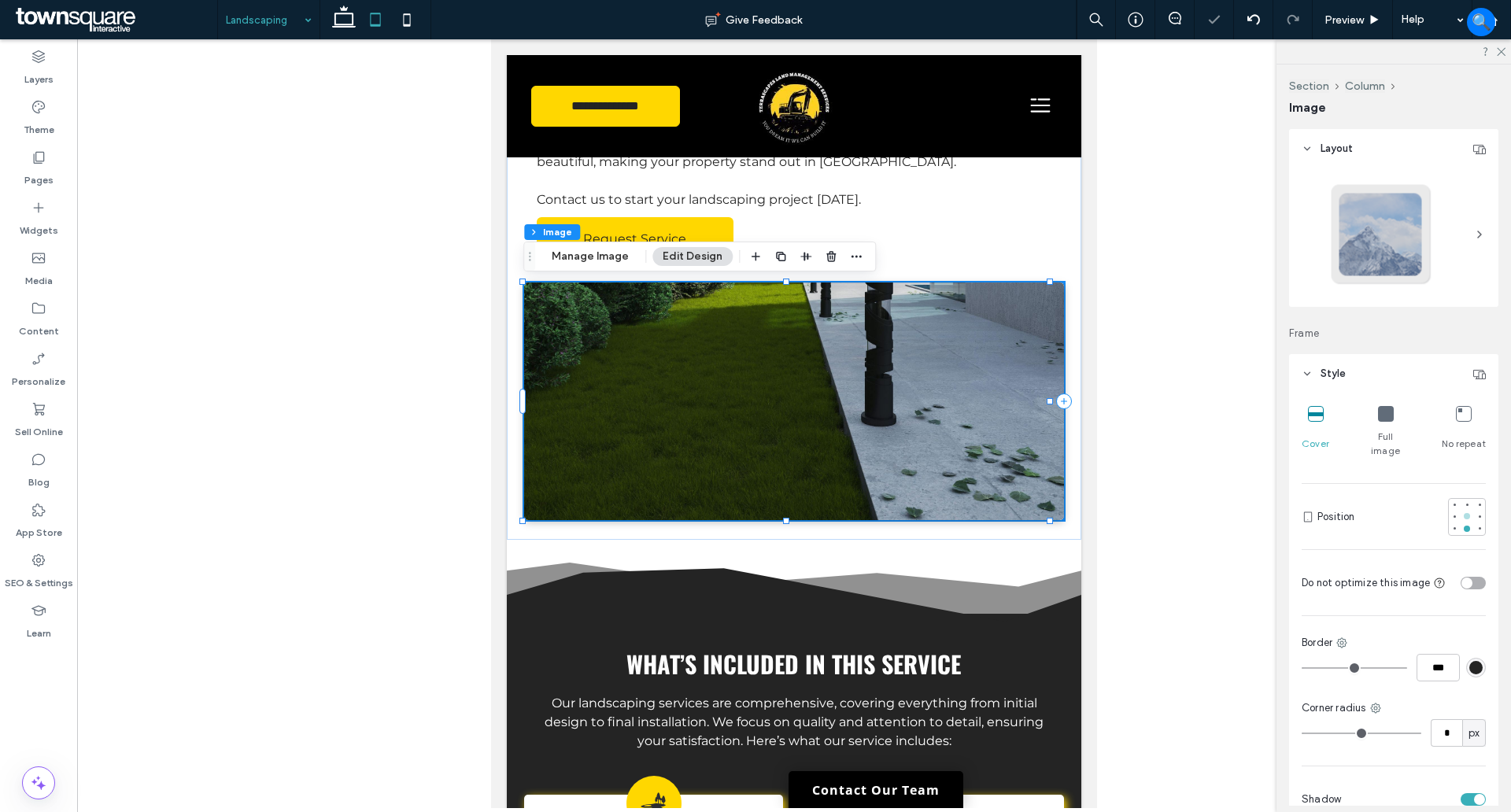
click at [1464, 513] on div at bounding box center [1467, 516] width 6 height 6
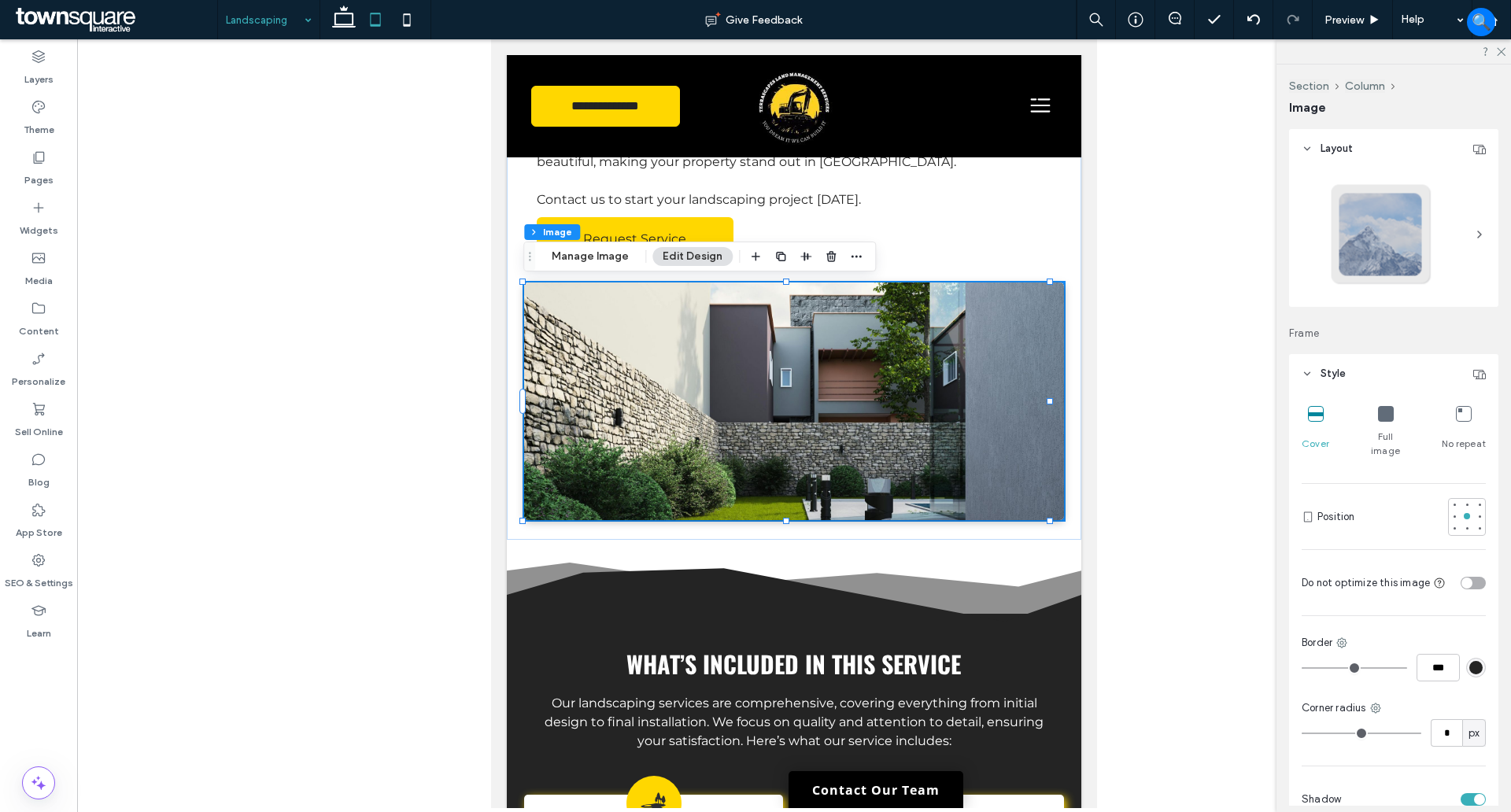
click at [383, 19] on icon at bounding box center [375, 19] width 31 height 31
click at [392, 19] on icon at bounding box center [407, 19] width 31 height 31
type input "***"
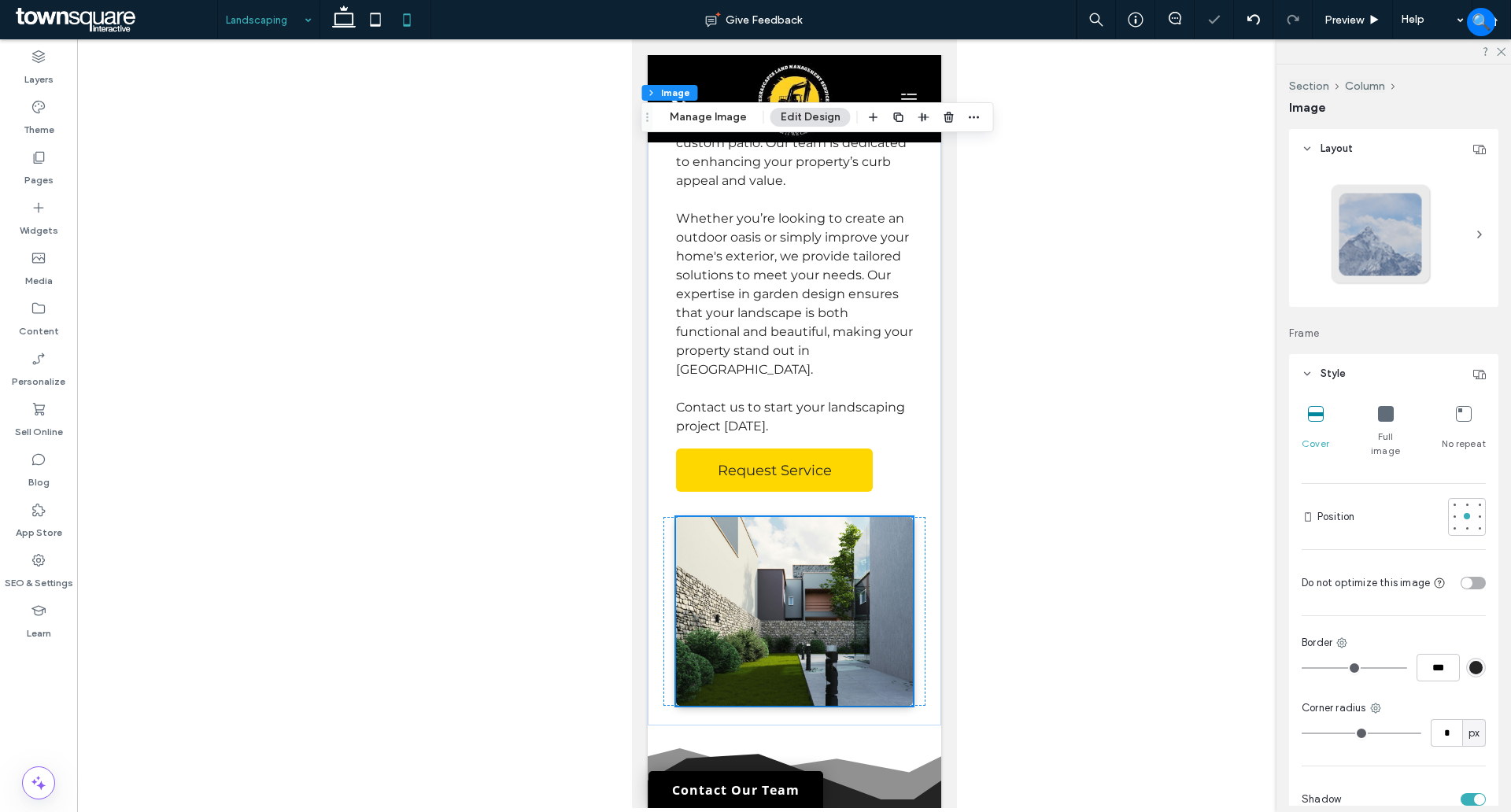
scroll to position [995, 0]
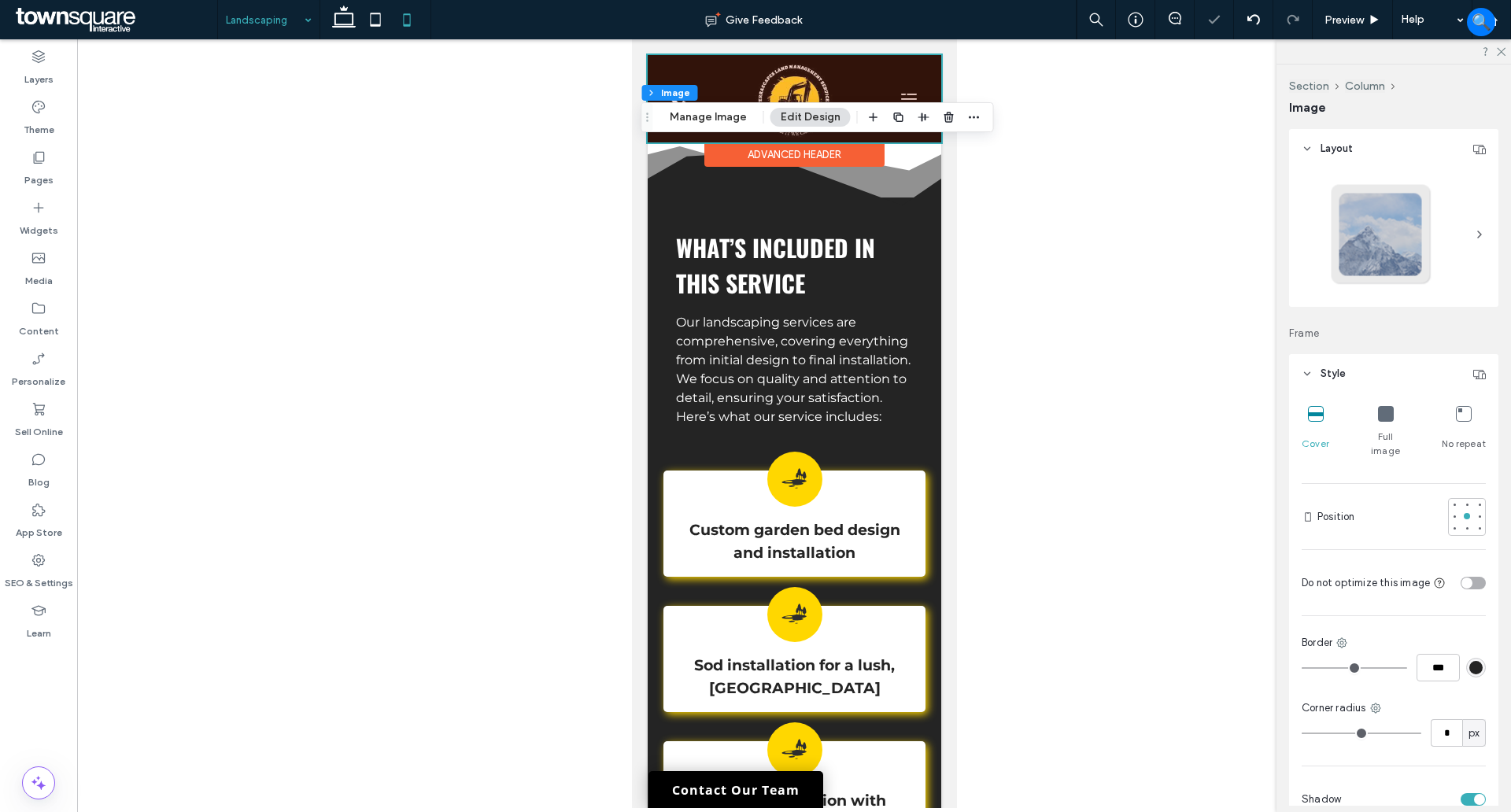
click at [789, 76] on div at bounding box center [794, 98] width 293 height 87
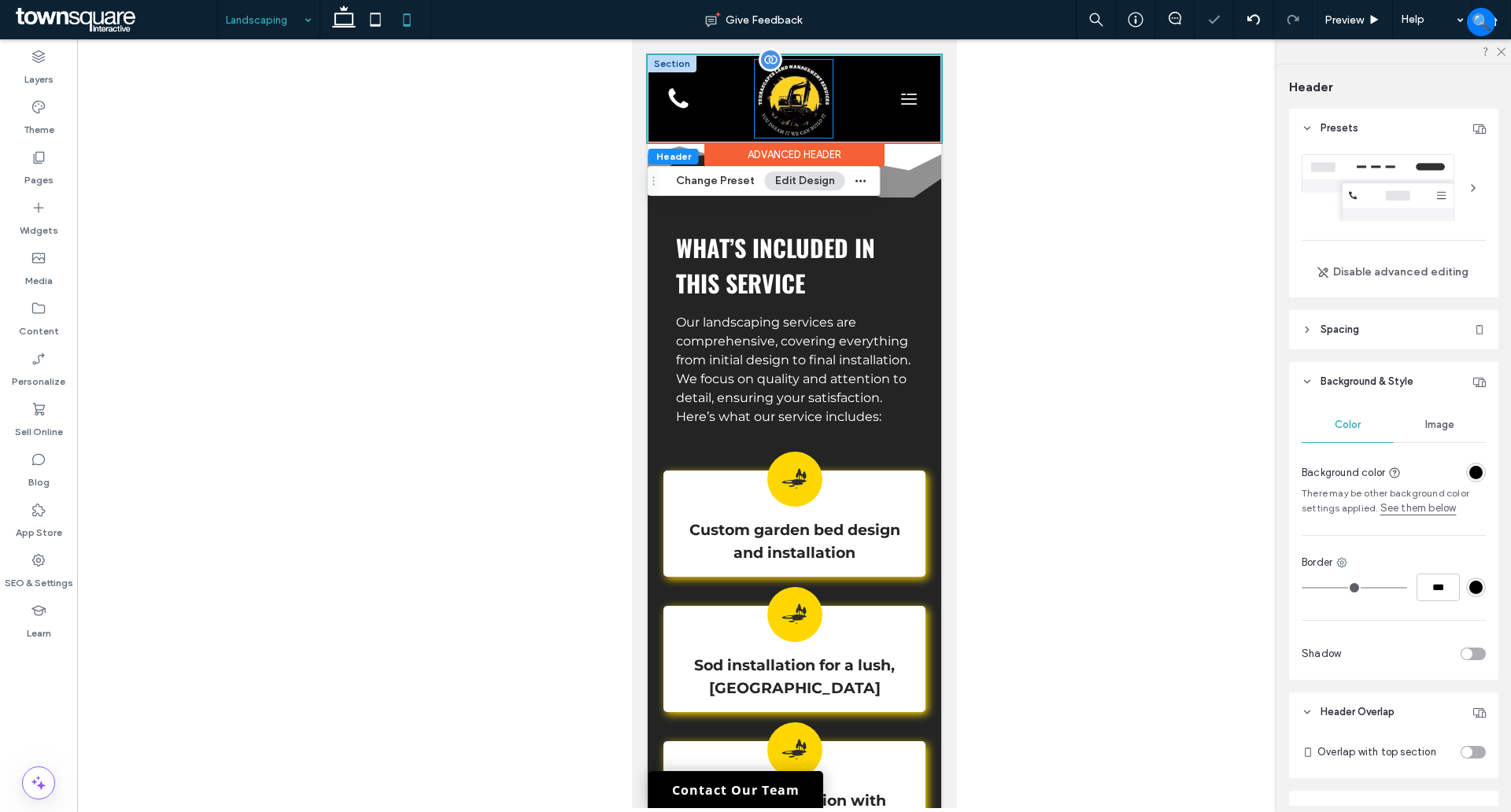
click at [792, 81] on img at bounding box center [792, 98] width 78 height 78
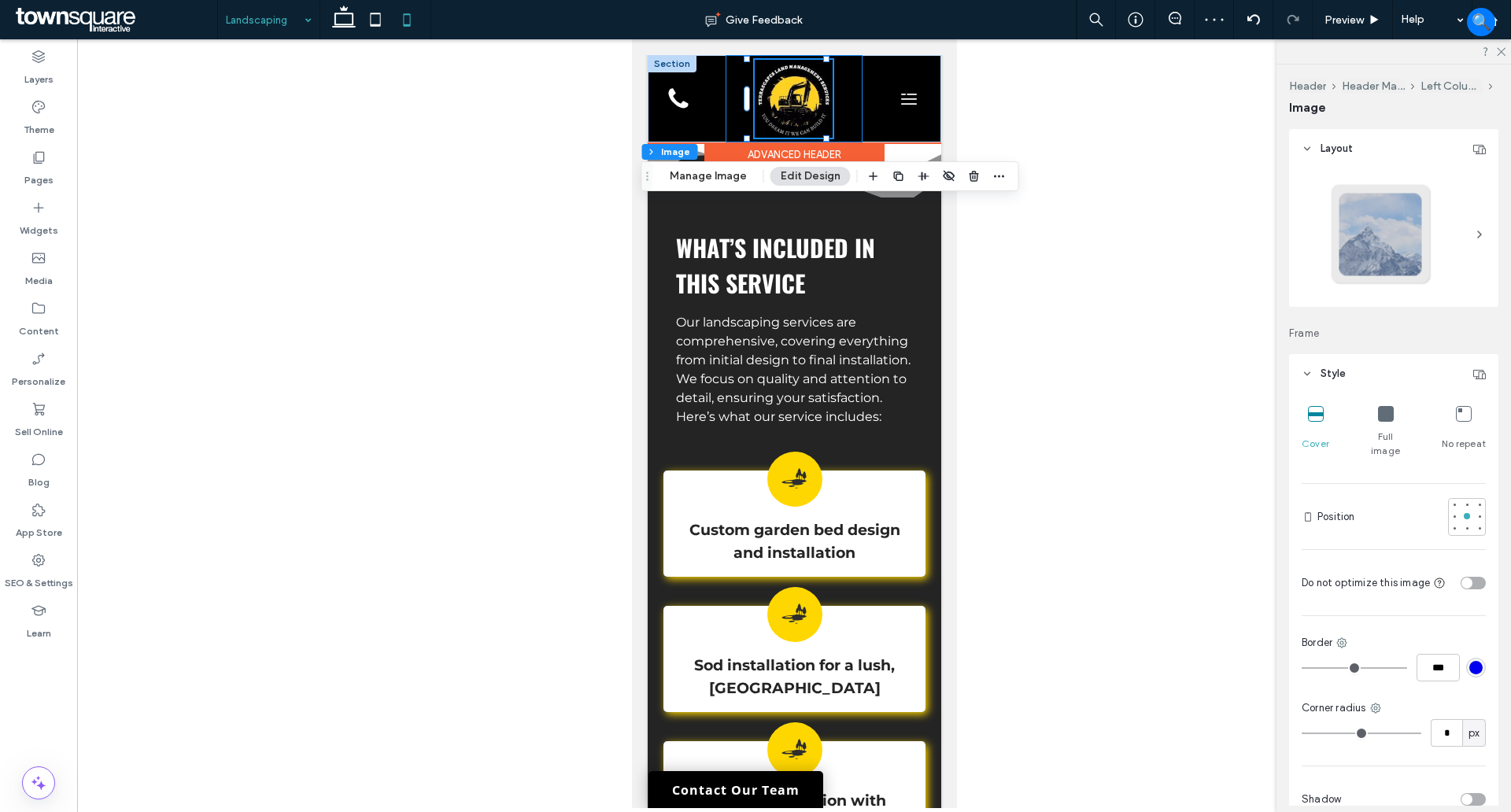
click at [825, 134] on div at bounding box center [793, 98] width 137 height 87
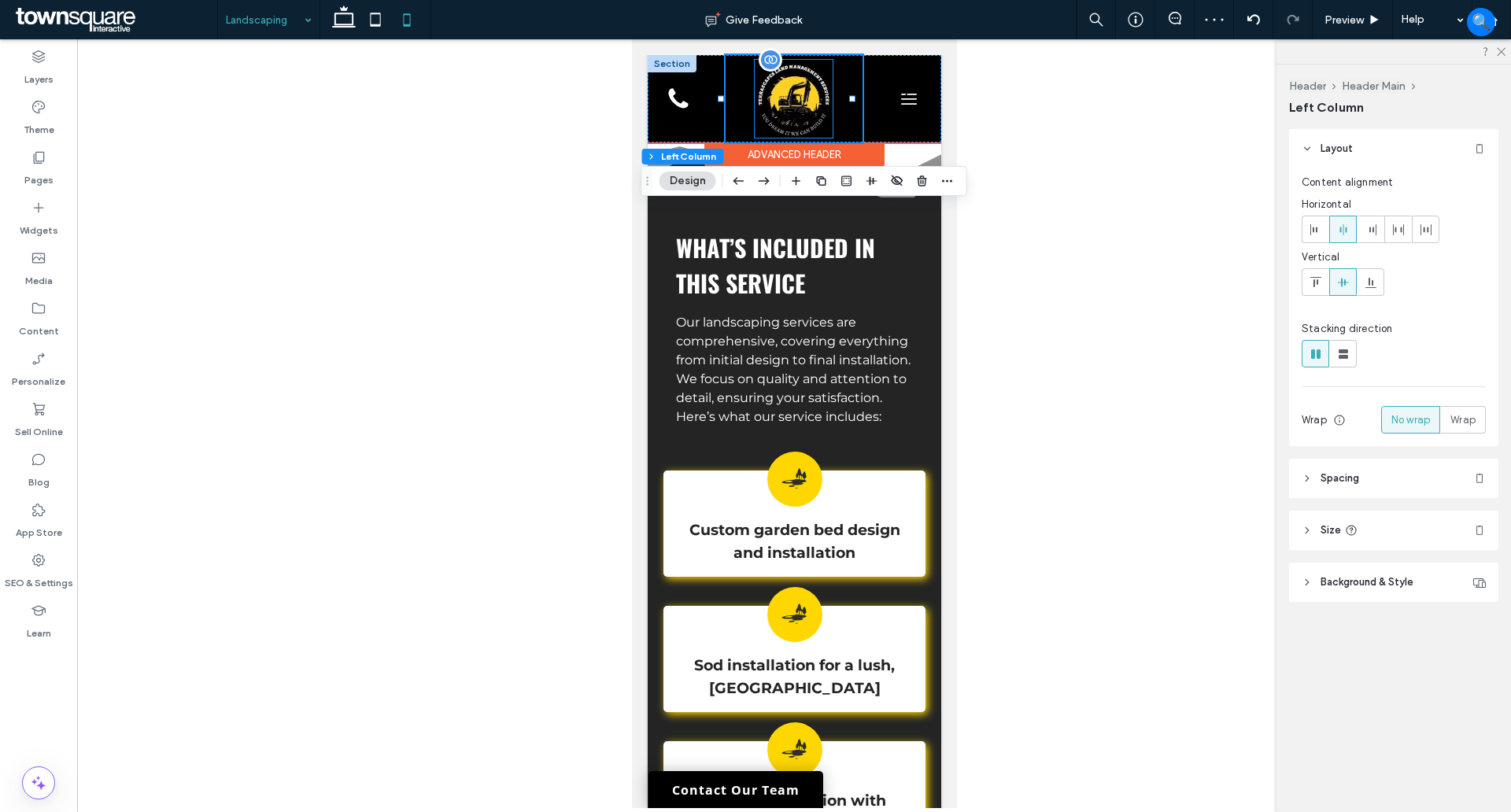
click at [803, 103] on img at bounding box center [792, 98] width 78 height 78
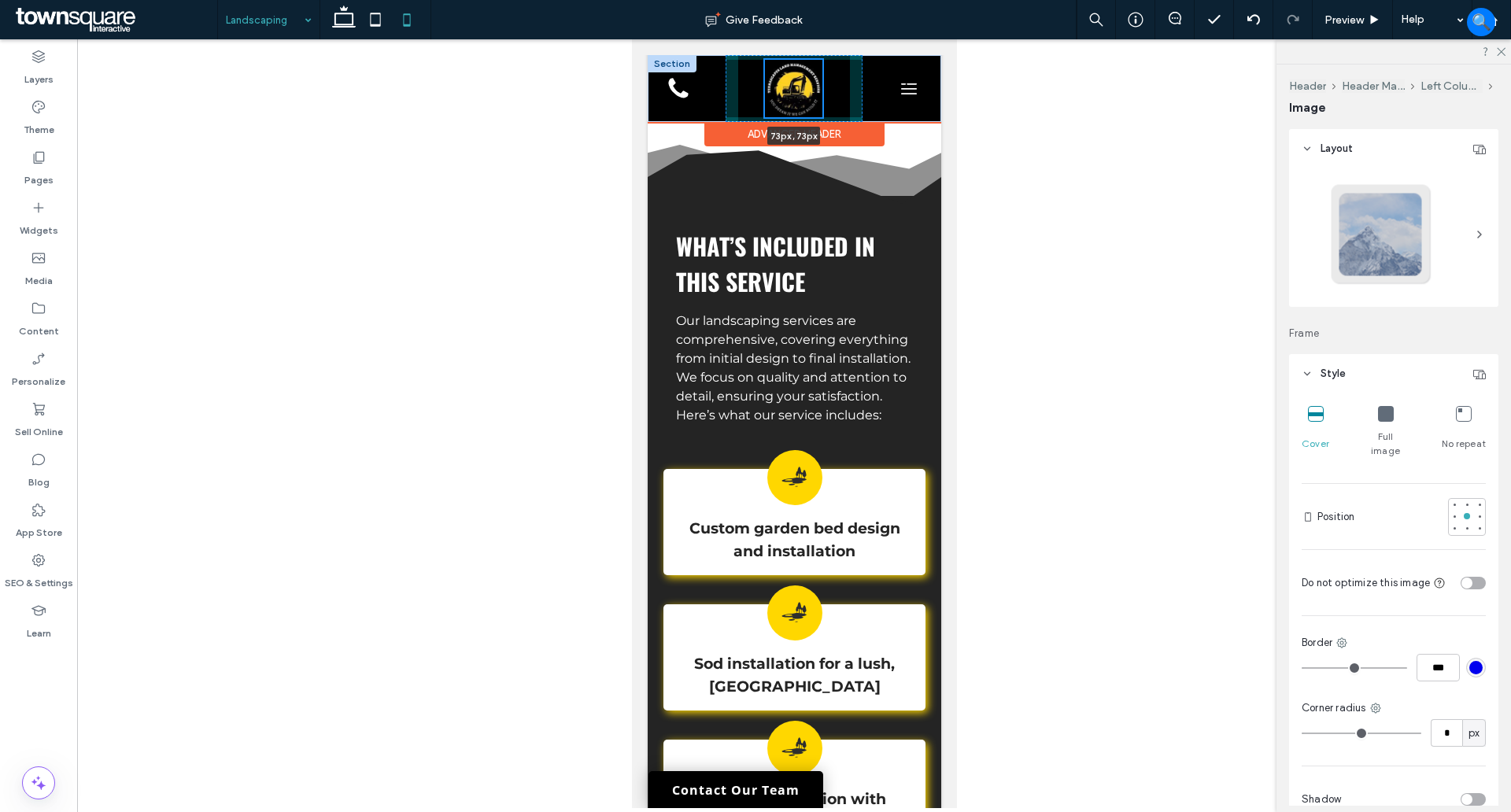
scroll to position [973, 0]
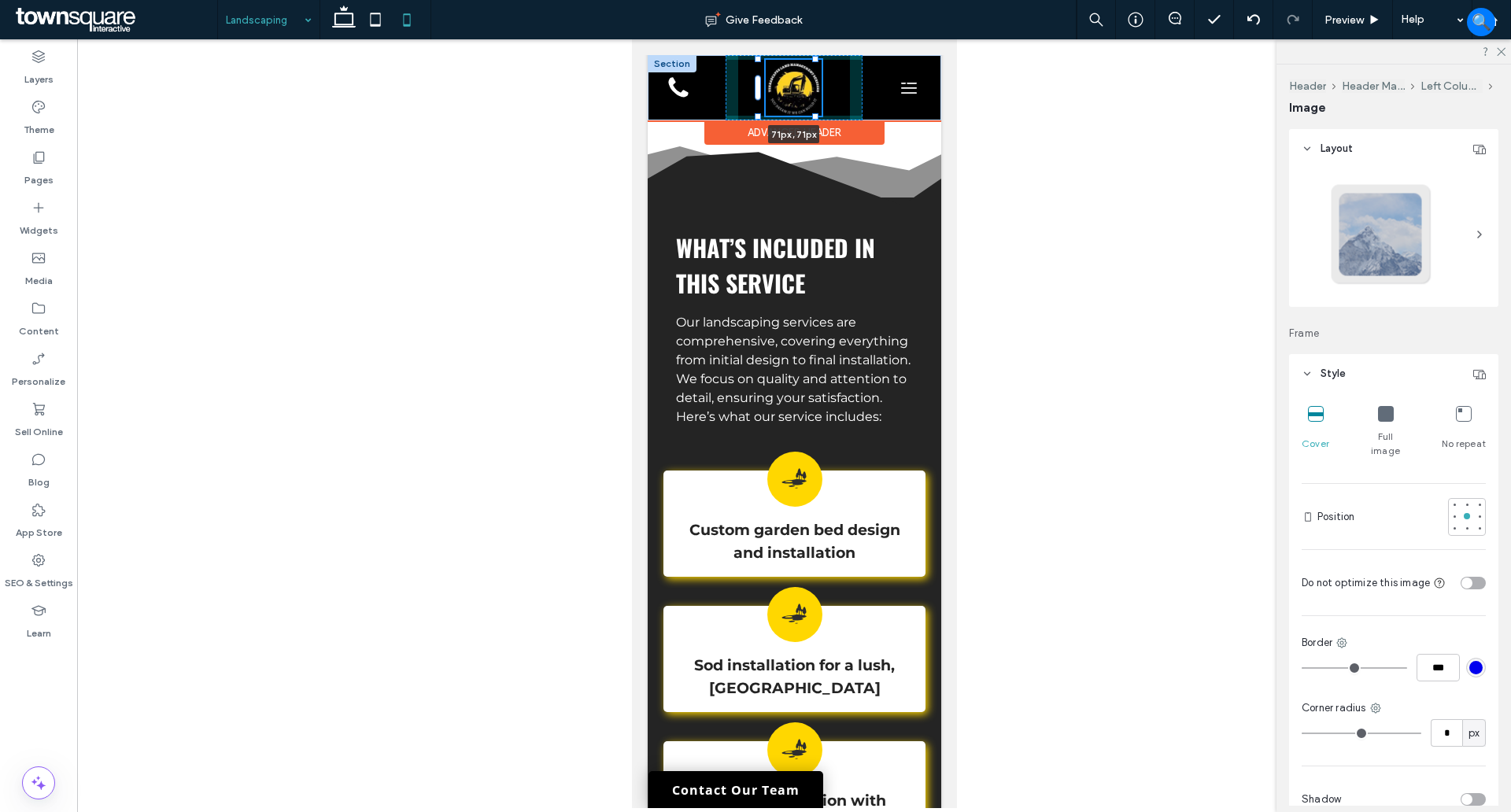
drag, startPoint x: 824, startPoint y: 135, endPoint x: 817, endPoint y: 119, distance: 17.5
click at [817, 119] on div "**********" at bounding box center [794, 87] width 293 height 65
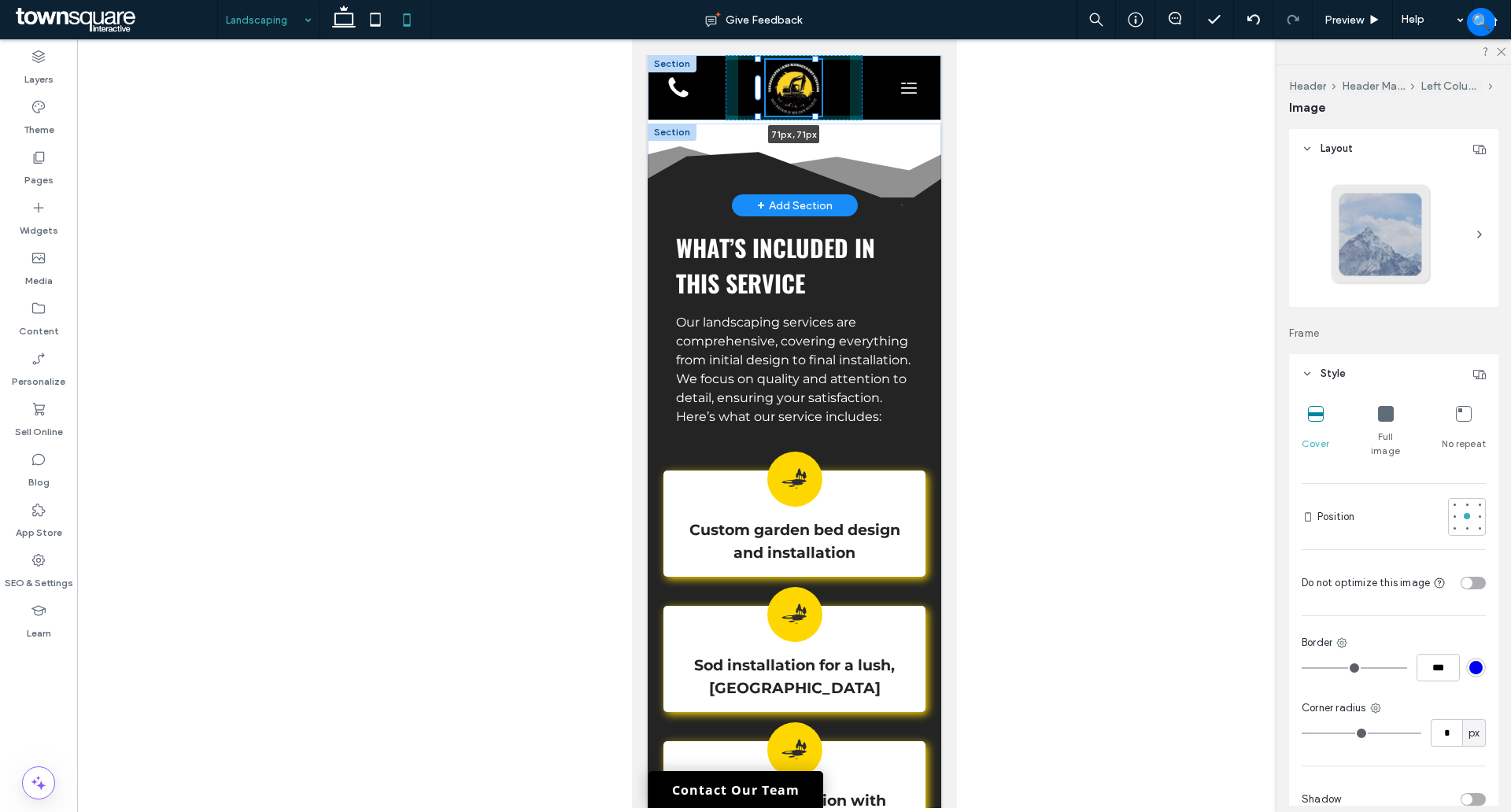
type input "**"
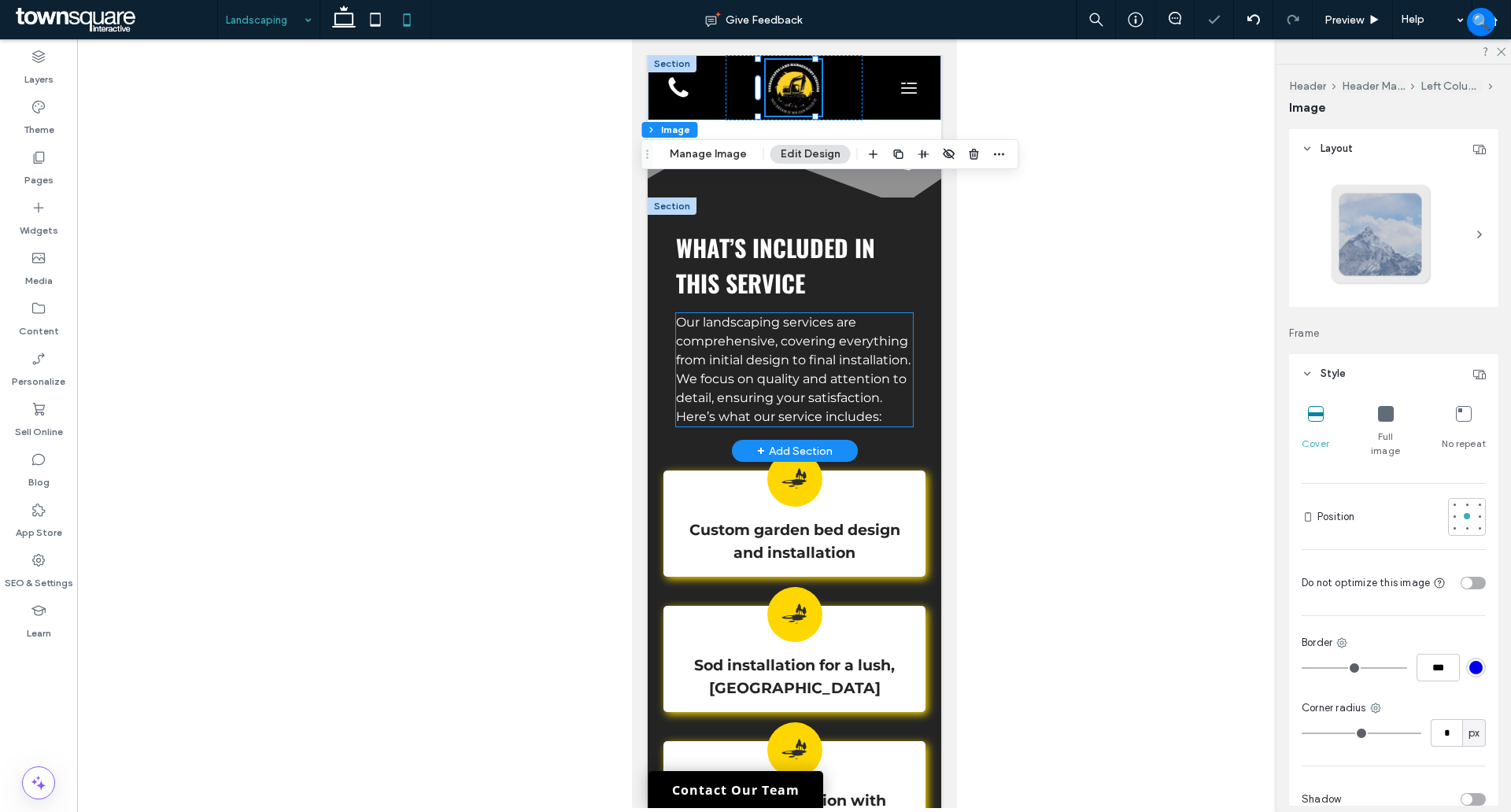
click at [860, 370] on span "Our landscaping services are comprehensive, covering everything from initial de…" at bounding box center [792, 368] width 235 height 109
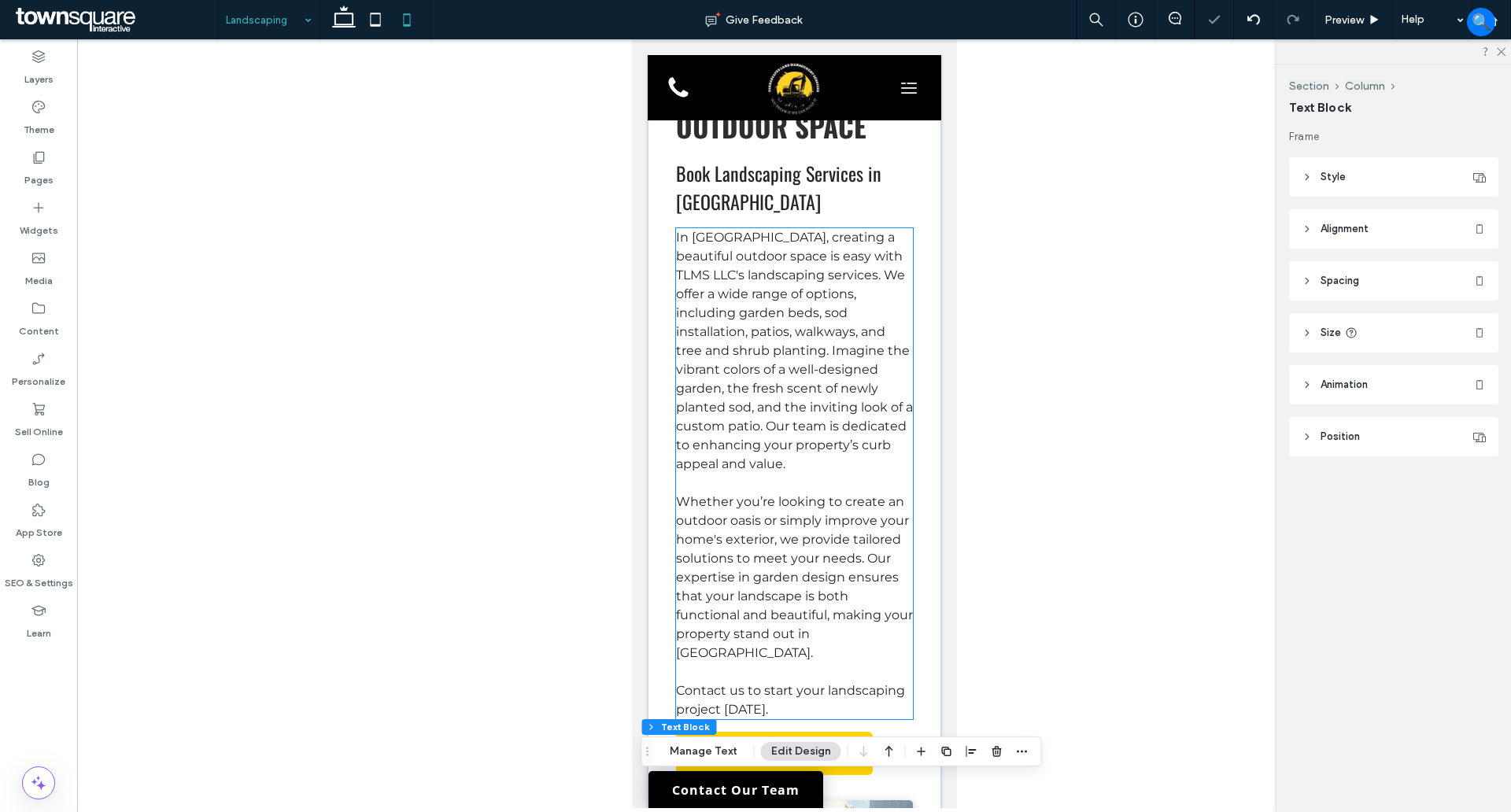
scroll to position [0, 0]
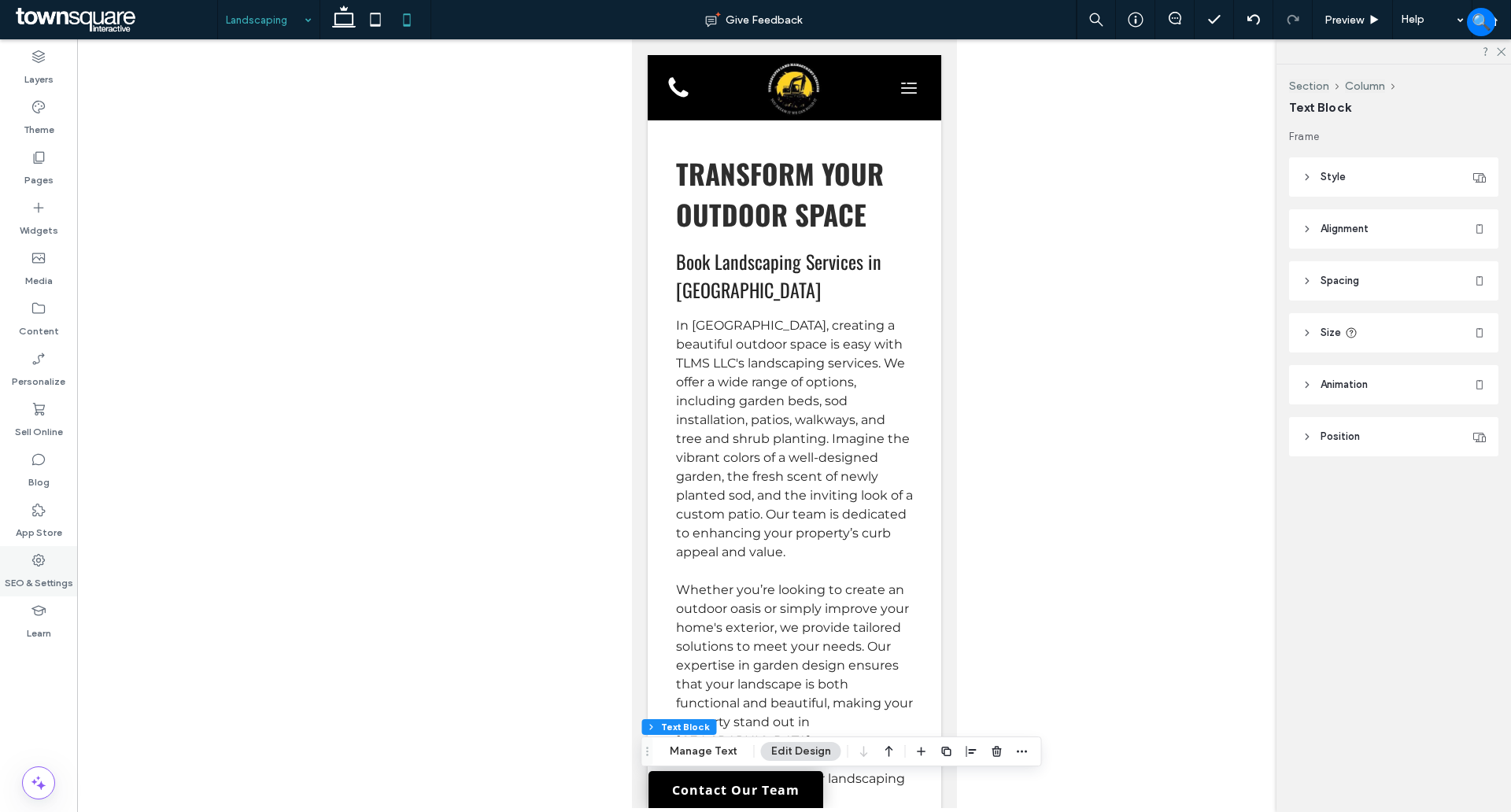
click at [35, 569] on label "SEO & Settings" at bounding box center [39, 579] width 69 height 22
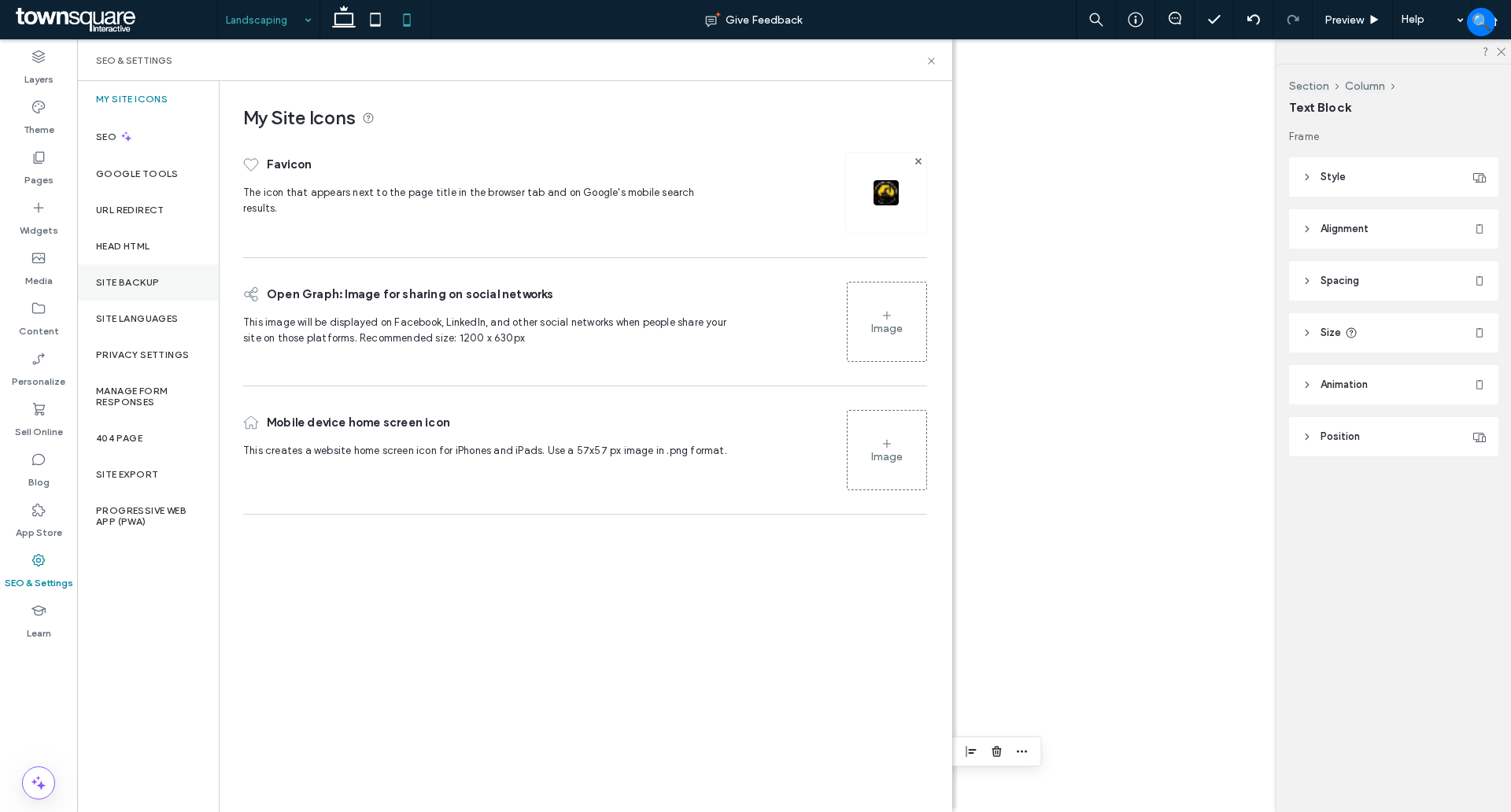
click at [133, 277] on label "Site Backup" at bounding box center [127, 282] width 63 height 11
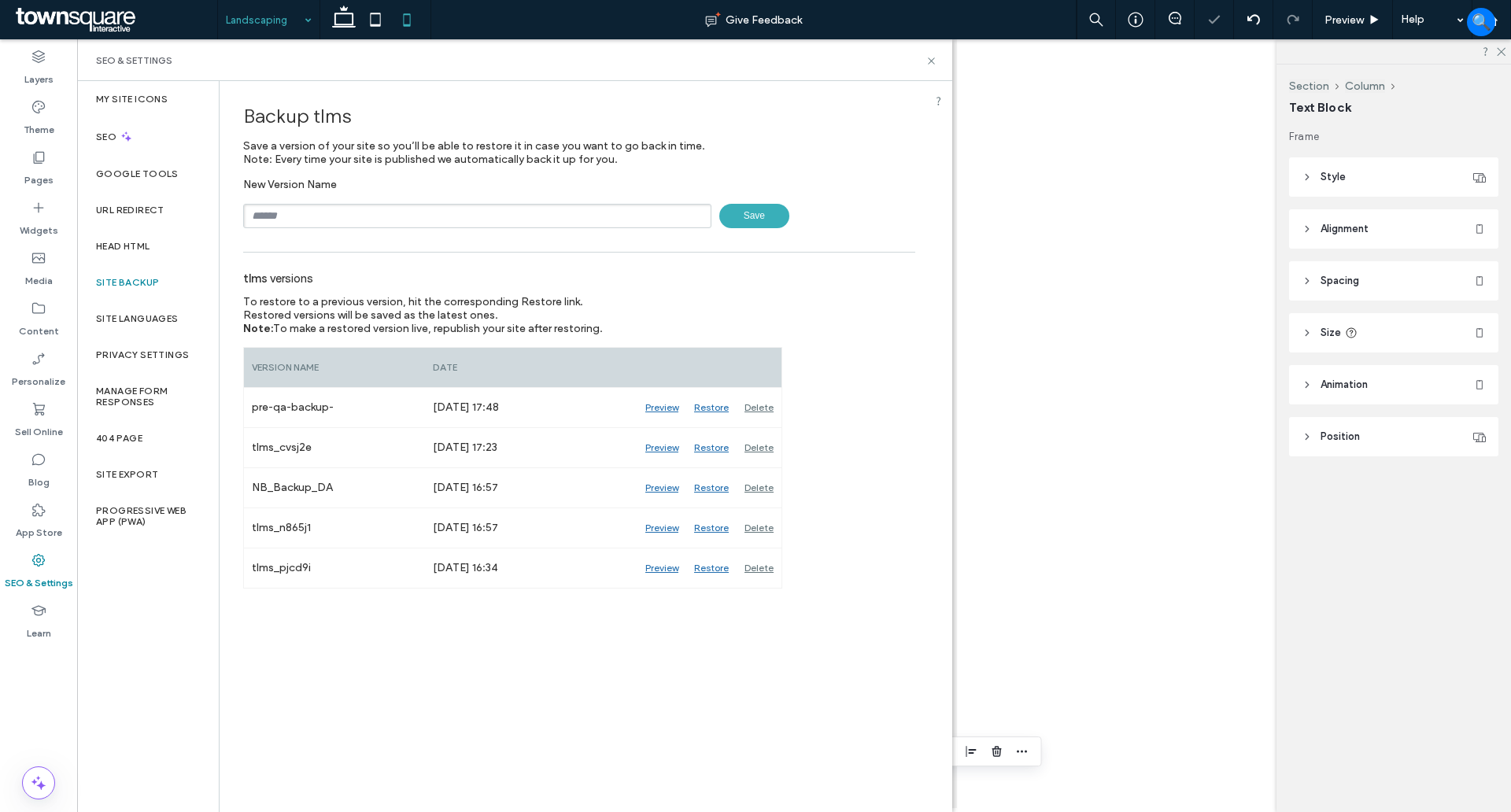
click at [299, 225] on input "text" at bounding box center [477, 215] width 469 height 25
type input "**********"
click at [751, 212] on span "Save" at bounding box center [755, 215] width 70 height 25
